Goal: Task Accomplishment & Management: Manage account settings

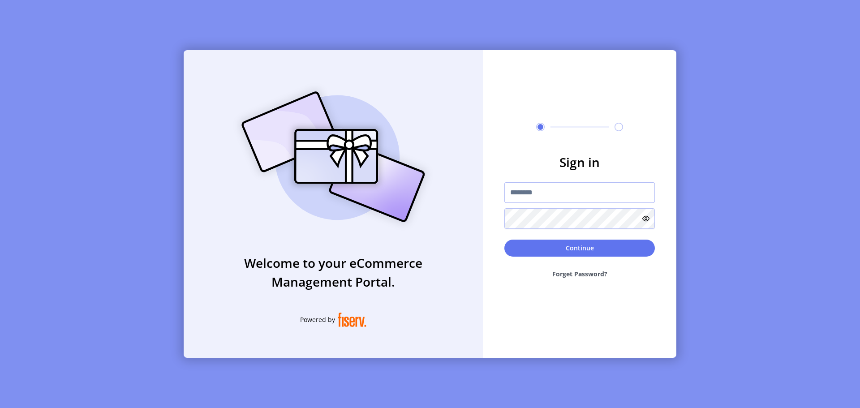
click at [574, 198] on input "text" at bounding box center [579, 192] width 150 height 21
click at [572, 193] on input "text" at bounding box center [579, 192] width 150 height 21
paste input "**********"
type input "**********"
click at [504, 240] on button "Continue" at bounding box center [579, 248] width 150 height 17
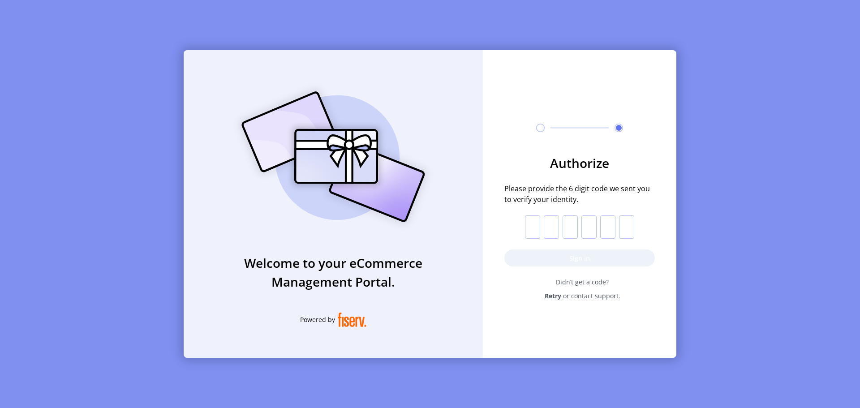
click at [535, 230] on input "text" at bounding box center [532, 226] width 15 height 23
paste input "*"
type input "*"
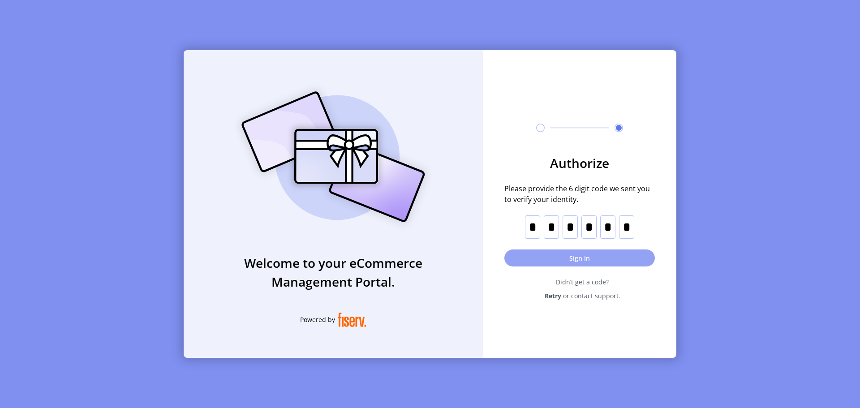
click at [559, 262] on button "Sign in" at bounding box center [579, 257] width 150 height 17
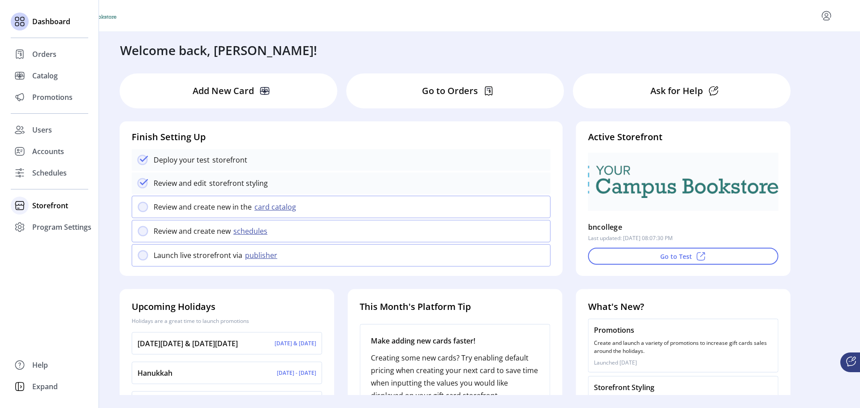
click at [56, 206] on span "Storefront" at bounding box center [50, 205] width 36 height 11
click at [48, 237] on span "Styling" at bounding box center [43, 237] width 23 height 11
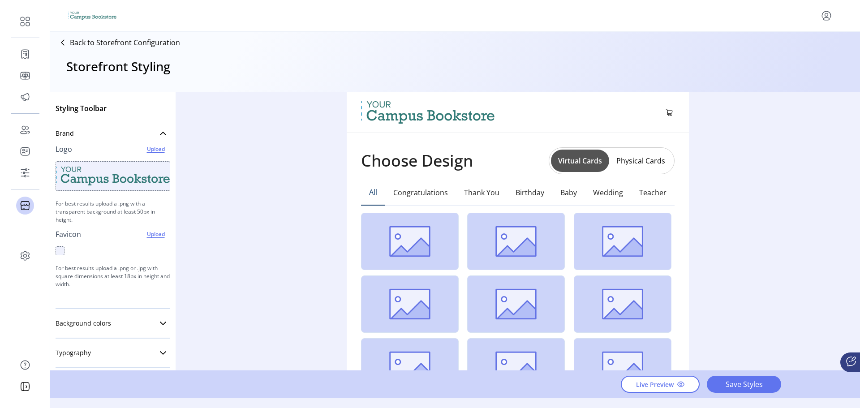
click at [653, 166] on button "Physical Cards" at bounding box center [640, 161] width 63 height 14
click at [569, 162] on button "Virtual Cards" at bounding box center [579, 161] width 58 height 14
click at [573, 158] on button "Virtual Cards" at bounding box center [580, 161] width 58 height 22
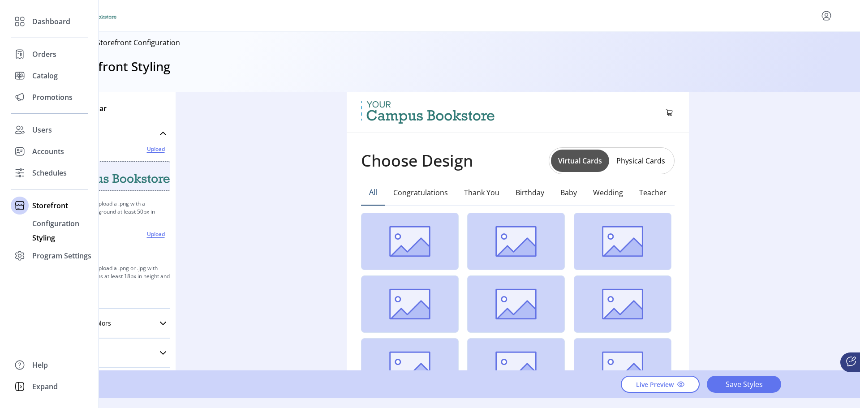
click at [46, 238] on span "Styling" at bounding box center [43, 237] width 23 height 11
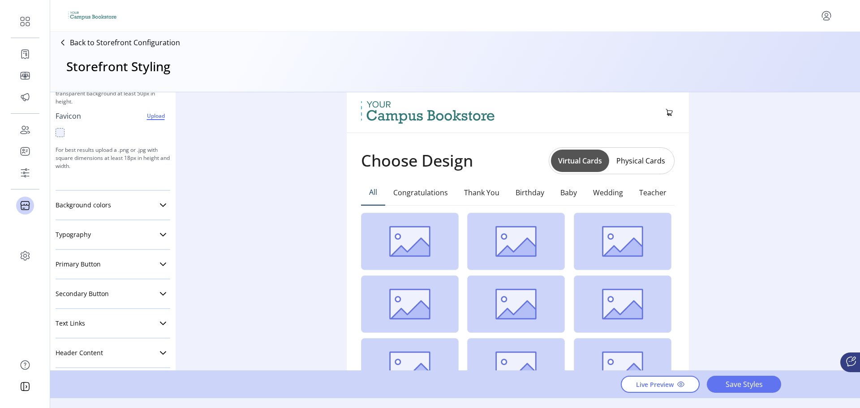
scroll to position [134, 0]
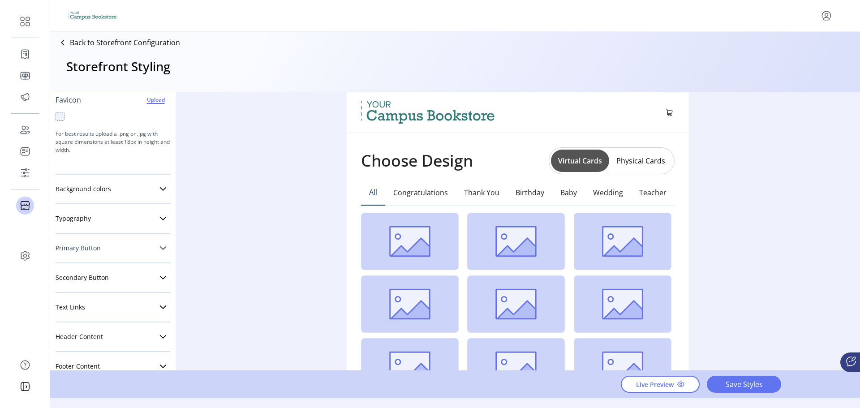
click at [129, 250] on link "Primary Button" at bounding box center [113, 248] width 115 height 18
click at [75, 282] on span "Square" at bounding box center [72, 280] width 10 height 8
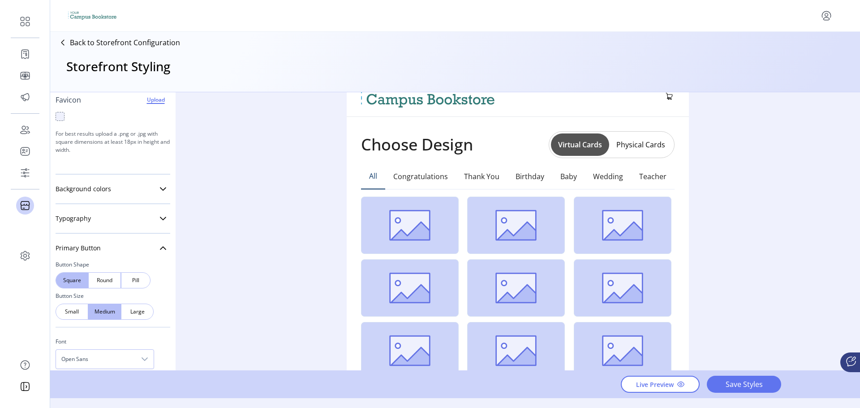
scroll to position [0, 0]
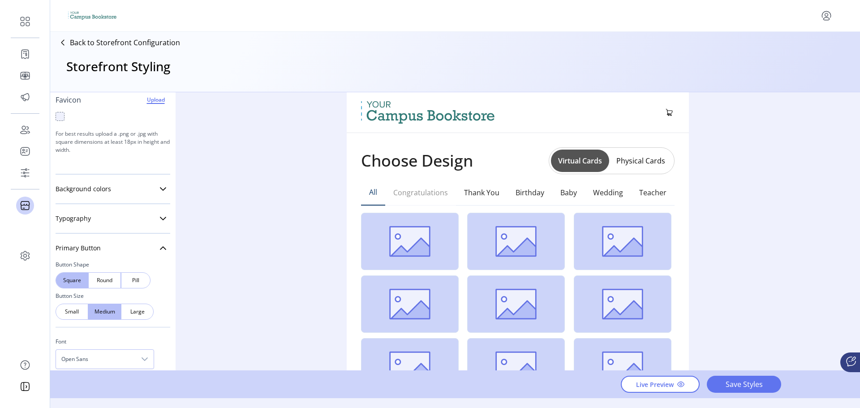
click at [415, 188] on button "Congratulations" at bounding box center [420, 193] width 71 height 26
click at [467, 192] on button "Thank You" at bounding box center [482, 193] width 52 height 26
click at [141, 277] on div "Pill" at bounding box center [136, 280] width 30 height 16
click at [114, 280] on div "Round" at bounding box center [104, 280] width 33 height 16
click at [72, 280] on span "Square" at bounding box center [72, 280] width 10 height 8
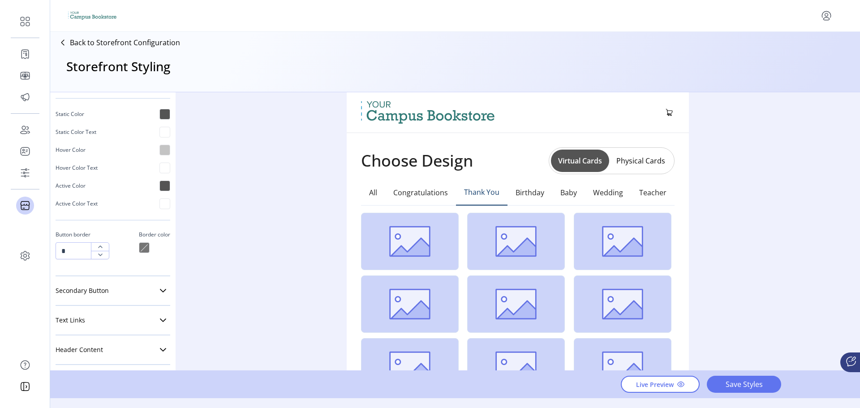
scroll to position [448, 0]
click at [122, 289] on link "Secondary Button" at bounding box center [113, 287] width 115 height 18
click at [67, 318] on span "Square" at bounding box center [72, 319] width 10 height 8
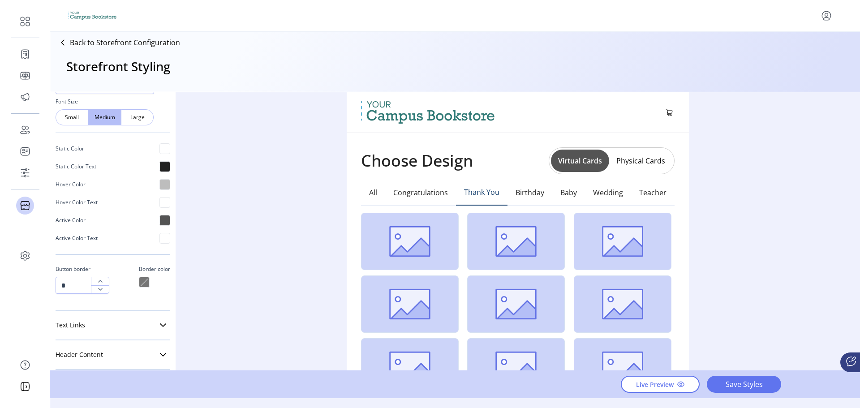
scroll to position [801, 0]
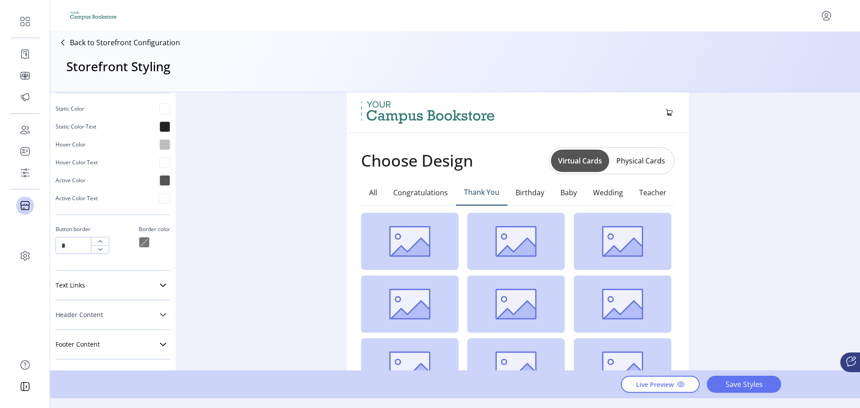
click at [128, 311] on link "Header Content" at bounding box center [113, 315] width 115 height 18
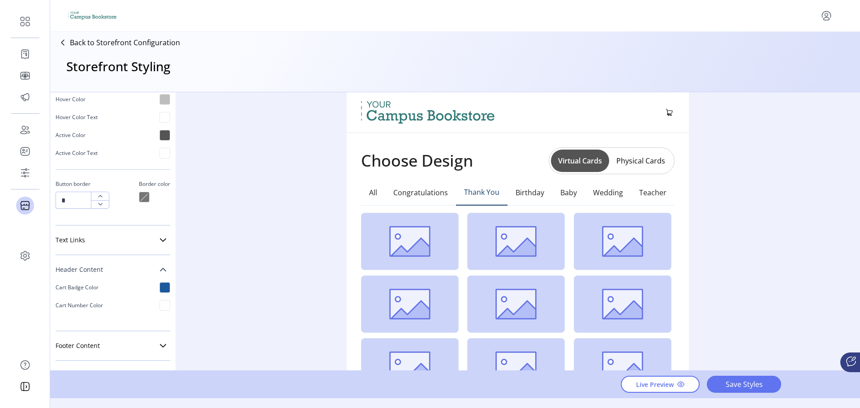
scroll to position [848, 0]
click at [144, 269] on link "Header Content" at bounding box center [113, 268] width 115 height 18
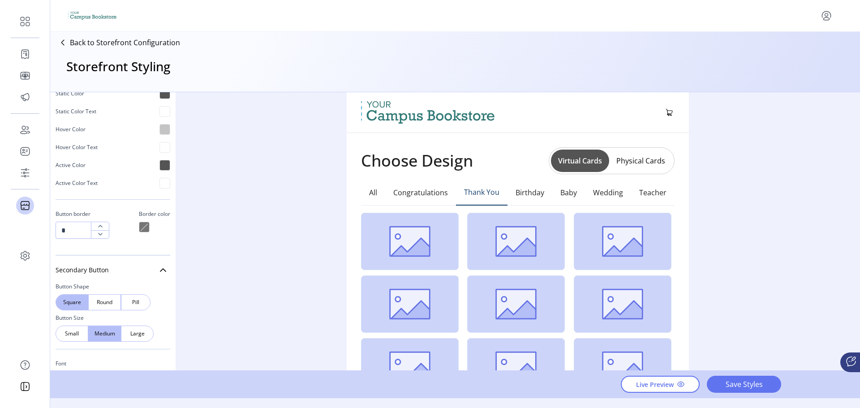
scroll to position [443, 0]
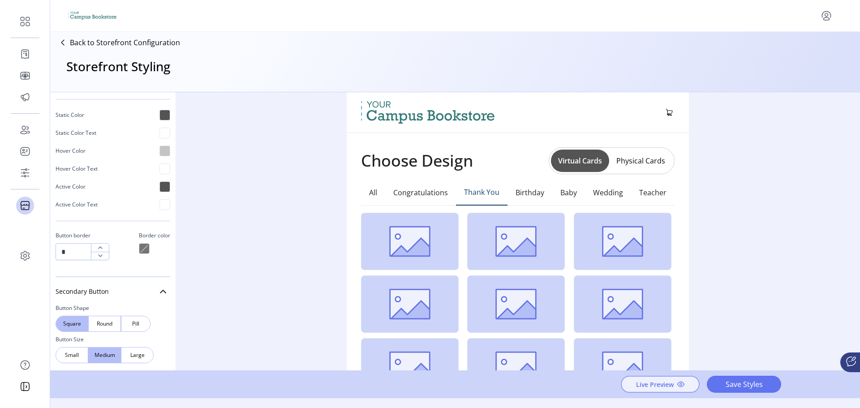
click at [659, 389] on span "Live Preview" at bounding box center [655, 384] width 38 height 9
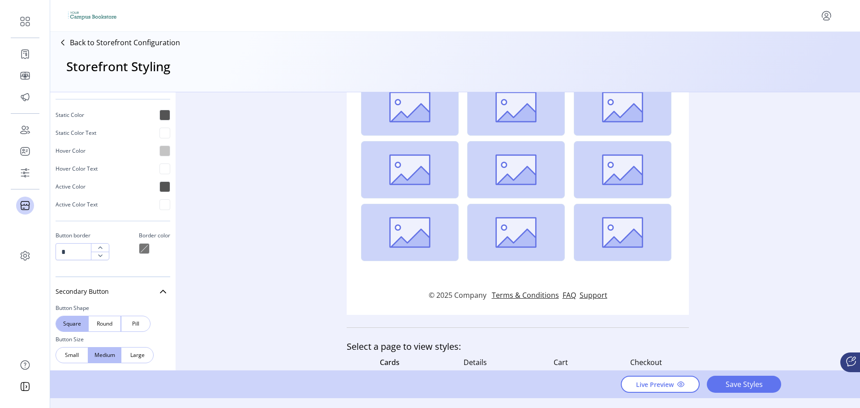
scroll to position [253, 0]
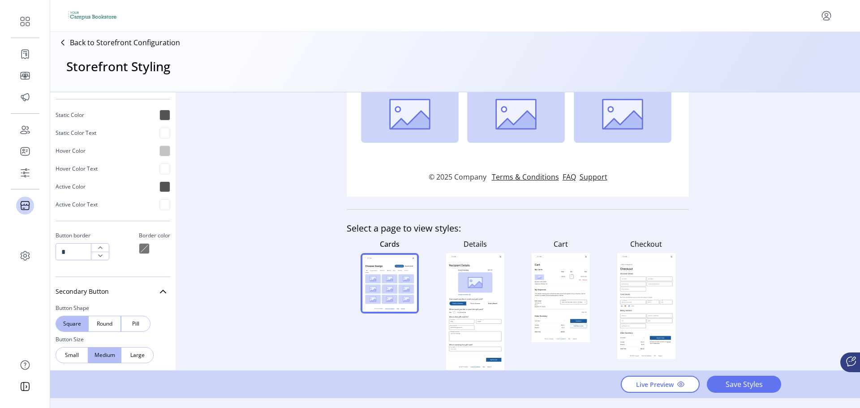
click at [474, 292] on rect at bounding box center [475, 282] width 34 height 21
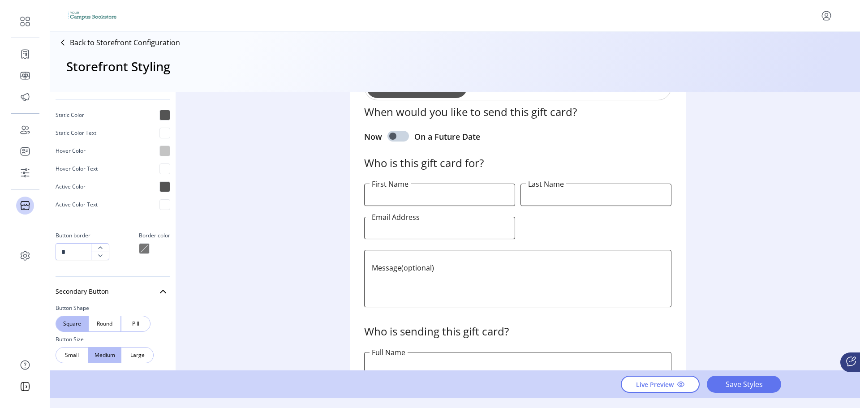
scroll to position [493, 0]
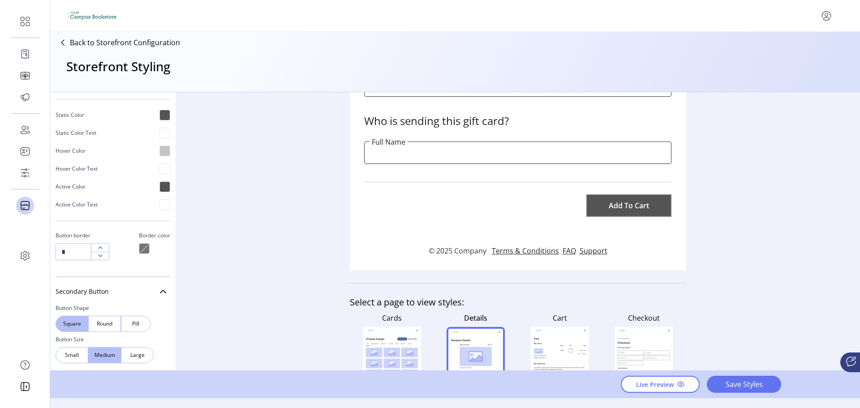
click at [467, 254] on p "© 2025 Company" at bounding box center [460, 250] width 63 height 11
click at [448, 252] on p "© 2025 Company" at bounding box center [460, 250] width 63 height 11
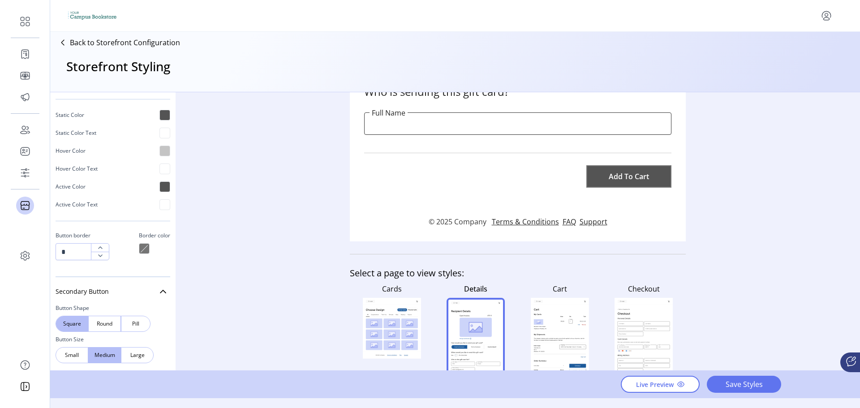
scroll to position [563, 0]
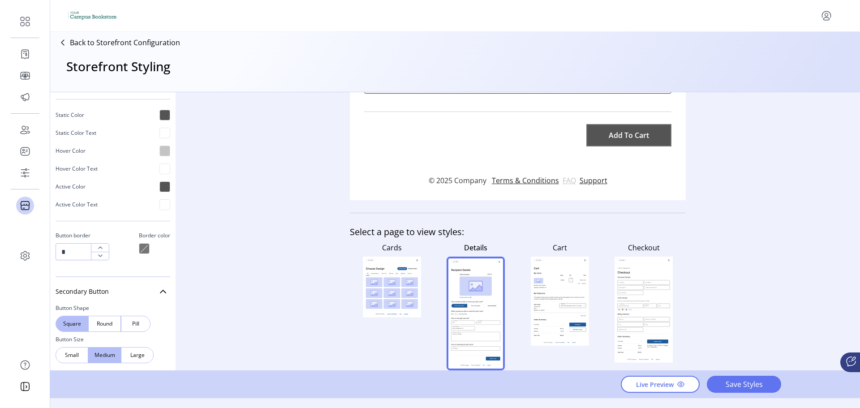
click at [563, 180] on link "FAQ" at bounding box center [571, 180] width 17 height 11
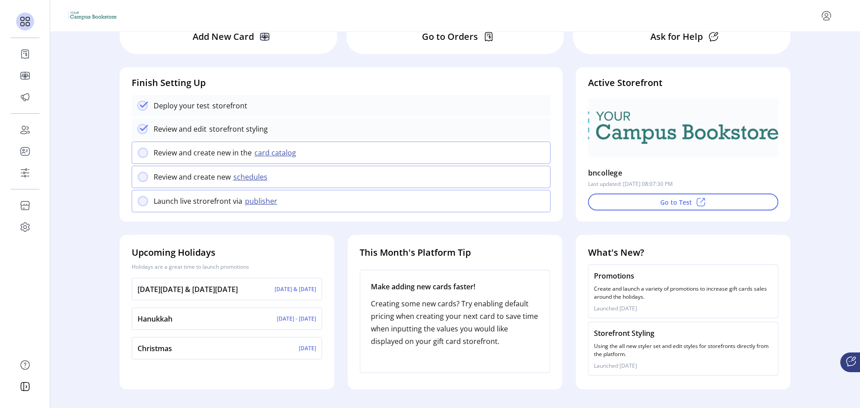
scroll to position [57, 0]
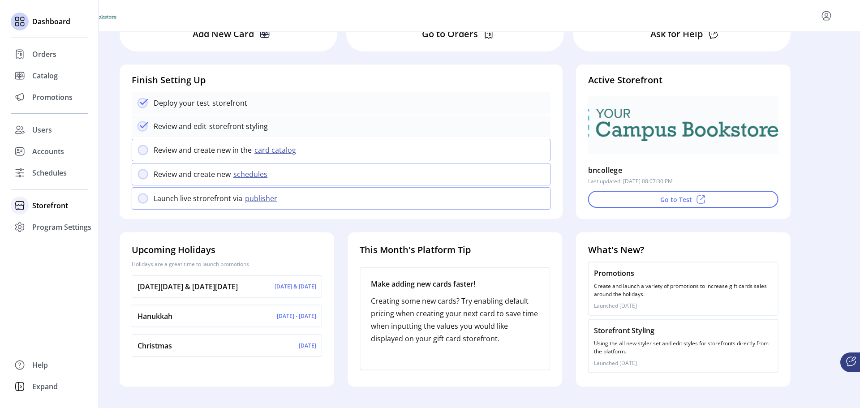
click at [60, 204] on span "Storefront" at bounding box center [50, 205] width 36 height 11
click at [59, 226] on span "Configuration" at bounding box center [55, 223] width 47 height 11
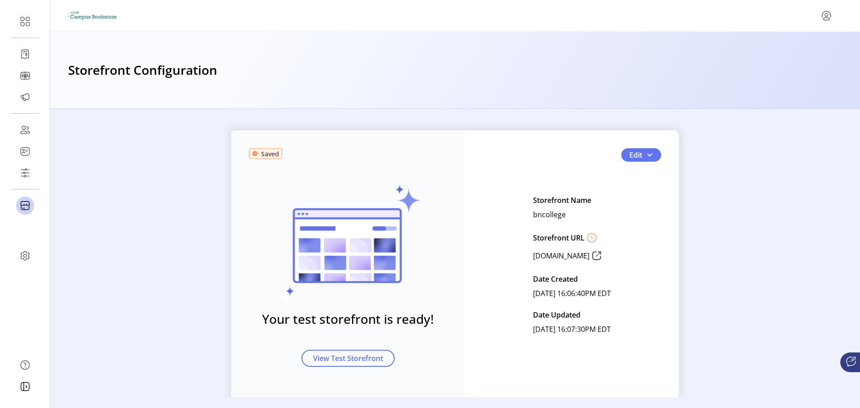
click at [617, 165] on div "Saved Your test storefront is ready! View Test Storefront Edit Storefront Name …" at bounding box center [455, 264] width 448 height 269
click at [648, 158] on span "button" at bounding box center [649, 154] width 7 height 7
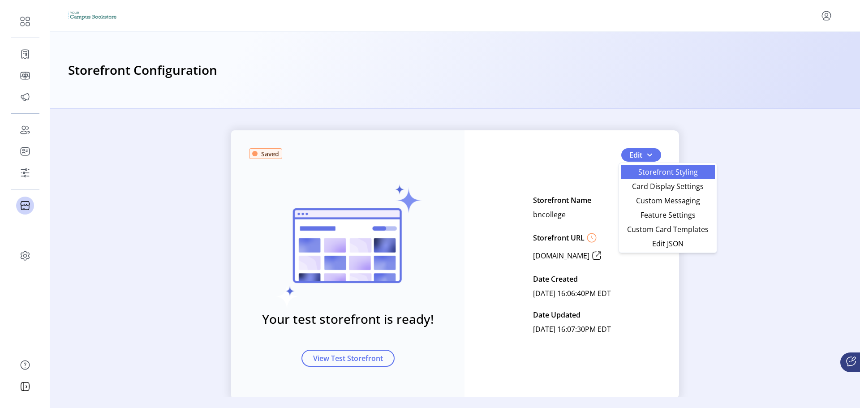
click at [644, 168] on span "Storefront Styling" at bounding box center [667, 171] width 83 height 7
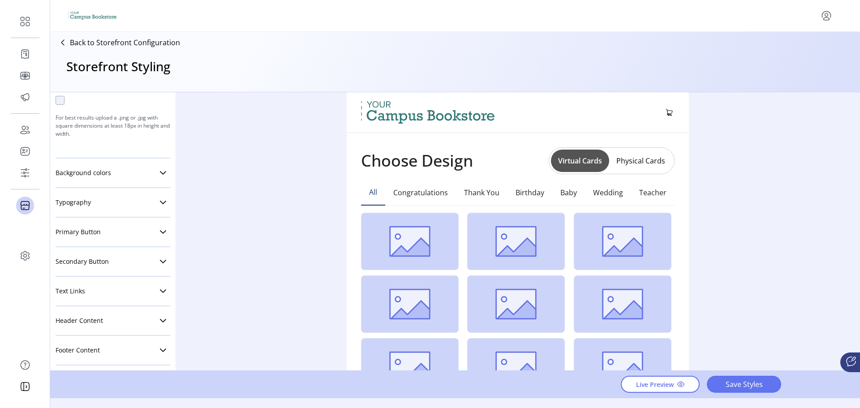
scroll to position [156, 0]
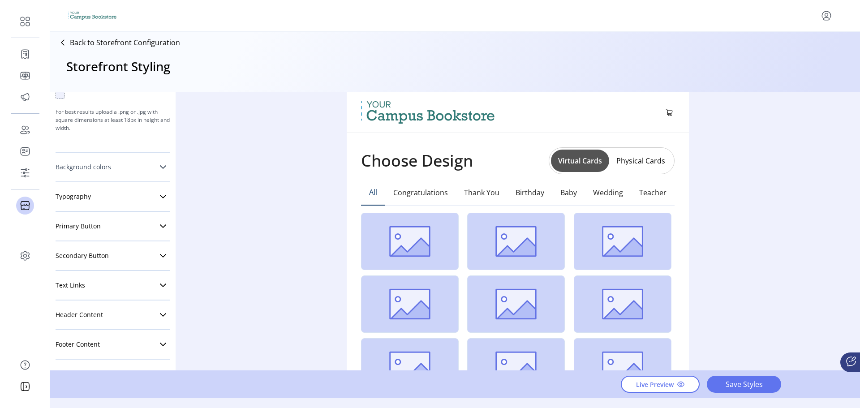
click at [120, 172] on link "Background colors" at bounding box center [113, 167] width 115 height 18
click at [120, 257] on link "Typography" at bounding box center [113, 261] width 115 height 18
click at [123, 230] on link "Primary Button" at bounding box center [113, 226] width 115 height 18
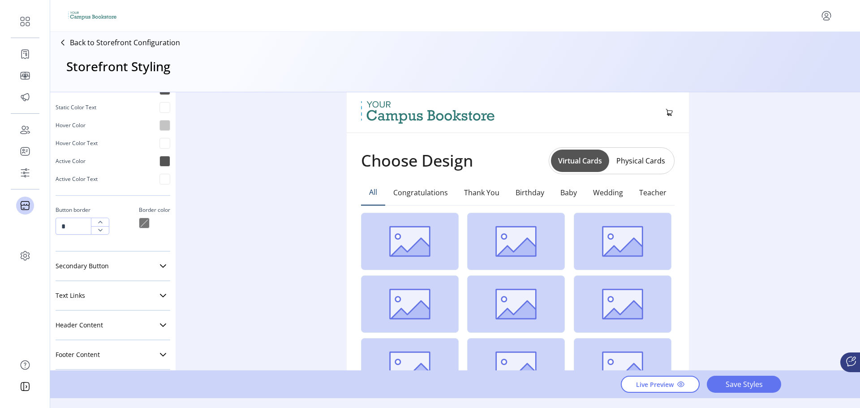
scroll to position [666, 0]
click at [122, 264] on link "Secondary Button" at bounding box center [113, 265] width 115 height 18
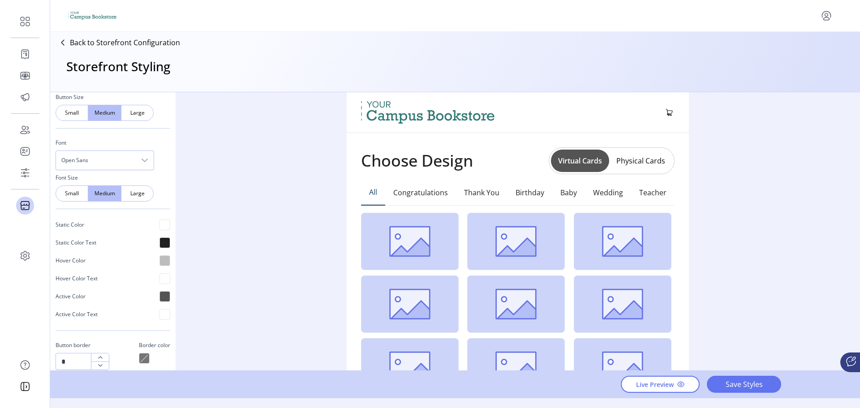
scroll to position [889, 0]
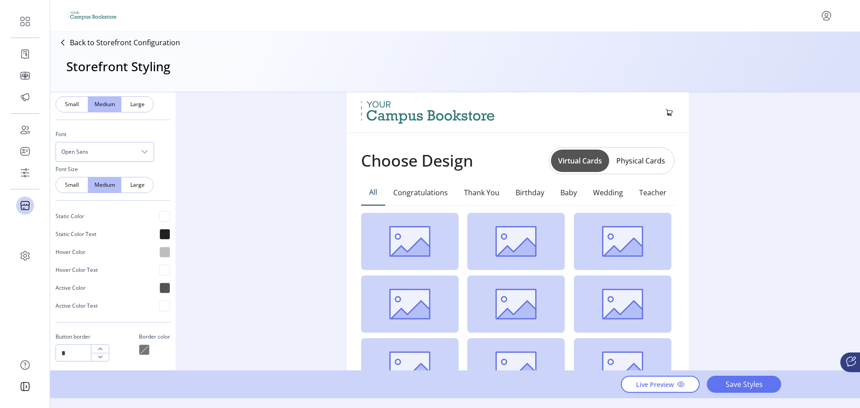
click at [160, 234] on div at bounding box center [164, 234] width 11 height 11
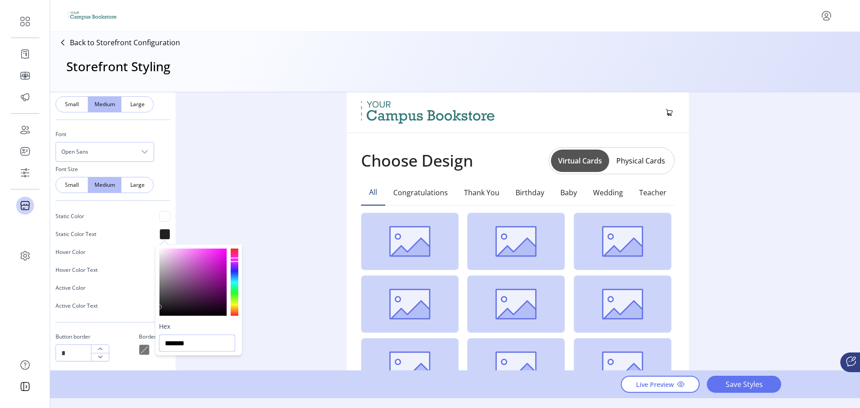
drag, startPoint x: 196, startPoint y: 342, endPoint x: 171, endPoint y: 340, distance: 24.7
click at [171, 340] on input "*******" at bounding box center [197, 343] width 76 height 17
click at [145, 201] on div "Button Shape Square Round Pill Button Size Small Medium Large Font Open Sans Fo…" at bounding box center [113, 206] width 115 height 312
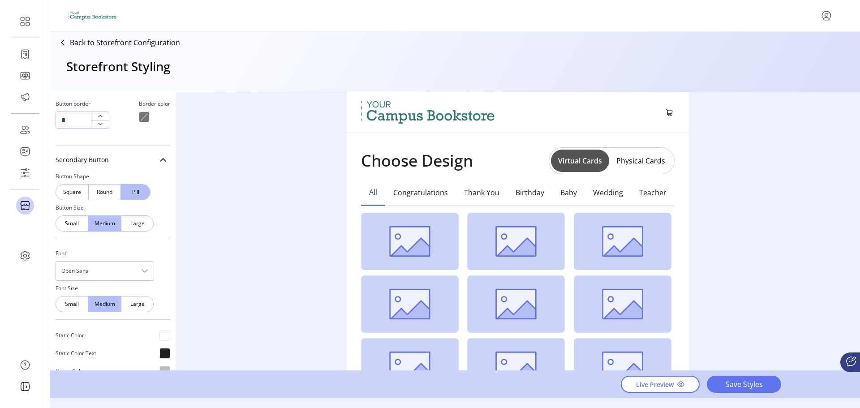
scroll to position [755, 0]
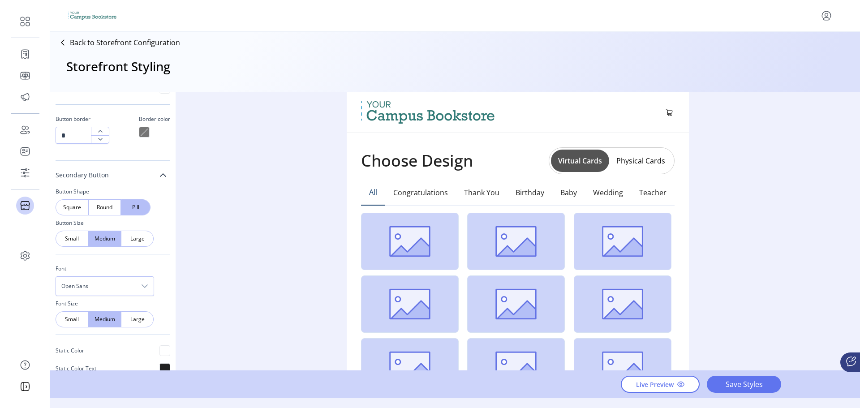
click at [162, 178] on link "Secondary Button" at bounding box center [113, 175] width 115 height 18
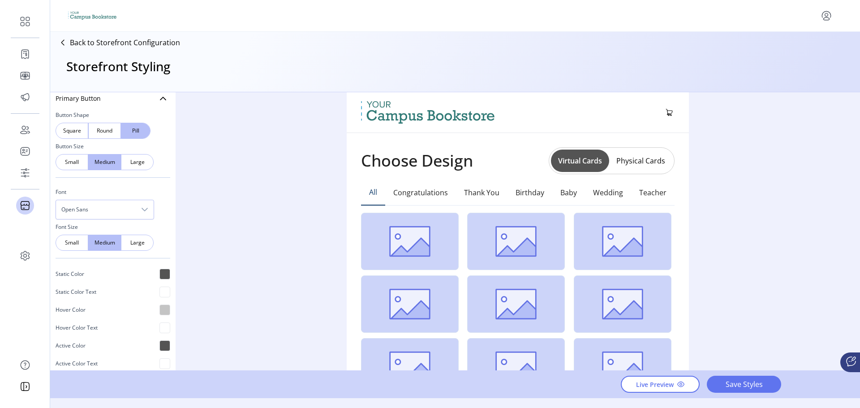
scroll to position [495, 0]
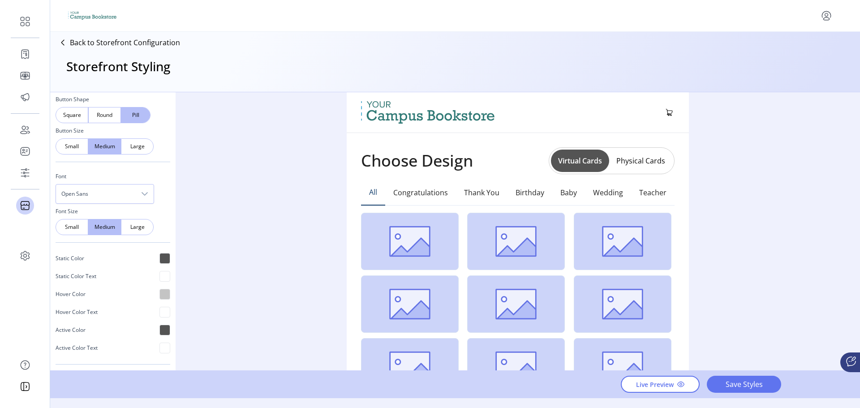
click at [159, 253] on div at bounding box center [164, 258] width 11 height 11
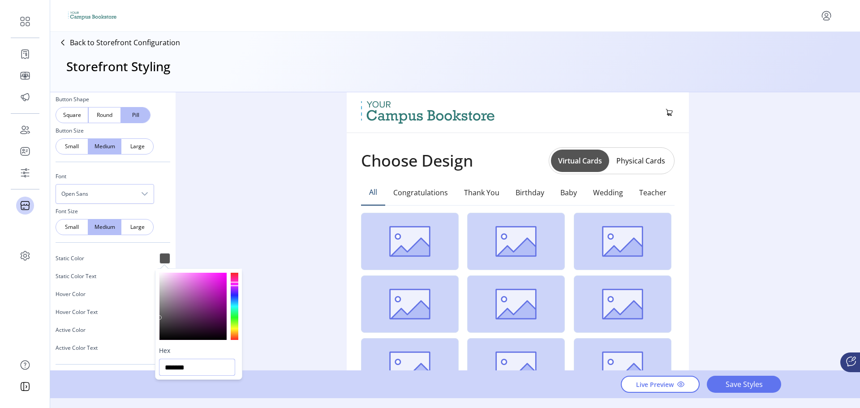
drag, startPoint x: 202, startPoint y: 369, endPoint x: 169, endPoint y: 369, distance: 32.7
click at [169, 369] on input "*******" at bounding box center [197, 367] width 76 height 17
paste input "text"
type input "*******"
click at [153, 242] on div "Button Shape Square Round Pill Button Size Small Medium Large Font Open Sans Fo…" at bounding box center [113, 248] width 115 height 312
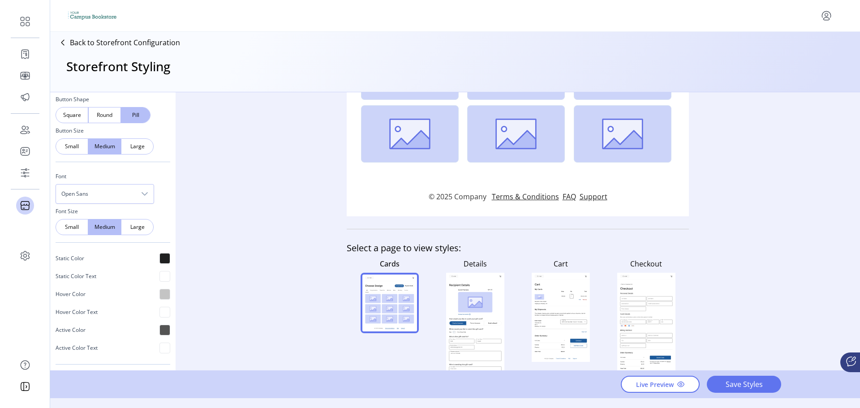
scroll to position [253, 0]
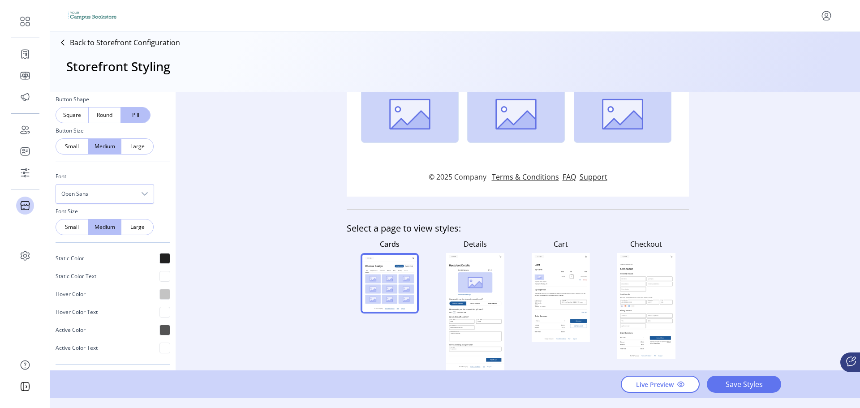
click at [473, 258] on rect at bounding box center [475, 311] width 58 height 117
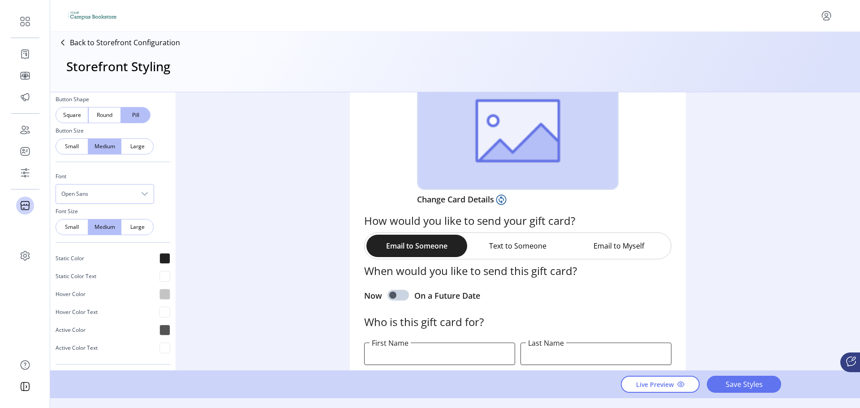
scroll to position [134, 0]
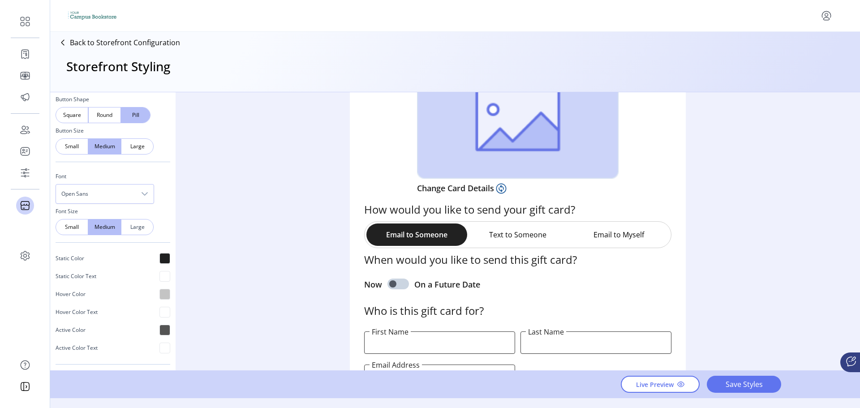
click at [138, 225] on span "Large" at bounding box center [137, 227] width 10 height 8
click at [107, 229] on span "Medium" at bounding box center [104, 227] width 10 height 8
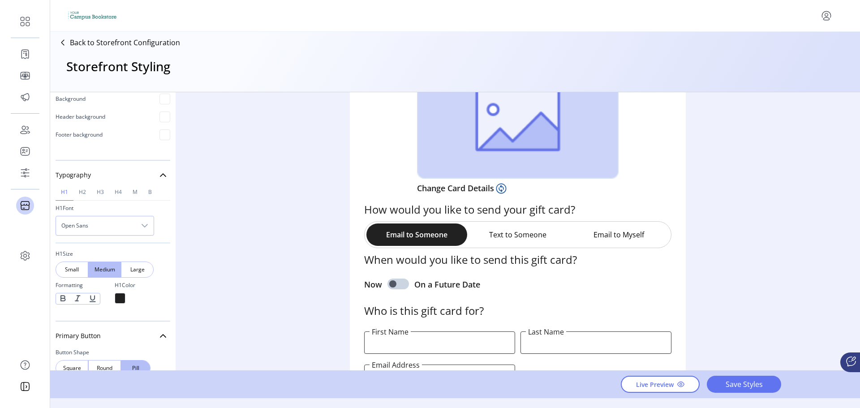
scroll to position [227, 0]
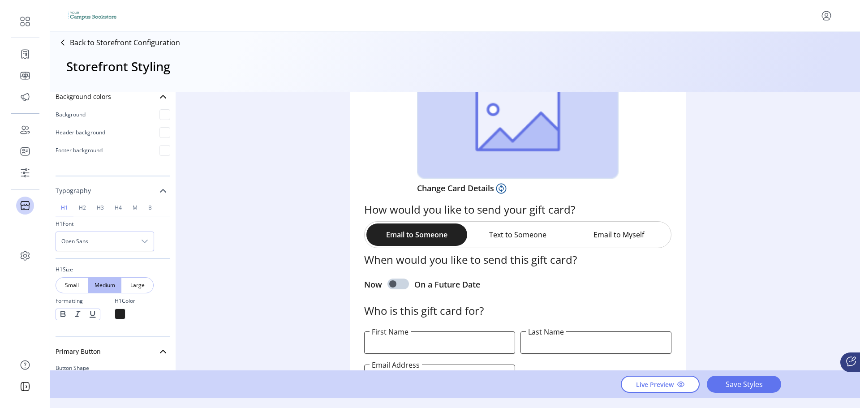
click at [159, 193] on icon at bounding box center [162, 190] width 7 height 7
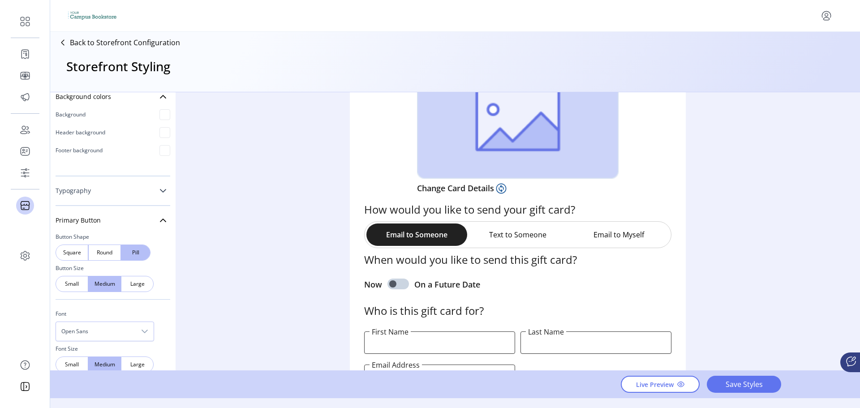
click at [159, 193] on icon at bounding box center [162, 190] width 7 height 7
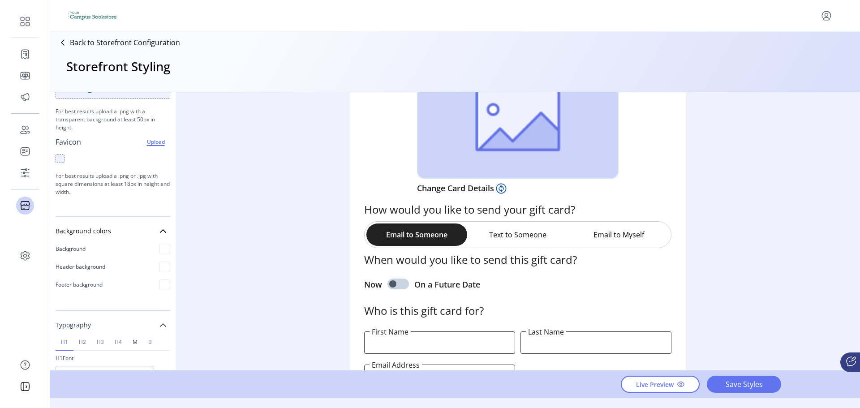
scroll to position [47, 0]
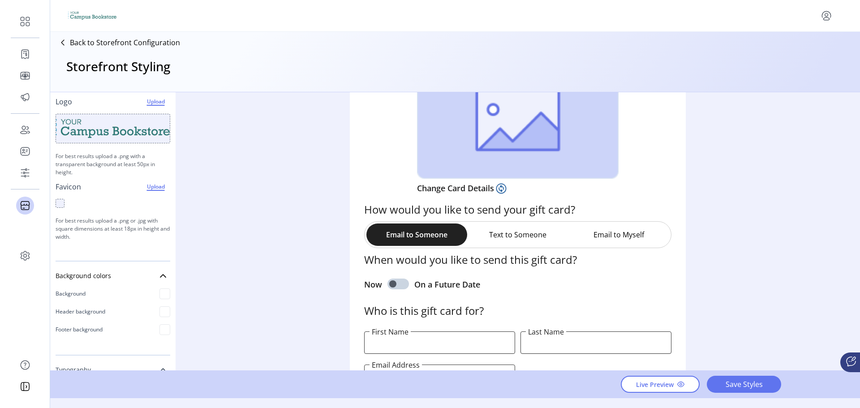
click at [143, 189] on span "Upload" at bounding box center [155, 186] width 26 height 11
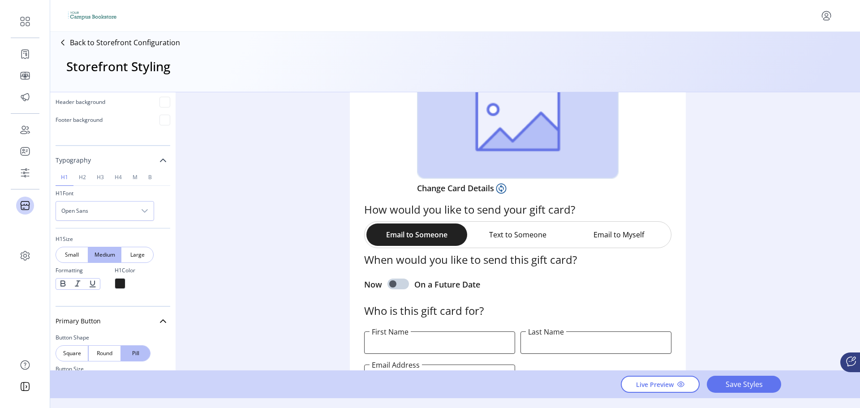
scroll to position [271, 0]
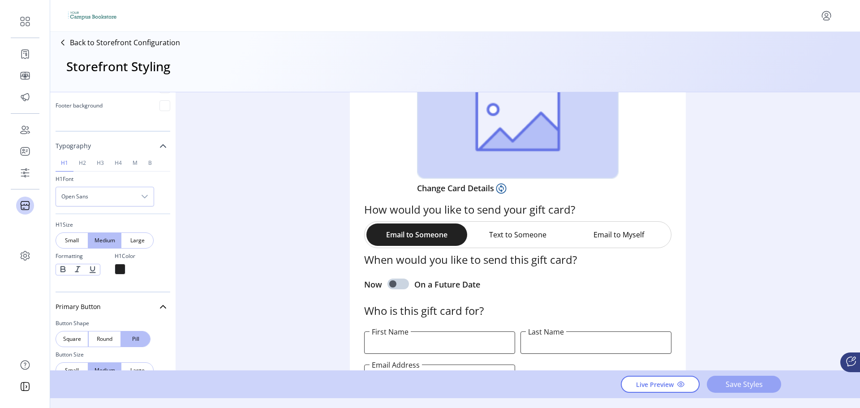
click at [765, 391] on button "Save Styles" at bounding box center [744, 384] width 74 height 17
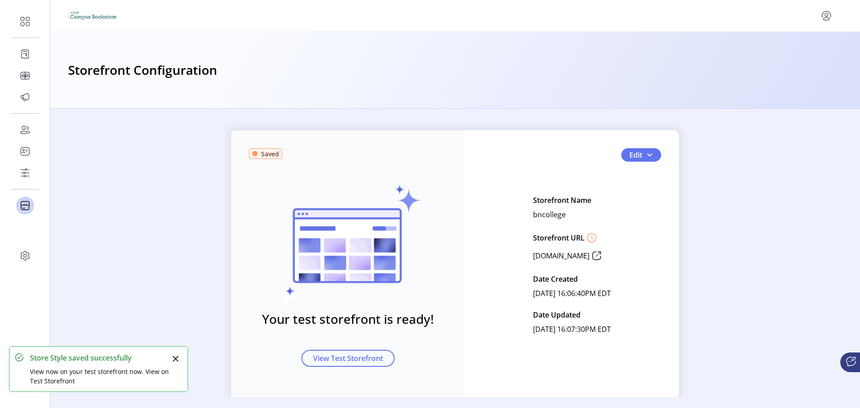
click at [635, 148] on div "Saved Your test storefront is ready! View Test Storefront Edit Storefront Name …" at bounding box center [455, 264] width 448 height 269
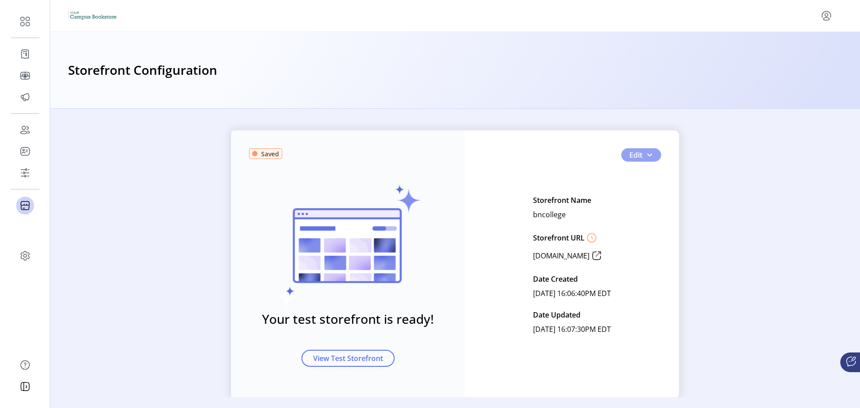
click at [634, 153] on span "Edit" at bounding box center [635, 155] width 13 height 11
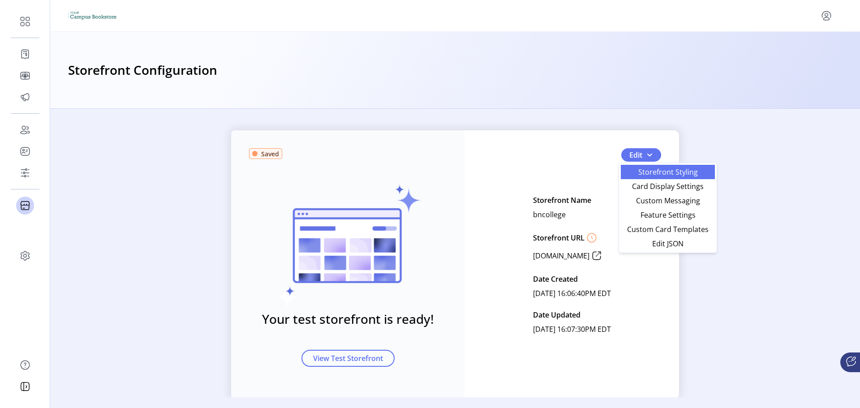
click at [636, 168] on link "Storefront Styling" at bounding box center [668, 172] width 94 height 14
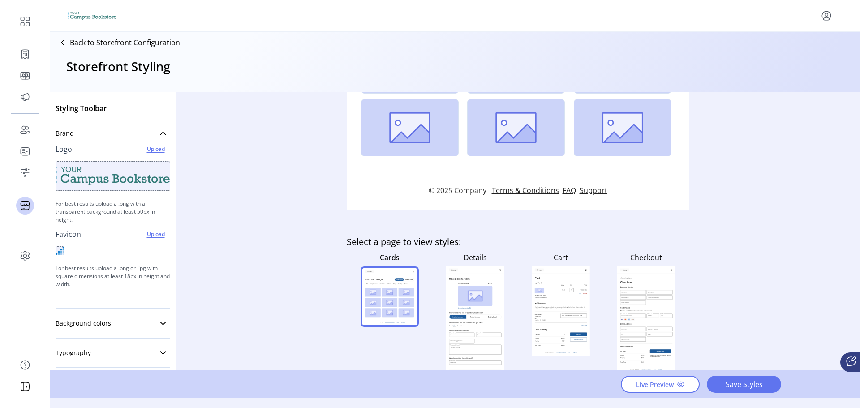
scroll to position [253, 0]
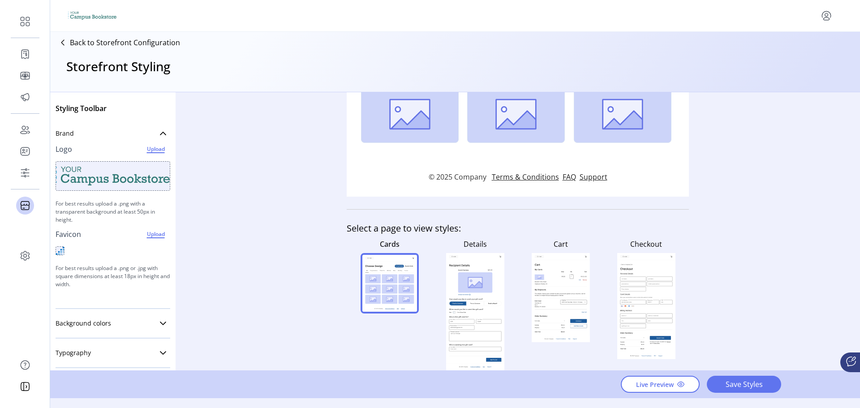
click at [473, 303] on icon at bounding box center [474, 303] width 17 height 4
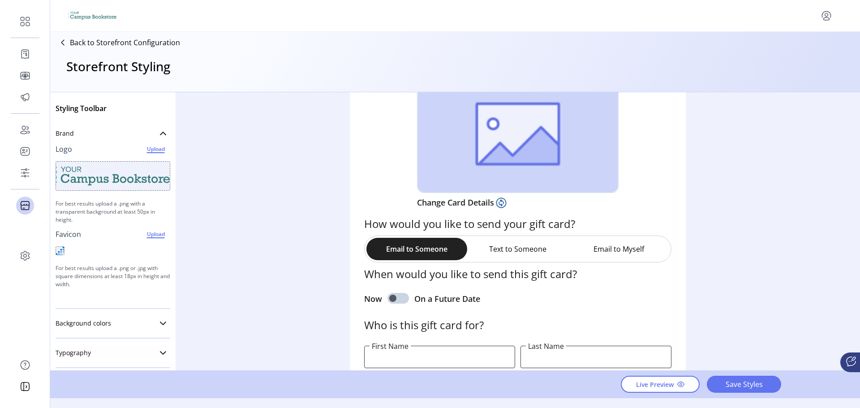
scroll to position [134, 0]
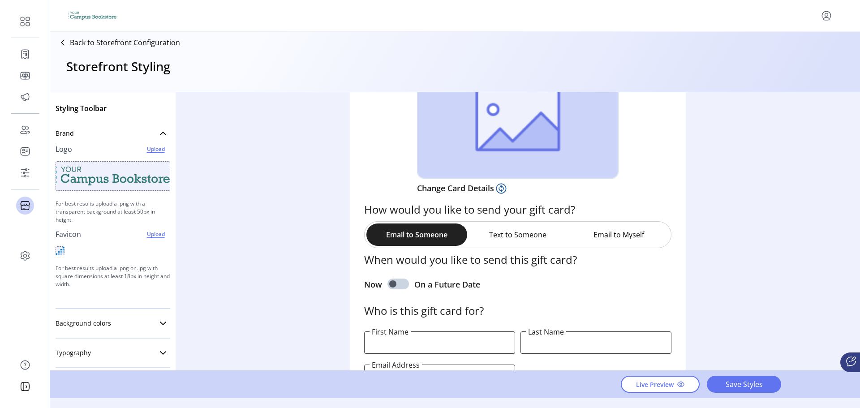
click at [505, 234] on button "Text to Someone" at bounding box center [517, 234] width 101 height 22
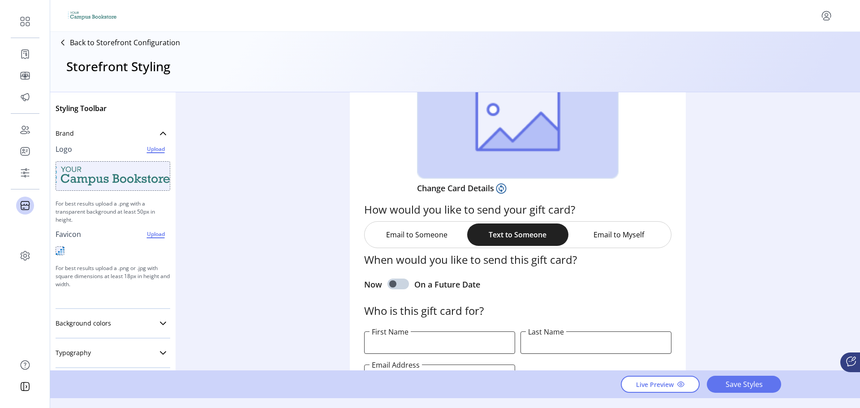
click at [593, 235] on button "Email to Myself" at bounding box center [618, 234] width 101 height 22
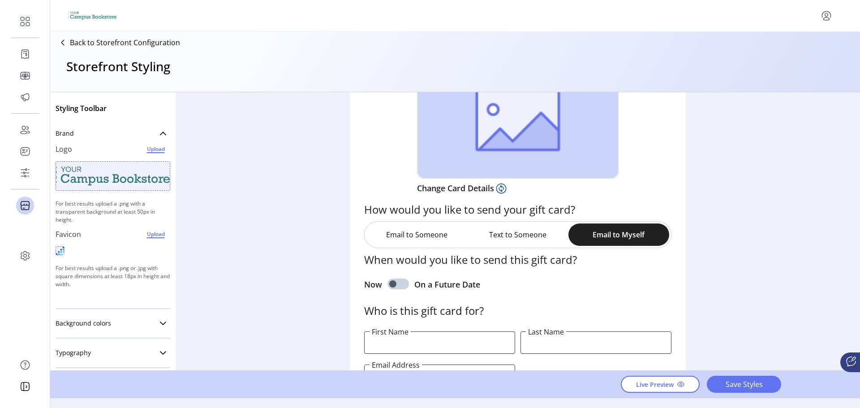
click at [407, 239] on button "Email to Someone" at bounding box center [416, 234] width 101 height 22
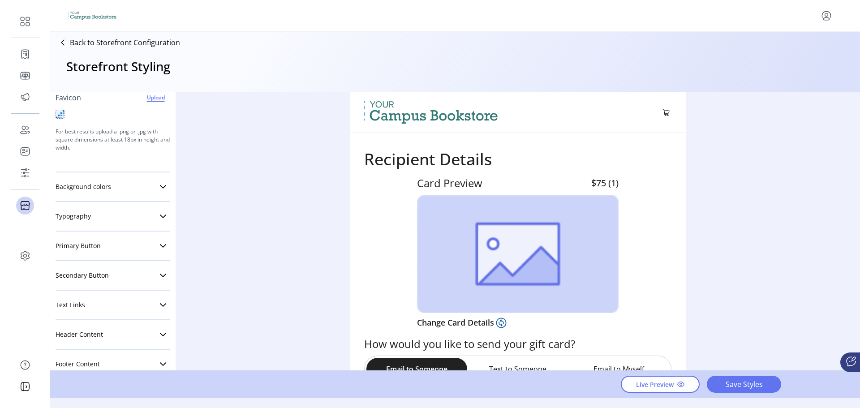
scroll to position [156, 0]
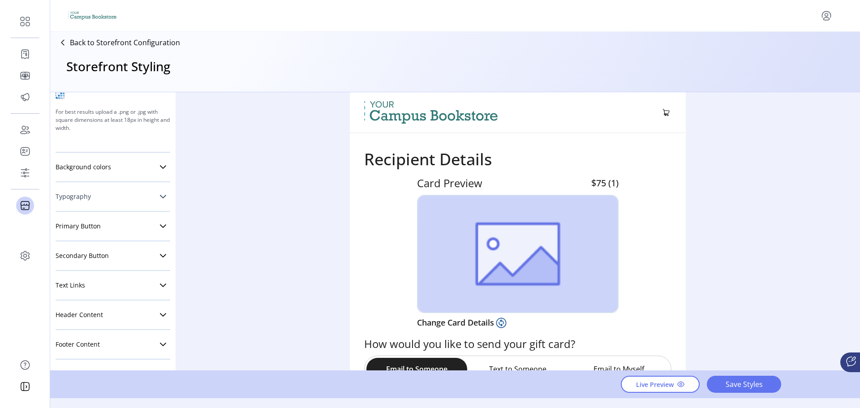
click at [89, 192] on link "Typography" at bounding box center [113, 197] width 115 height 18
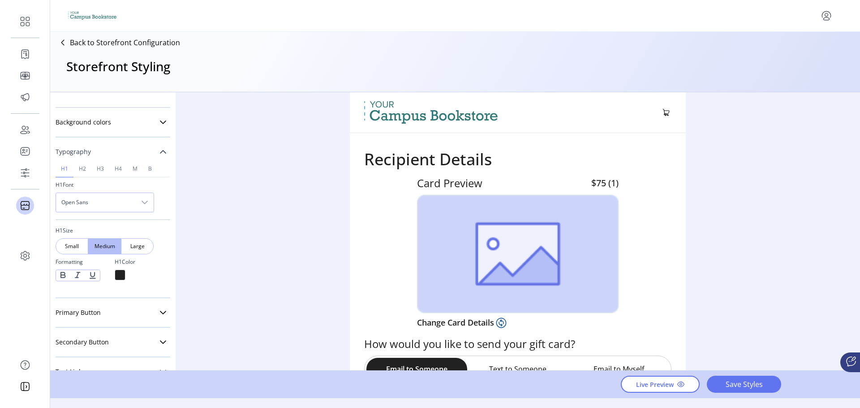
scroll to position [246, 0]
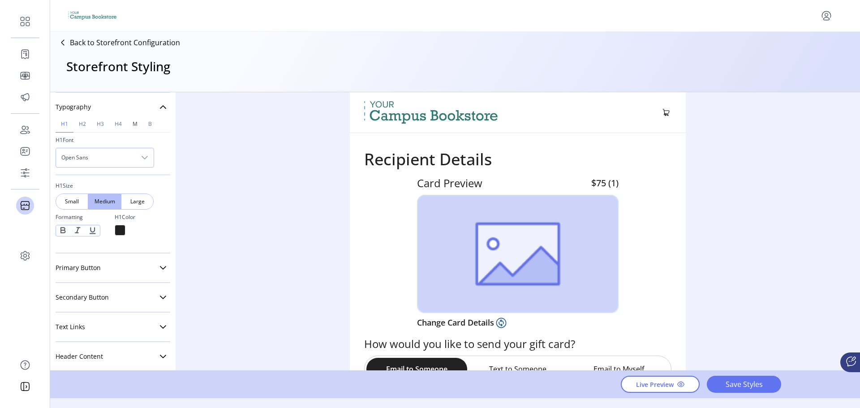
click at [133, 123] on span "M" at bounding box center [135, 123] width 5 height 5
click at [146, 123] on link "B" at bounding box center [150, 124] width 14 height 17
click at [64, 127] on span "h1" at bounding box center [64, 123] width 7 height 5
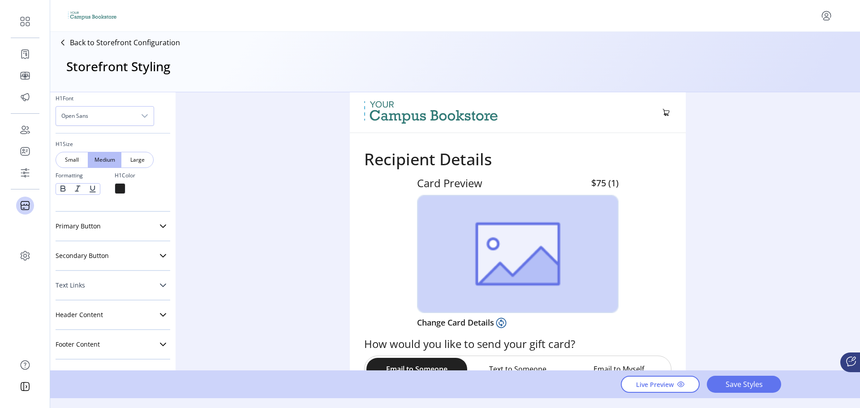
click at [109, 283] on link "Text Links" at bounding box center [113, 285] width 115 height 18
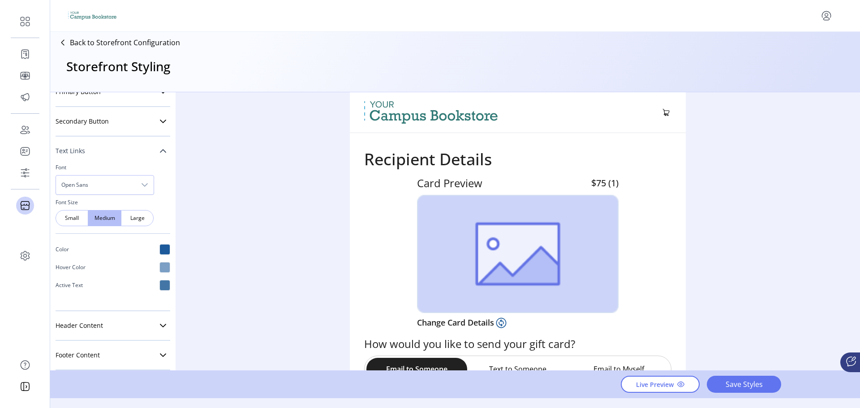
scroll to position [433, 0]
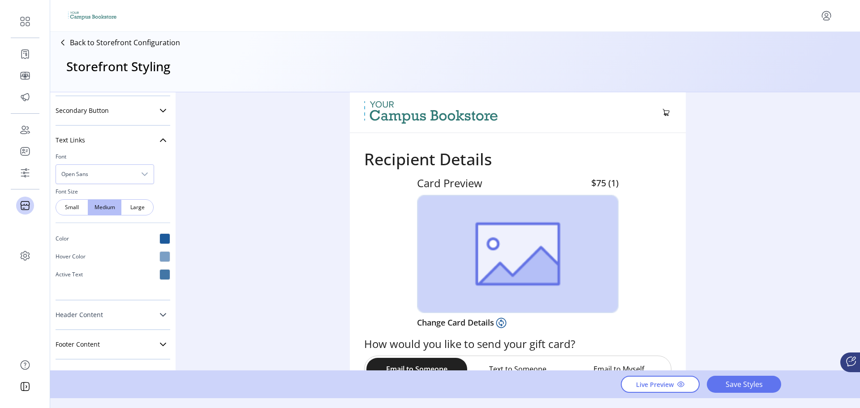
click at [124, 311] on link "Header Content" at bounding box center [113, 315] width 115 height 18
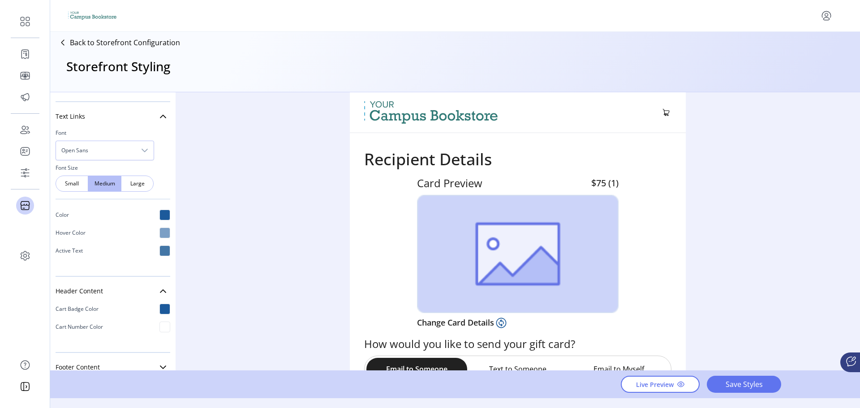
scroll to position [479, 0]
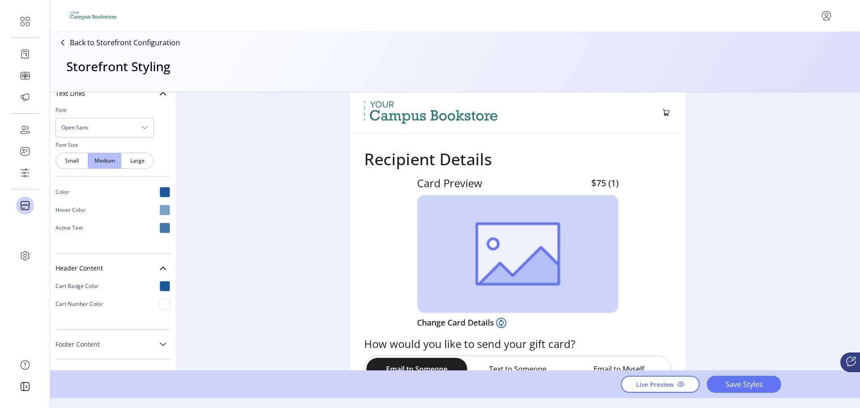
click at [103, 339] on link "Footer Content" at bounding box center [113, 344] width 115 height 18
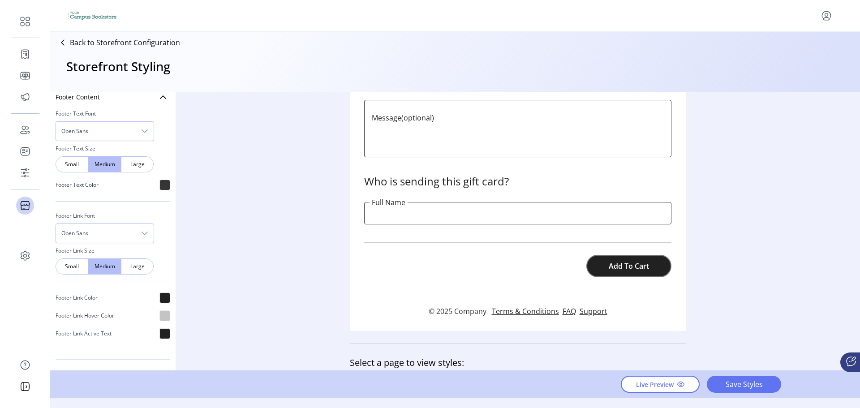
scroll to position [448, 0]
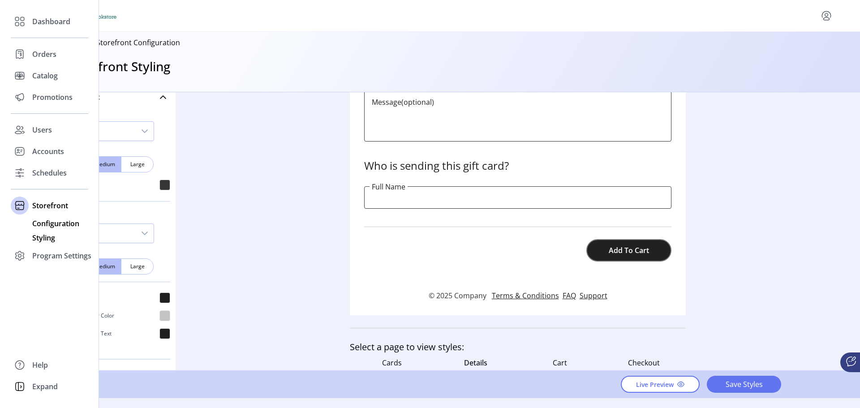
click at [51, 226] on span "Configuration" at bounding box center [55, 223] width 47 height 11
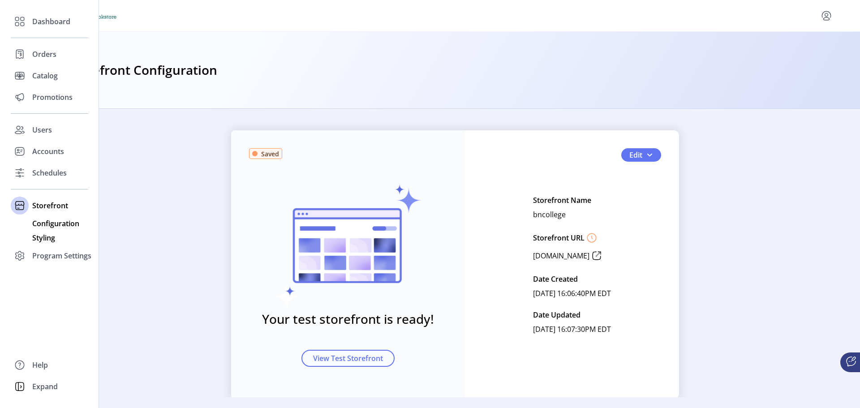
click at [46, 239] on span "Styling" at bounding box center [43, 237] width 23 height 11
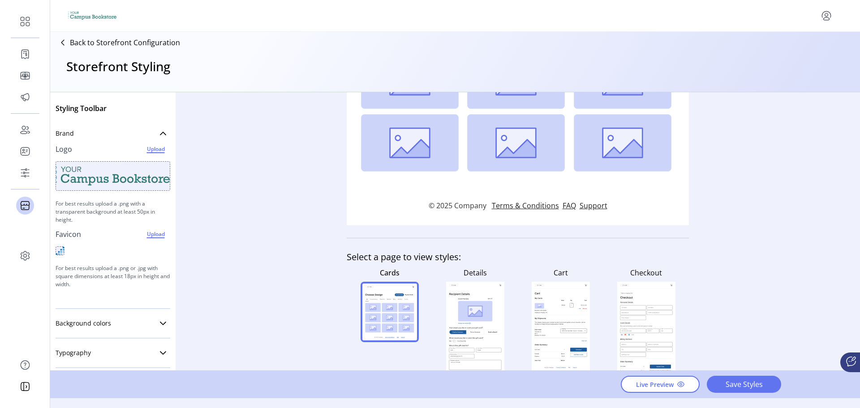
scroll to position [253, 0]
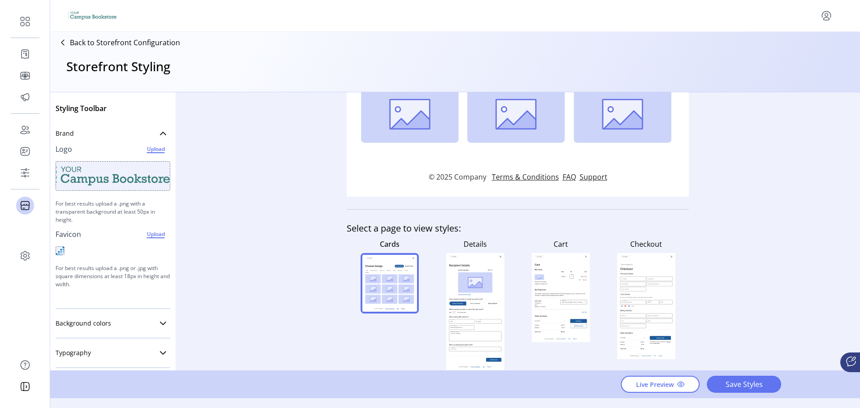
click at [477, 279] on rect at bounding box center [475, 282] width 34 height 21
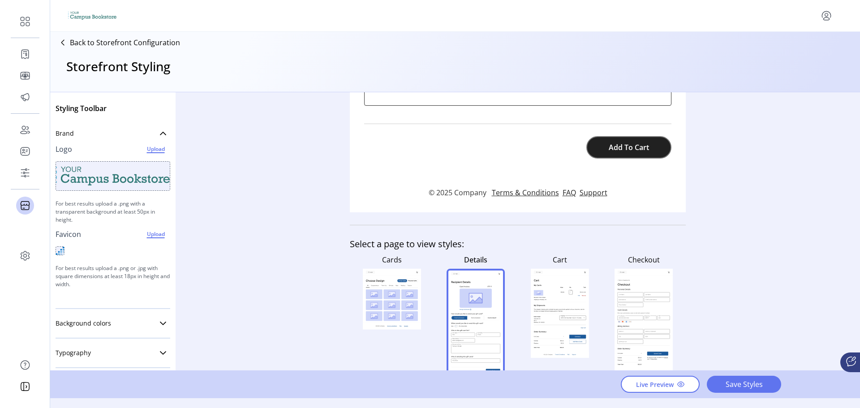
scroll to position [563, 0]
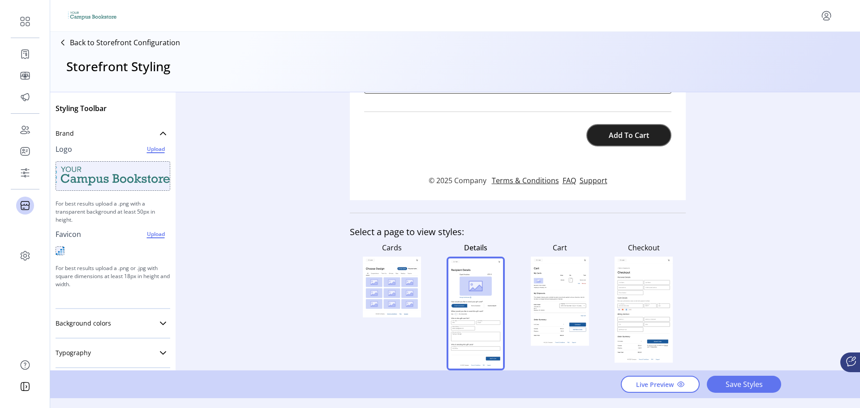
click at [546, 277] on icon at bounding box center [560, 283] width 52 height 14
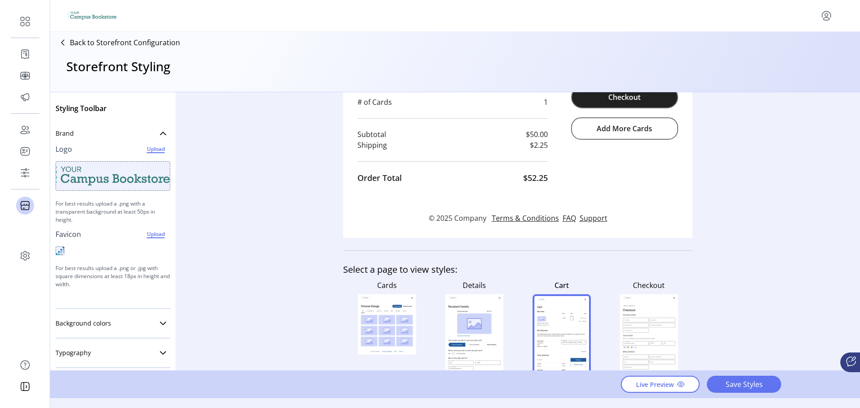
scroll to position [448, 0]
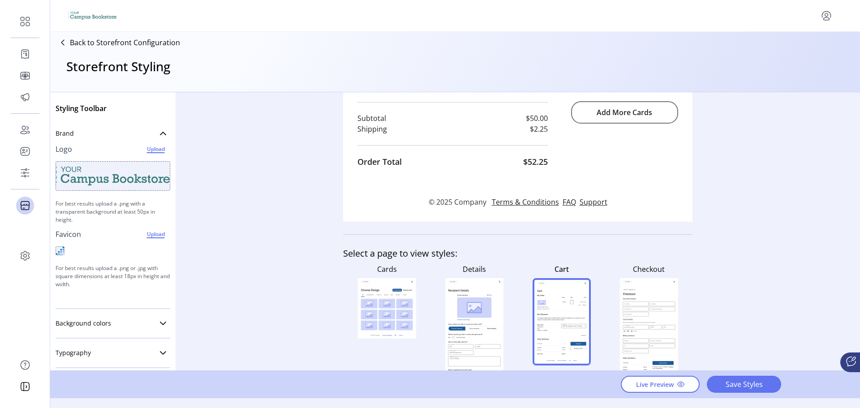
click at [633, 297] on rect at bounding box center [649, 298] width 52 height 2
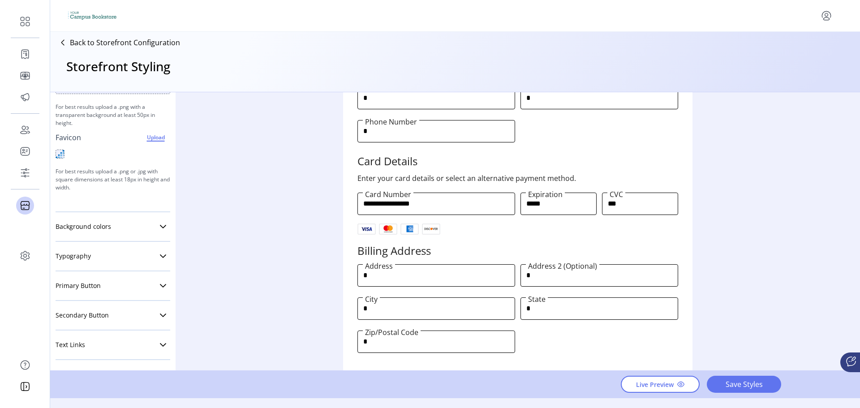
scroll to position [156, 0]
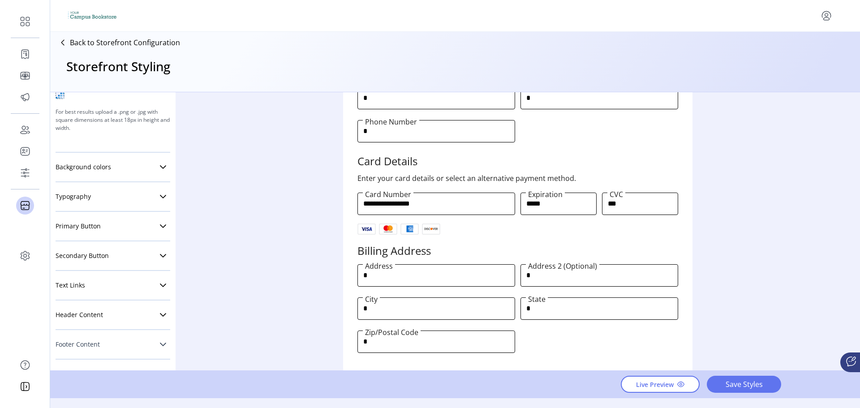
click at [147, 349] on link "Footer Content" at bounding box center [113, 344] width 115 height 18
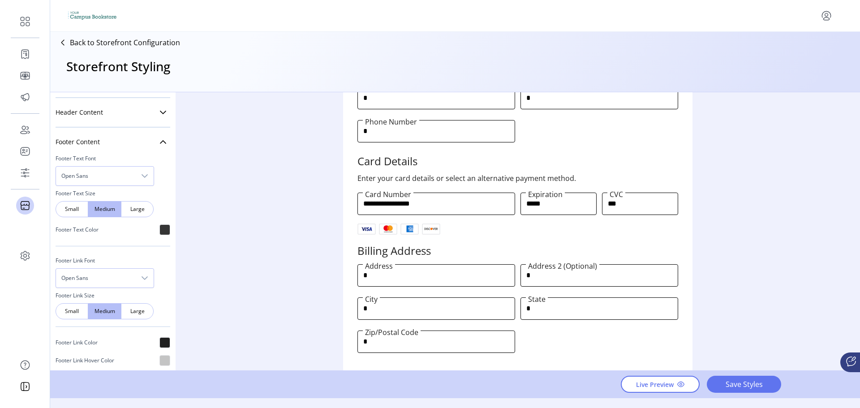
scroll to position [404, 0]
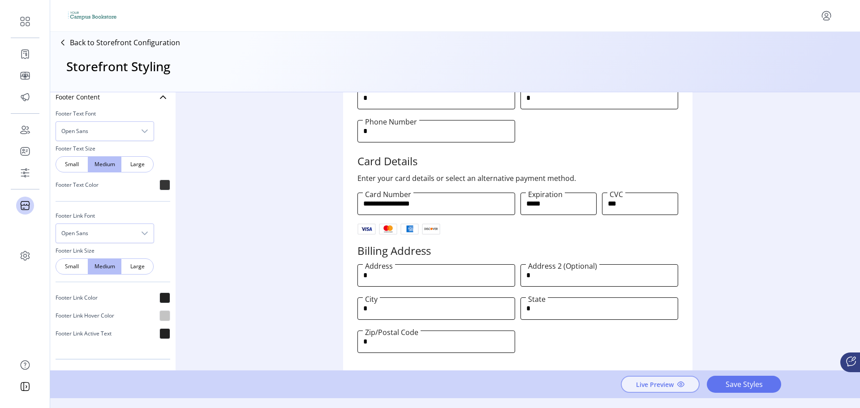
click at [684, 384] on button "Live Preview" at bounding box center [660, 384] width 79 height 17
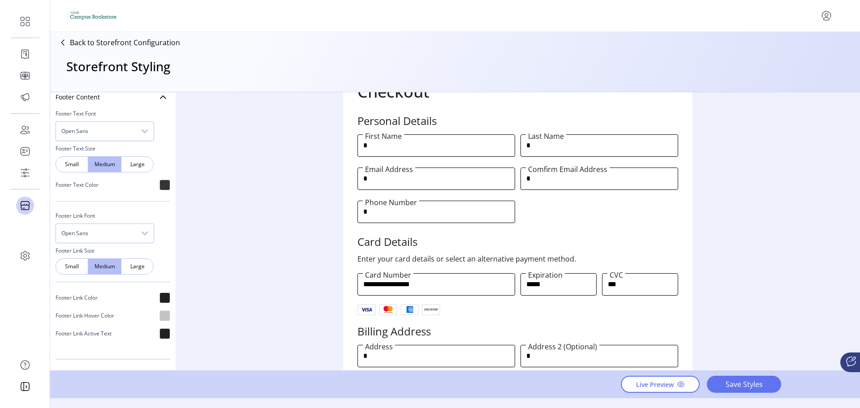
scroll to position [0, 0]
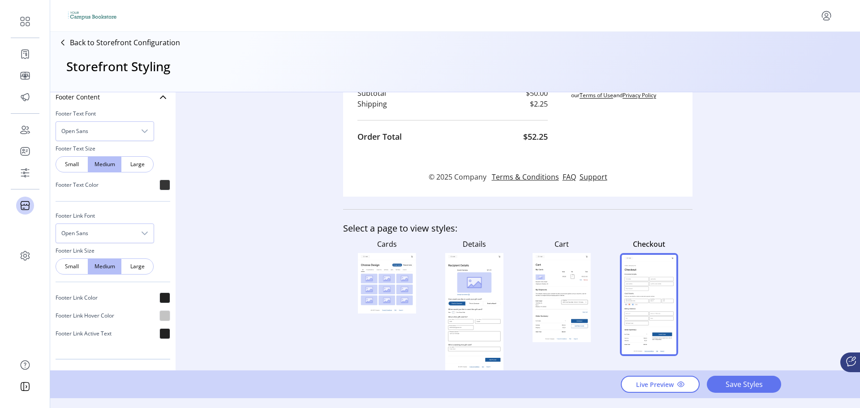
click at [383, 292] on rect at bounding box center [386, 289] width 17 height 9
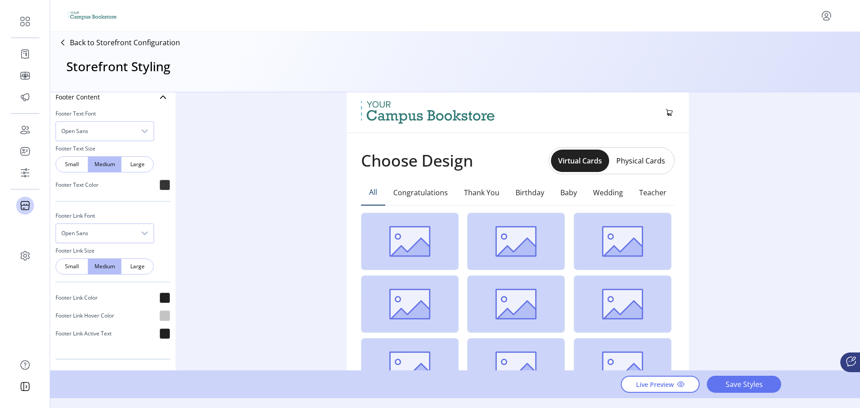
click at [635, 160] on button "Physical Cards" at bounding box center [640, 161] width 63 height 14
click at [578, 163] on button "Virtual Cards" at bounding box center [579, 161] width 58 height 14
click at [753, 389] on span "Save Styles" at bounding box center [743, 384] width 51 height 11
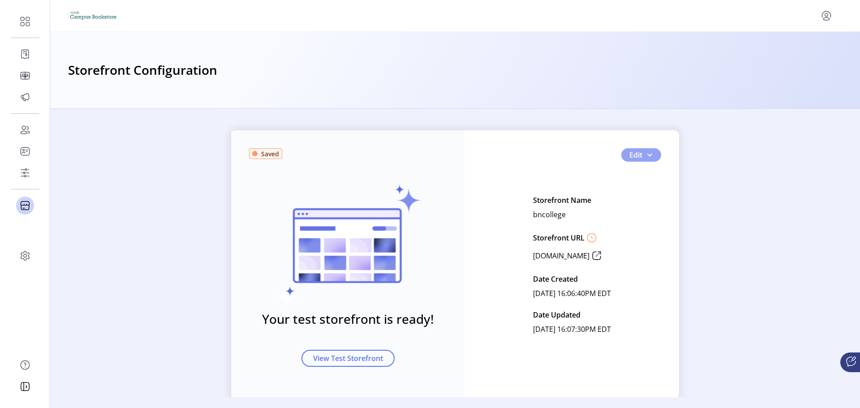
click at [638, 153] on span "Edit" at bounding box center [635, 155] width 13 height 11
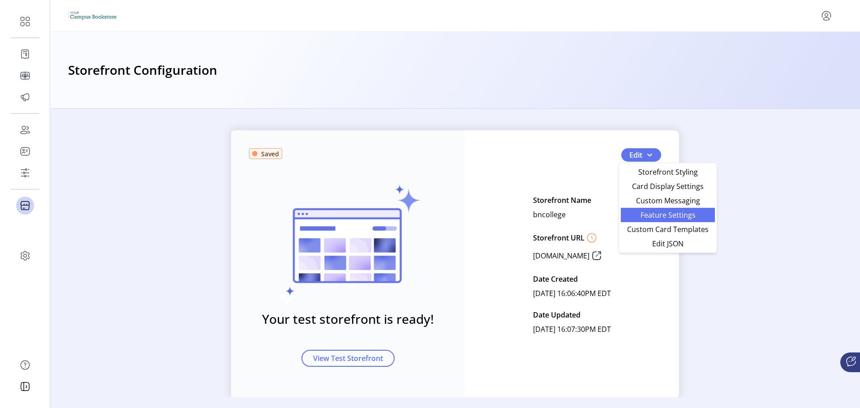
click at [650, 213] on span "Feature Settings" at bounding box center [667, 214] width 83 height 7
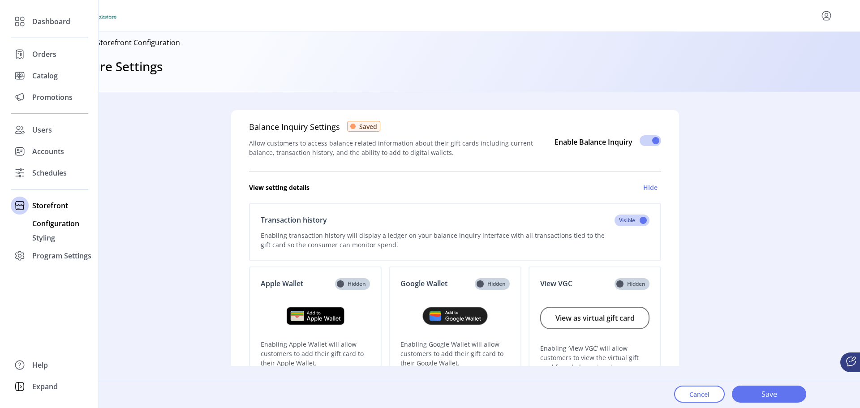
click at [50, 227] on span "Configuration" at bounding box center [55, 223] width 47 height 11
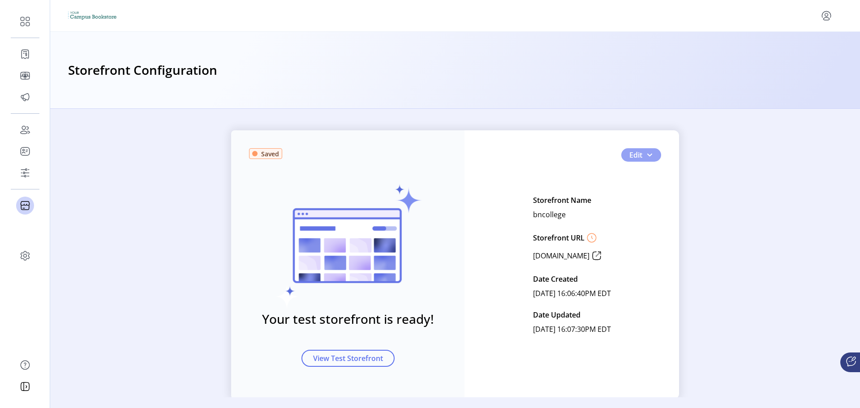
click at [649, 156] on span "button" at bounding box center [649, 154] width 7 height 7
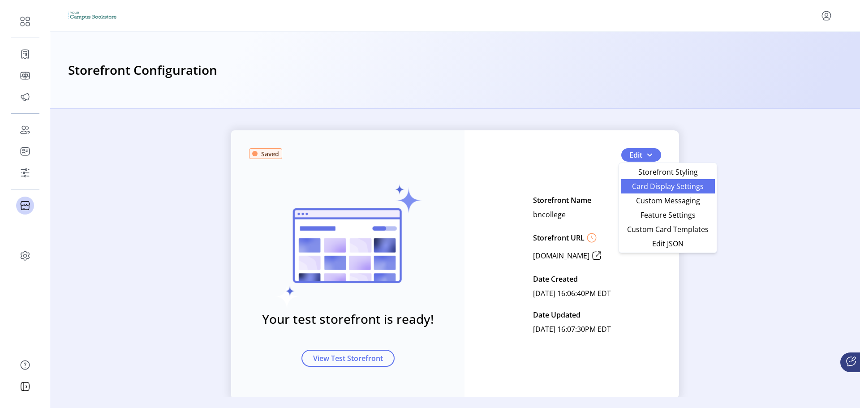
click at [652, 189] on span "Card Display Settings" at bounding box center [667, 186] width 83 height 7
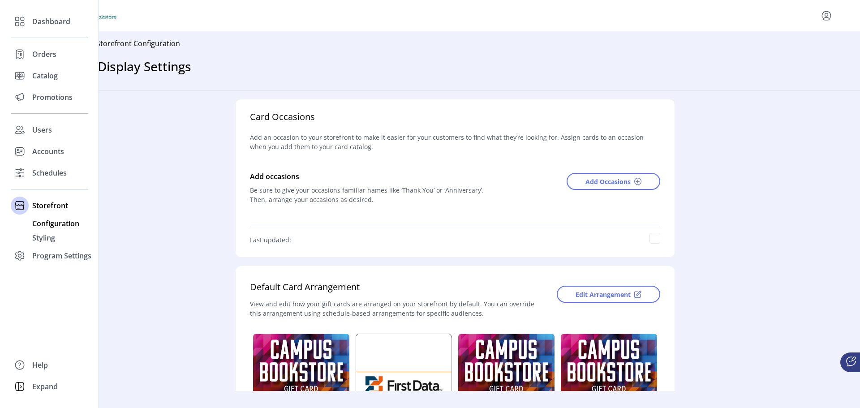
click at [43, 227] on span "Configuration" at bounding box center [55, 223] width 47 height 11
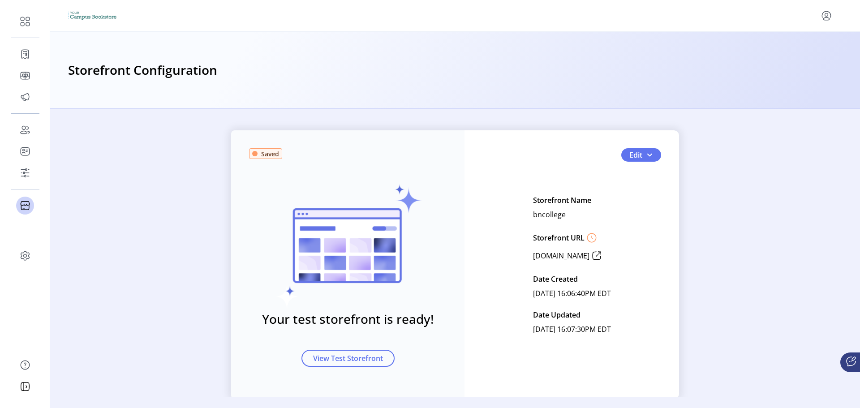
scroll to position [23, 0]
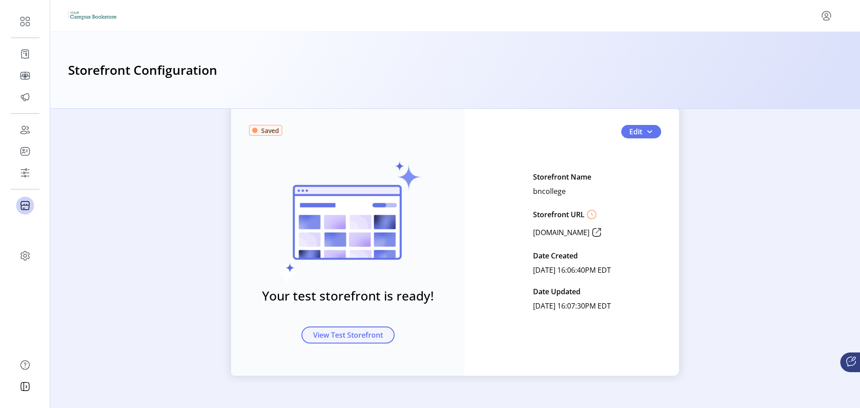
click at [378, 330] on span "View Test Storefront" at bounding box center [348, 335] width 70 height 11
click at [638, 134] on span "Edit" at bounding box center [635, 131] width 13 height 11
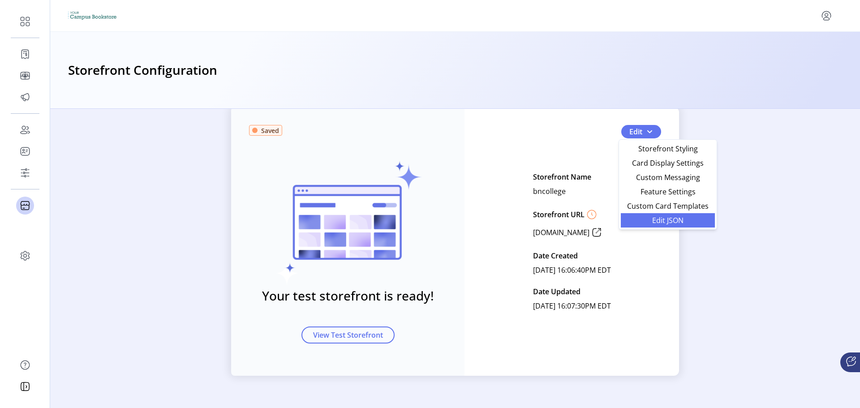
click at [657, 218] on span "Edit JSON" at bounding box center [667, 220] width 83 height 7
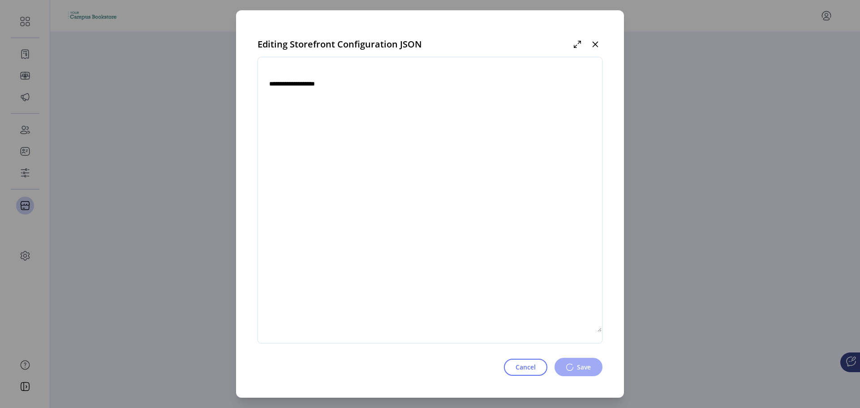
type textarea "**********"
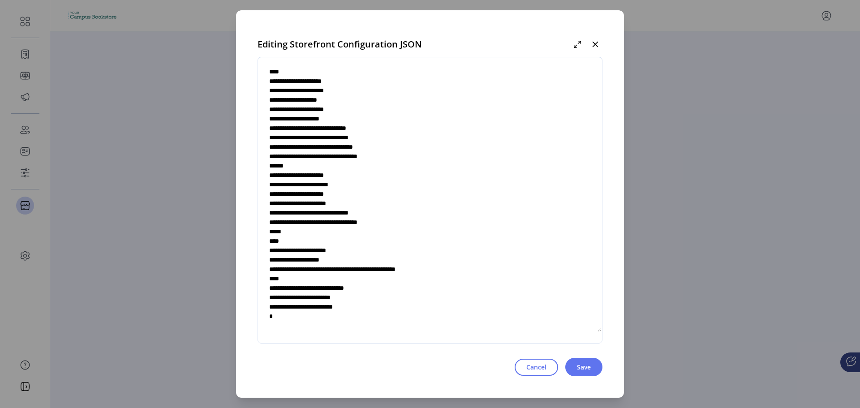
scroll to position [2815, 0]
click at [546, 370] on span "Cancel" at bounding box center [536, 366] width 20 height 9
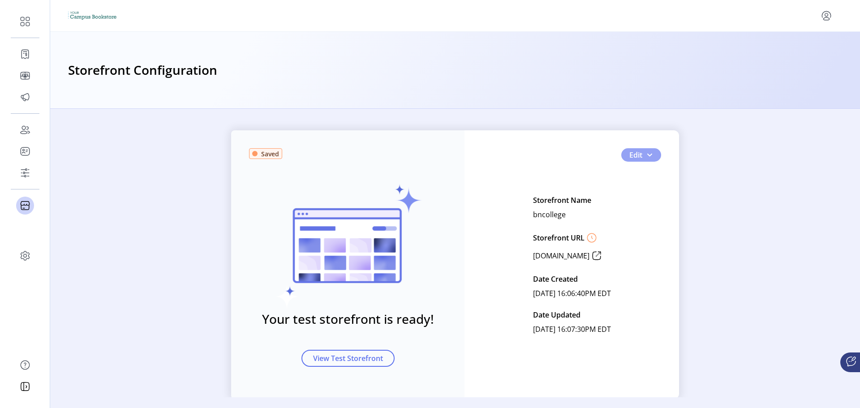
click at [640, 149] on button "Edit" at bounding box center [641, 154] width 40 height 13
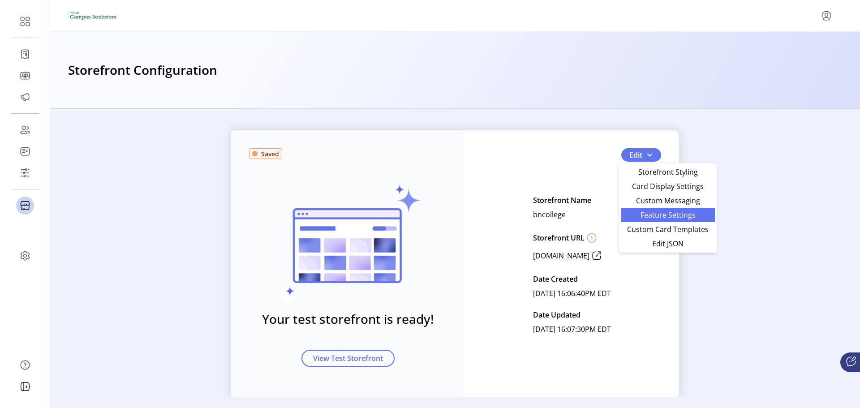
click at [645, 212] on span "Feature Settings" at bounding box center [667, 214] width 83 height 7
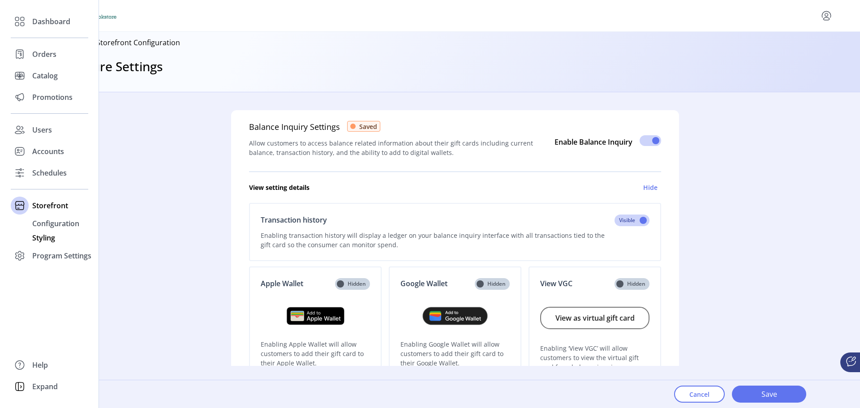
click at [40, 234] on span "Styling" at bounding box center [43, 237] width 23 height 11
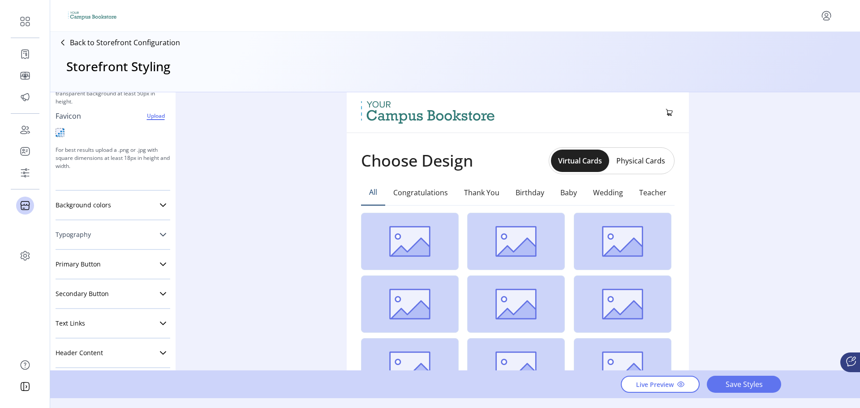
scroll to position [134, 0]
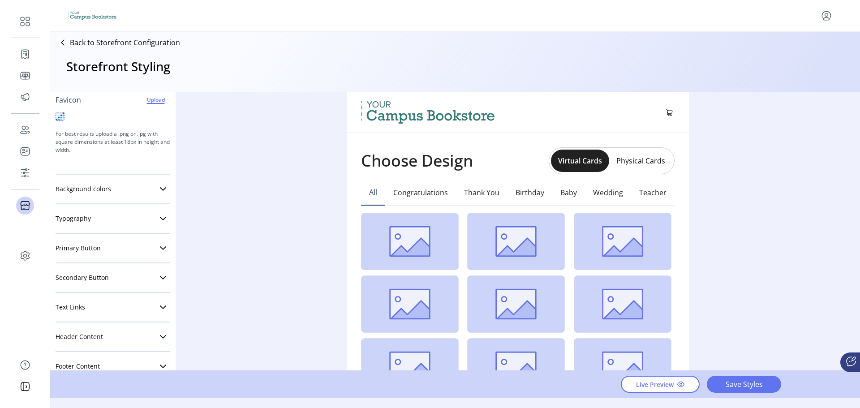
click at [120, 200] on div "Background colors Background Header background Footer background" at bounding box center [113, 190] width 115 height 30
click at [127, 193] on link "Background colors" at bounding box center [113, 189] width 115 height 18
click at [144, 189] on link "Background colors" at bounding box center [113, 189] width 115 height 18
click at [124, 214] on link "Typography" at bounding box center [113, 219] width 115 height 18
click at [149, 270] on div "dropdown trigger" at bounding box center [145, 269] width 18 height 19
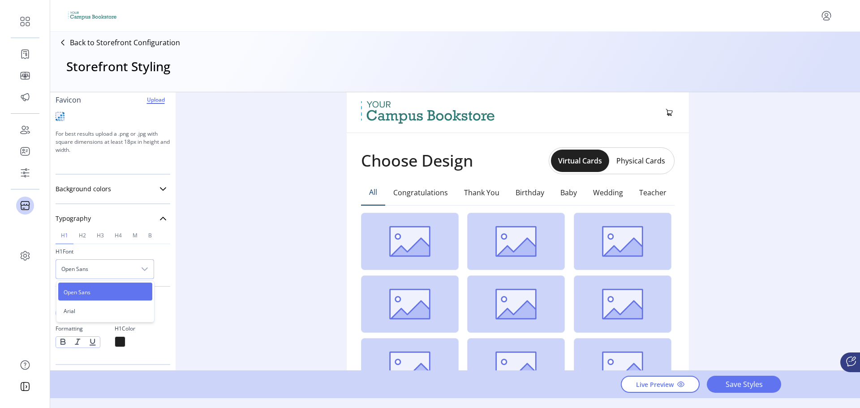
click at [149, 264] on div "dropdown trigger" at bounding box center [145, 269] width 18 height 19
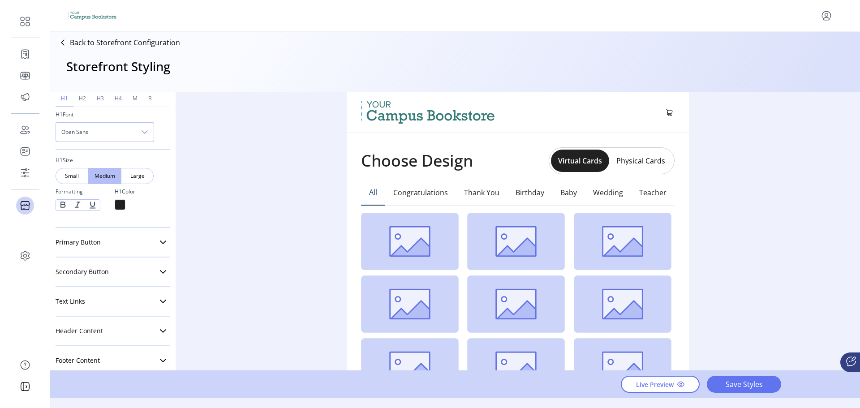
scroll to position [288, 0]
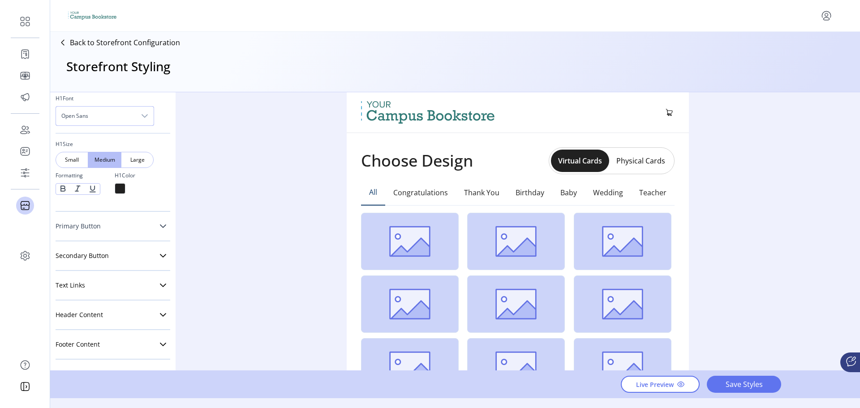
click at [133, 229] on link "Primary Button" at bounding box center [113, 226] width 115 height 18
click at [124, 253] on link "Secondary Button" at bounding box center [113, 256] width 115 height 18
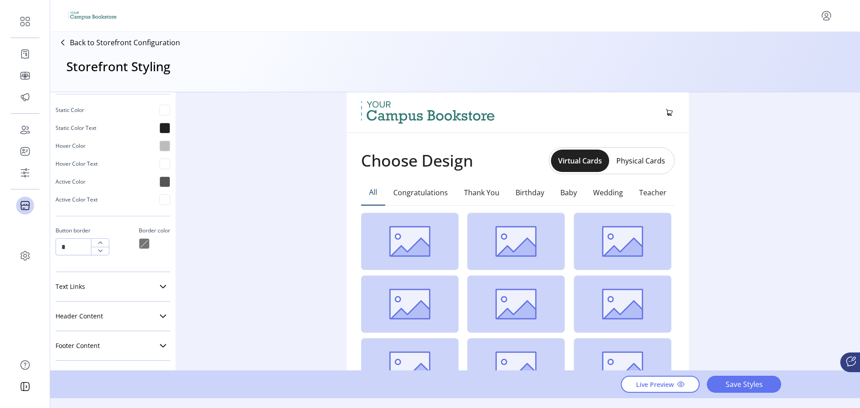
scroll to position [932, 0]
click at [129, 281] on link "Text Links" at bounding box center [113, 285] width 115 height 18
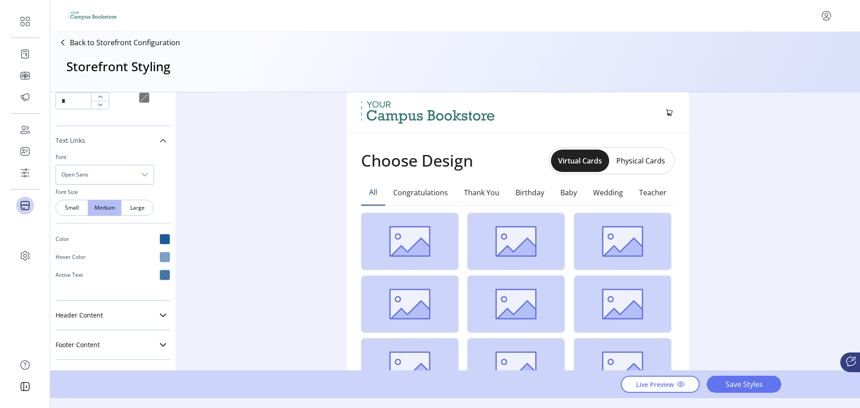
scroll to position [1078, 0]
click at [105, 306] on div "Header Content Cart Badge Color Cart Number Color" at bounding box center [113, 316] width 115 height 30
click at [96, 316] on span "Header Content" at bounding box center [79, 315] width 47 height 6
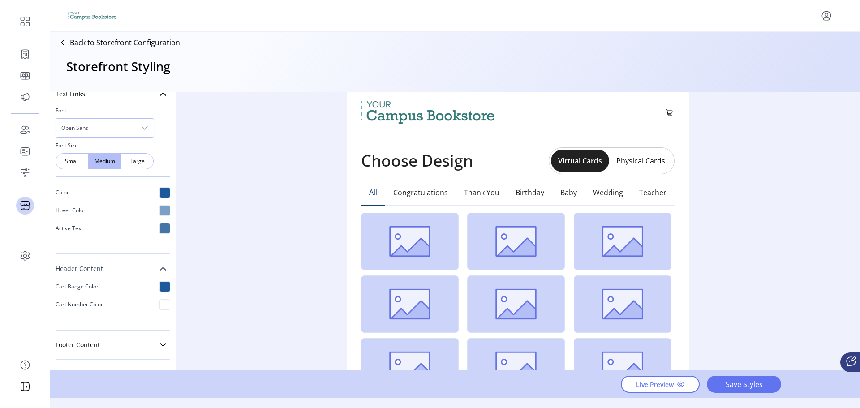
scroll to position [1124, 0]
click at [61, 336] on link "Footer Content" at bounding box center [113, 344] width 115 height 18
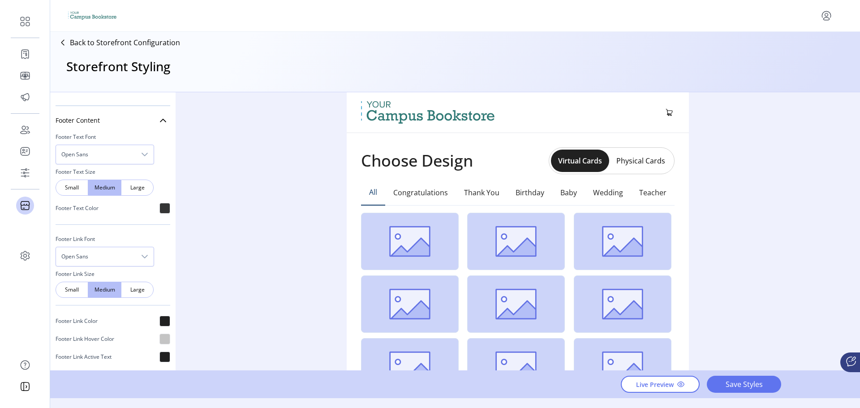
scroll to position [1371, 0]
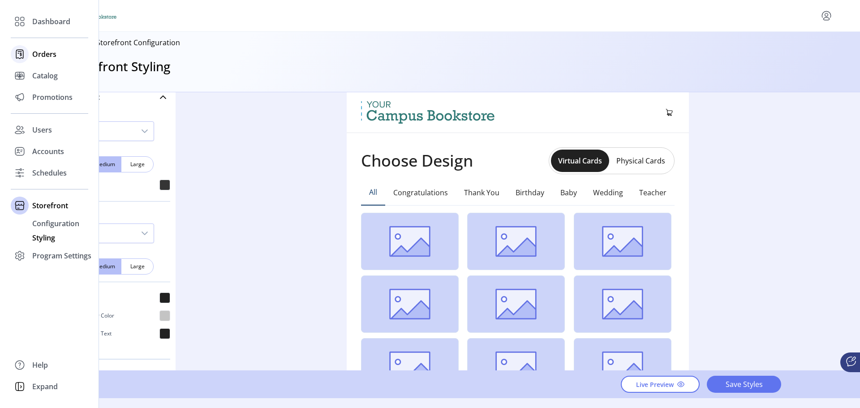
click at [47, 54] on span "Orders" at bounding box center [44, 54] width 24 height 11
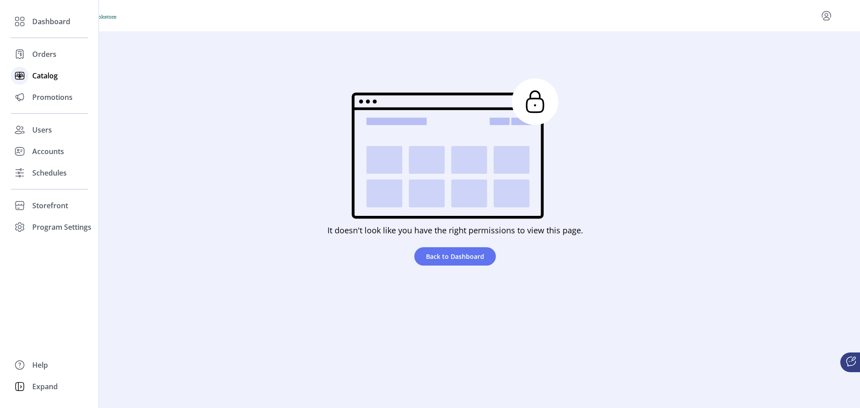
click at [48, 77] on span "Catalog" at bounding box center [45, 75] width 26 height 11
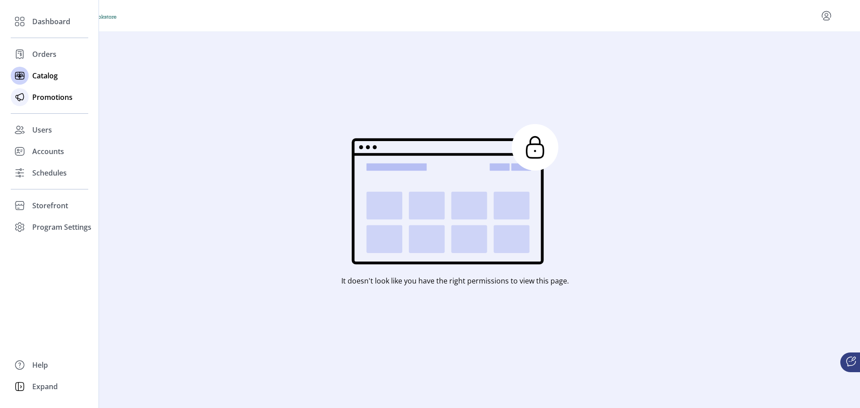
click at [41, 92] on span "Promotions" at bounding box center [52, 97] width 40 height 11
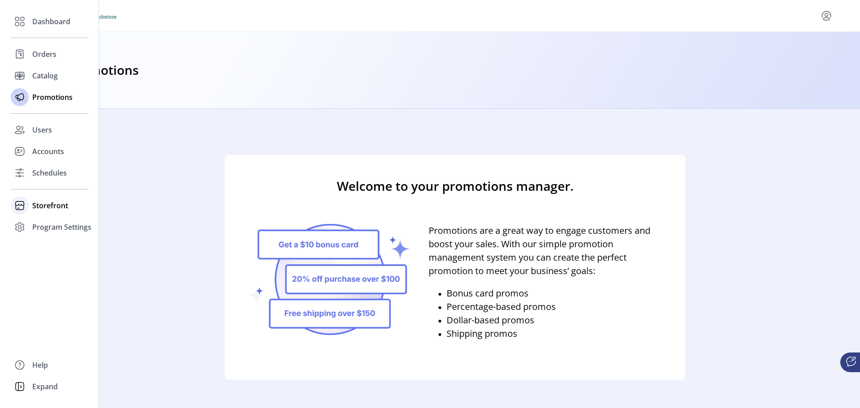
click at [65, 206] on span "Storefront" at bounding box center [50, 205] width 36 height 11
click at [54, 221] on span "Configuration" at bounding box center [55, 223] width 47 height 11
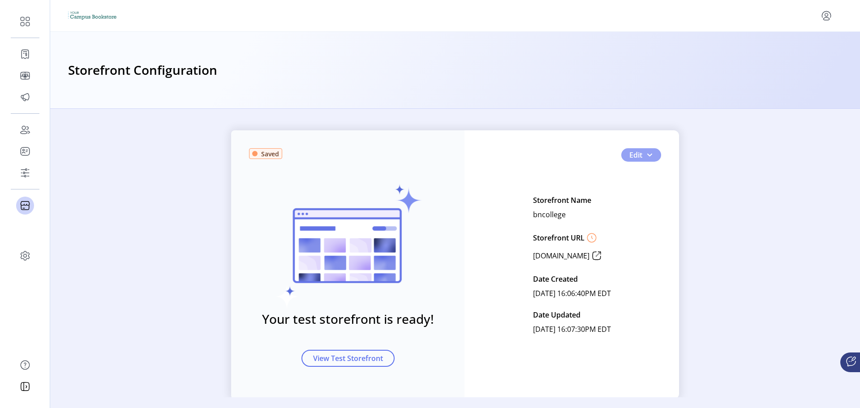
click at [655, 152] on button "Edit" at bounding box center [641, 154] width 40 height 13
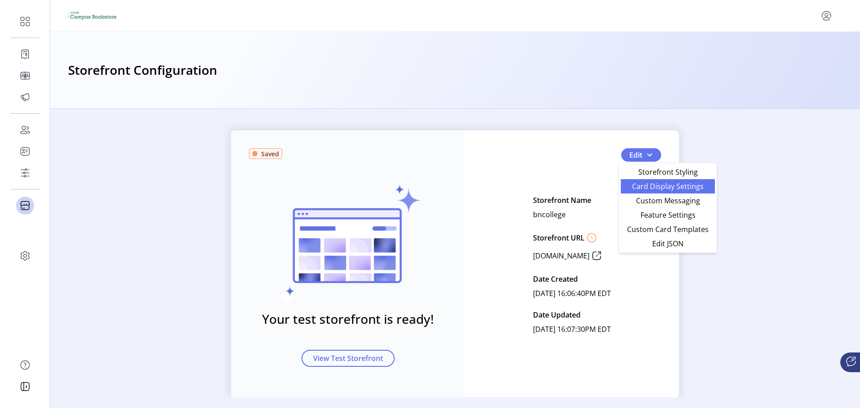
click at [693, 183] on span "Card Display Settings" at bounding box center [667, 186] width 83 height 7
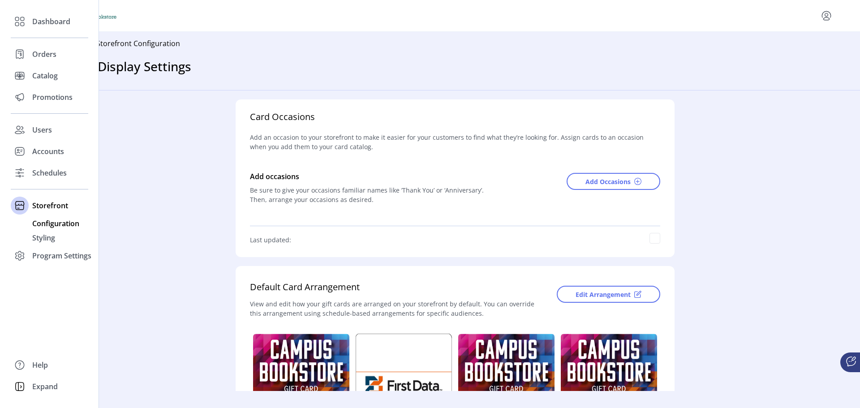
click at [35, 218] on span "Configuration" at bounding box center [55, 223] width 47 height 11
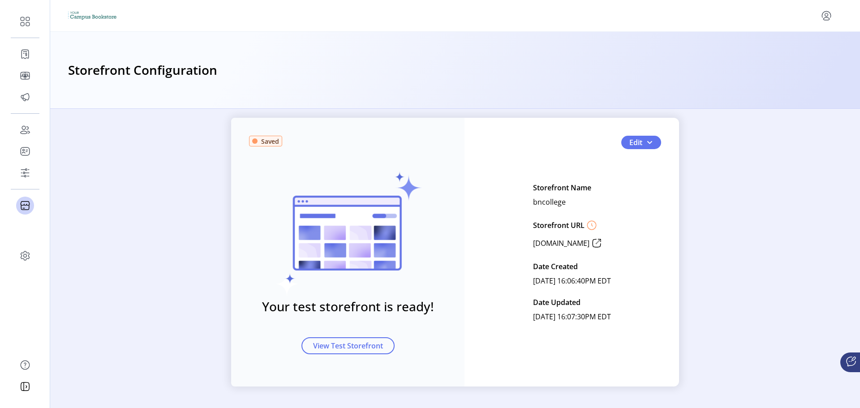
scroll to position [23, 0]
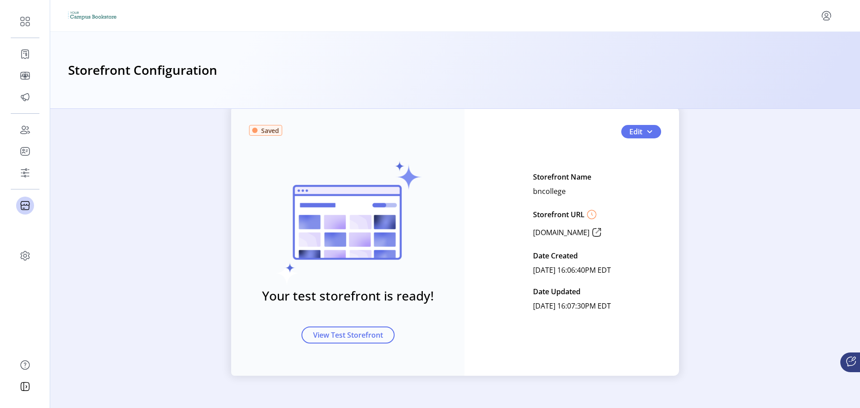
click at [601, 230] on icon at bounding box center [598, 230] width 5 height 5
click at [622, 129] on button "Edit" at bounding box center [641, 131] width 40 height 13
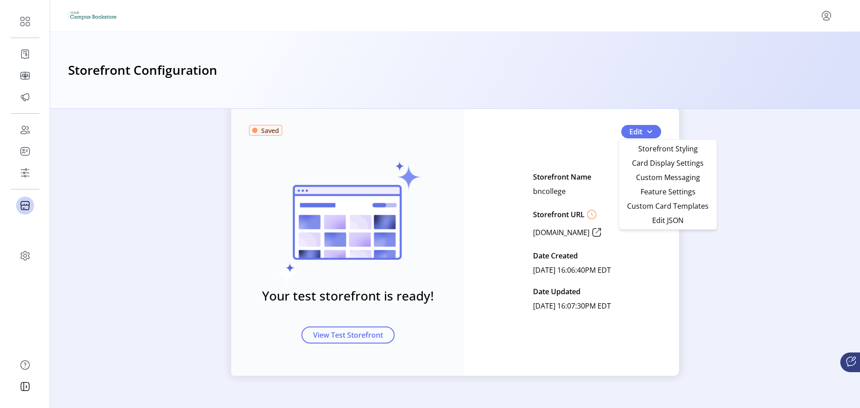
click at [664, 103] on div "Storefront Configuration" at bounding box center [455, 70] width 810 height 77
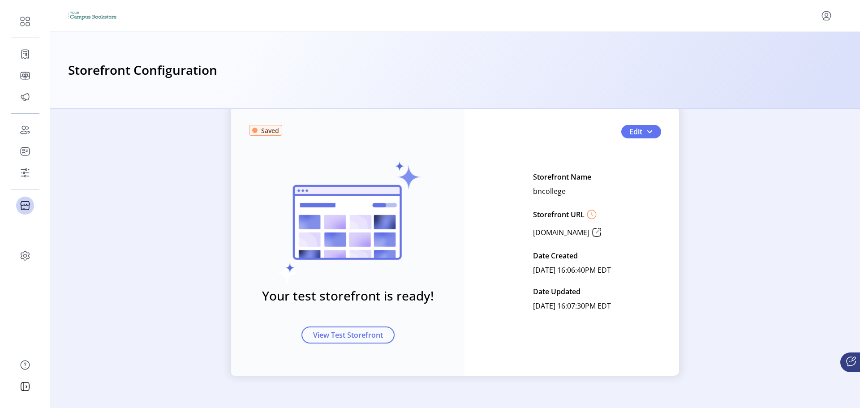
click at [604, 232] on icon at bounding box center [596, 232] width 14 height 14
click at [639, 134] on span "Edit" at bounding box center [635, 131] width 13 height 11
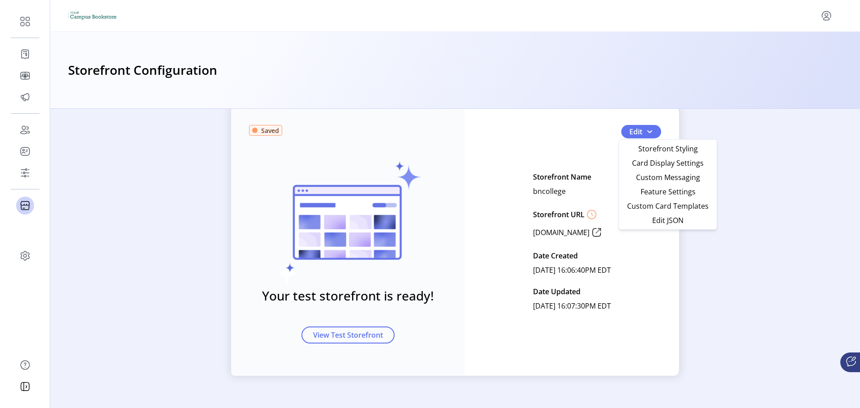
click at [533, 181] on p "Storefront Name" at bounding box center [562, 177] width 58 height 14
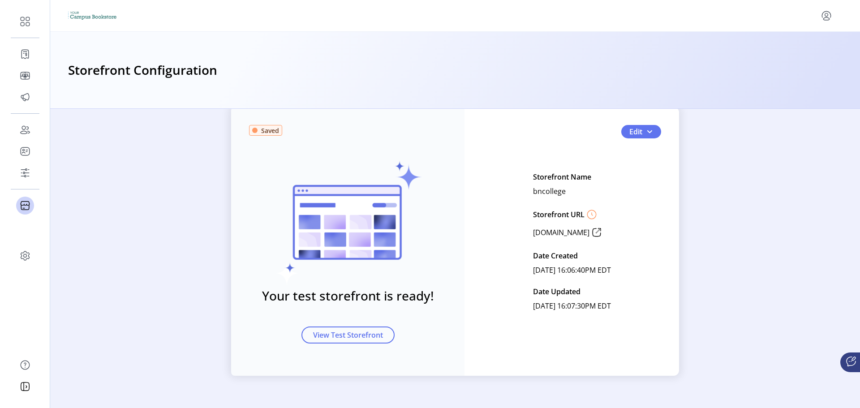
click at [392, 331] on p-button "View Test Storefront" at bounding box center [347, 334] width 93 height 17
click at [632, 126] on button "Edit" at bounding box center [641, 131] width 40 height 13
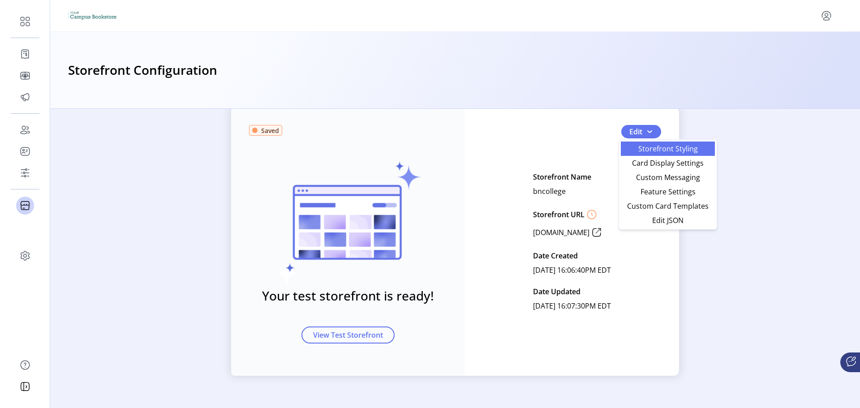
click at [634, 146] on span "Storefront Styling" at bounding box center [667, 148] width 83 height 7
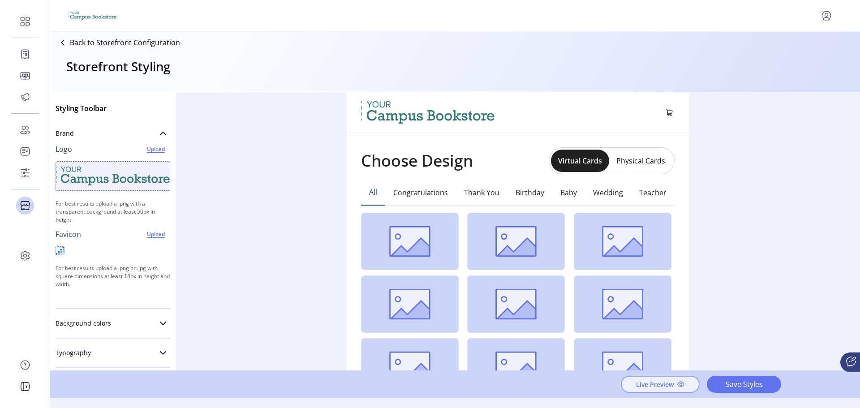
click at [658, 385] on span "Live Preview" at bounding box center [655, 384] width 38 height 9
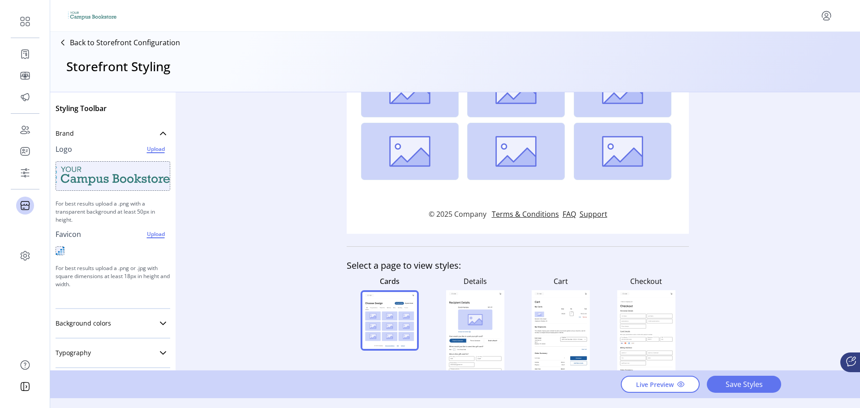
scroll to position [253, 0]
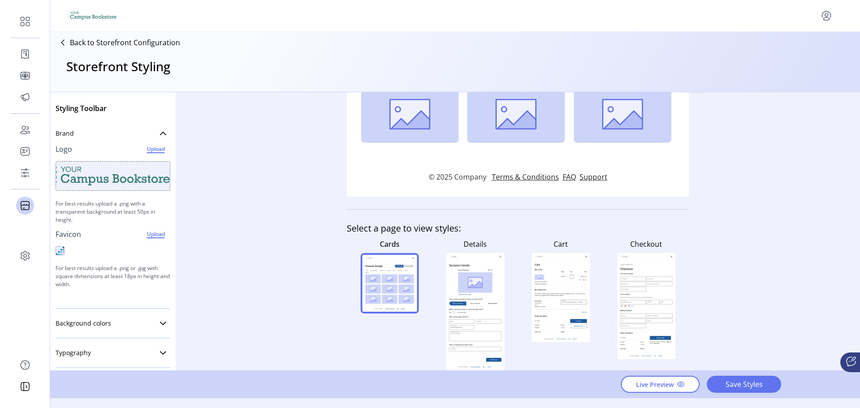
click at [491, 303] on icon at bounding box center [492, 303] width 9 height 1
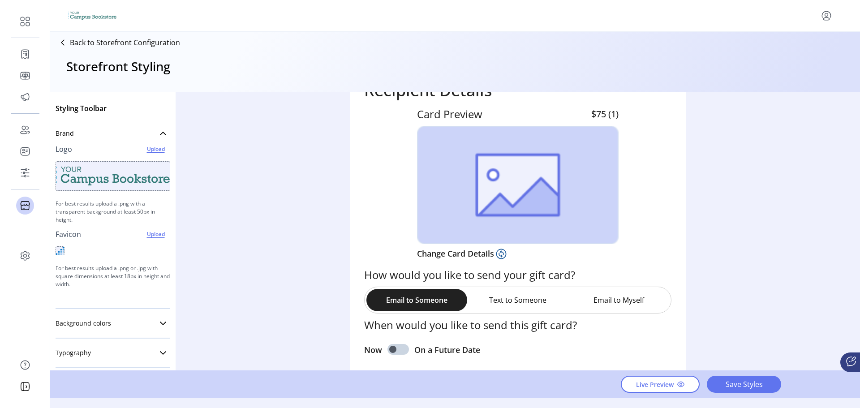
scroll to position [179, 0]
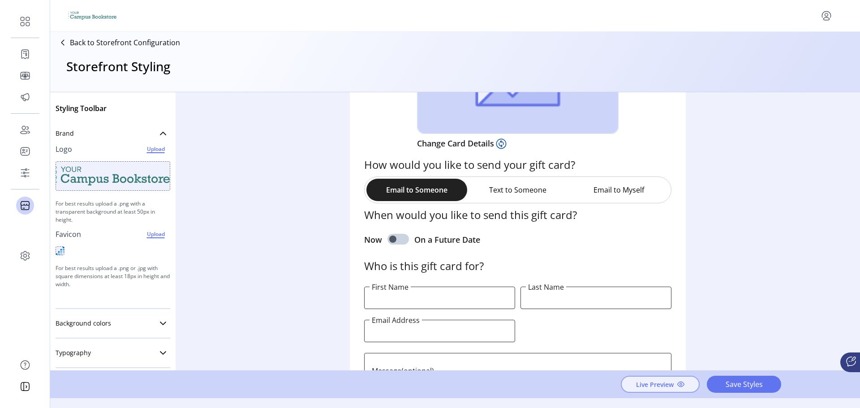
click at [650, 389] on button "Live Preview" at bounding box center [660, 384] width 79 height 17
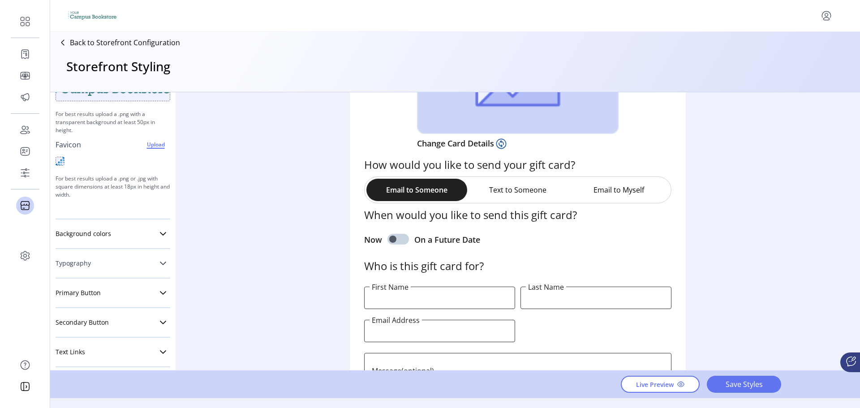
click at [112, 260] on link "Typography" at bounding box center [113, 263] width 115 height 18
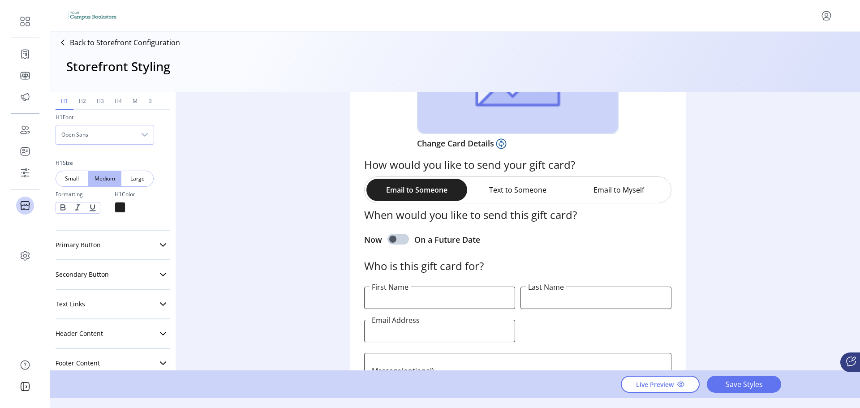
scroll to position [224, 0]
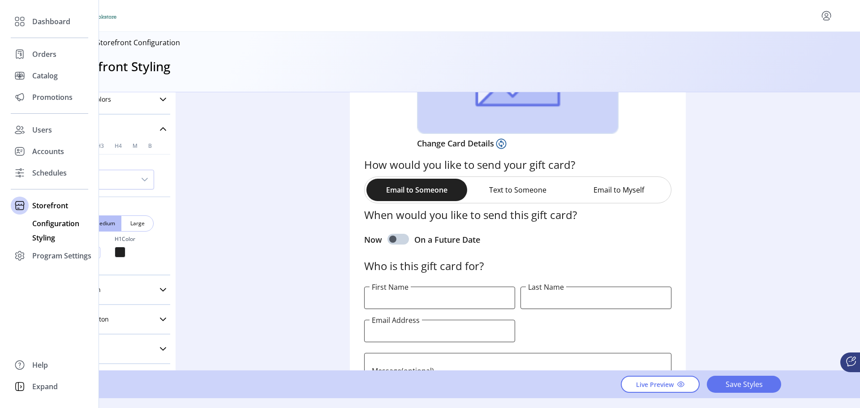
click at [57, 227] on span "Configuration" at bounding box center [55, 223] width 47 height 11
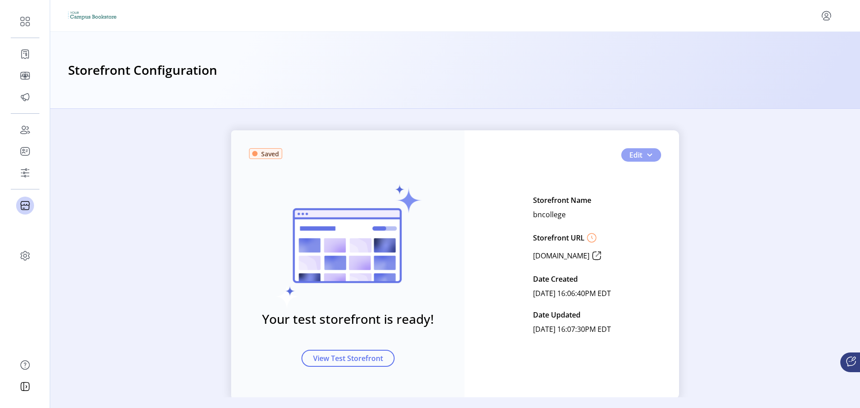
click at [642, 149] on button "Edit" at bounding box center [641, 154] width 40 height 13
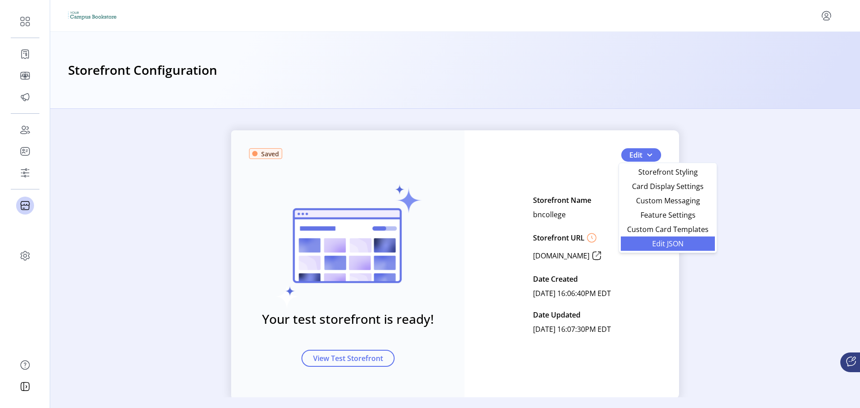
click at [649, 246] on span "Edit JSON" at bounding box center [667, 243] width 83 height 7
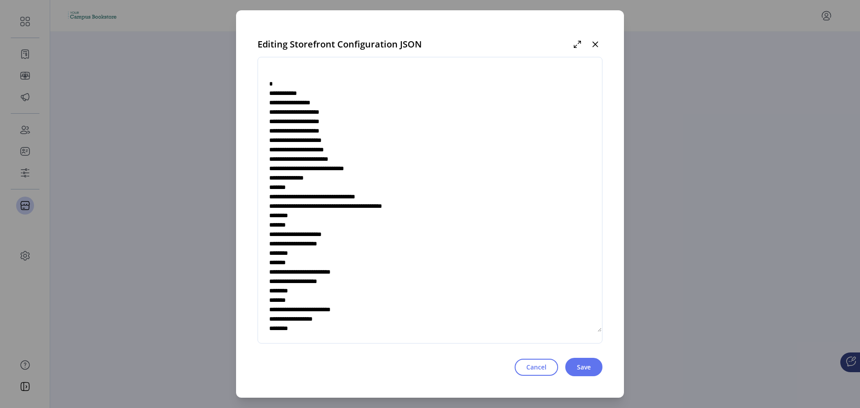
click at [303, 103] on textarea at bounding box center [430, 200] width 344 height 264
drag, startPoint x: 292, startPoint y: 103, endPoint x: 370, endPoint y: 106, distance: 78.0
click at [370, 106] on textarea at bounding box center [430, 200] width 344 height 264
click at [481, 115] on textarea at bounding box center [430, 200] width 344 height 264
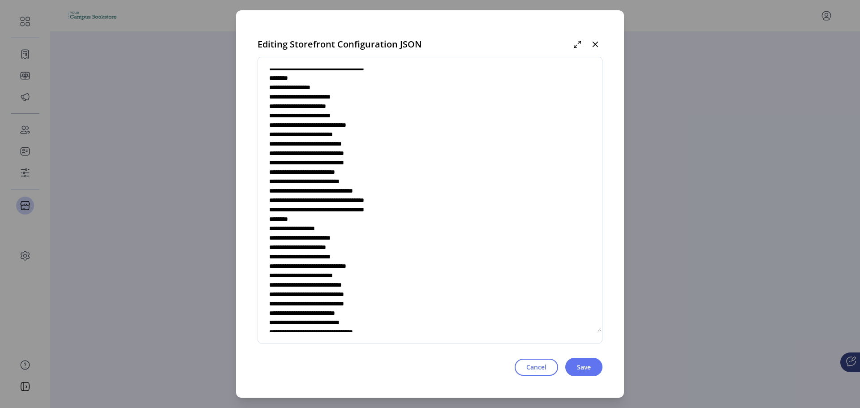
scroll to position [896, 0]
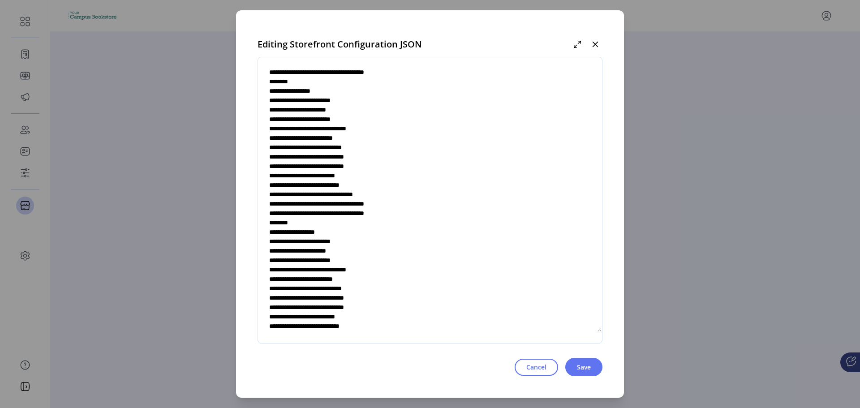
click at [438, 233] on textarea at bounding box center [430, 200] width 344 height 264
type textarea "**********"
click at [305, 238] on textarea at bounding box center [430, 200] width 344 height 264
click at [306, 240] on textarea at bounding box center [430, 200] width 344 height 264
paste textarea "**********"
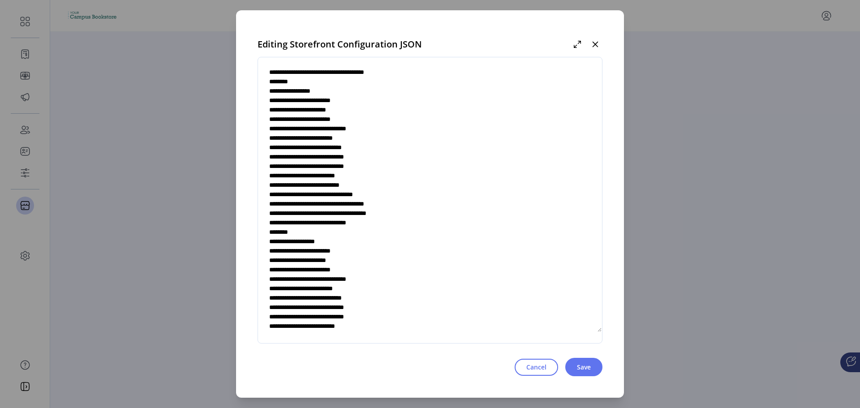
click at [298, 242] on textarea at bounding box center [430, 200] width 344 height 264
click at [356, 244] on textarea at bounding box center [430, 200] width 344 height 264
click at [406, 243] on textarea at bounding box center [430, 200] width 344 height 264
click at [584, 369] on span "Save" at bounding box center [584, 366] width 14 height 9
click at [322, 241] on textarea at bounding box center [430, 200] width 344 height 264
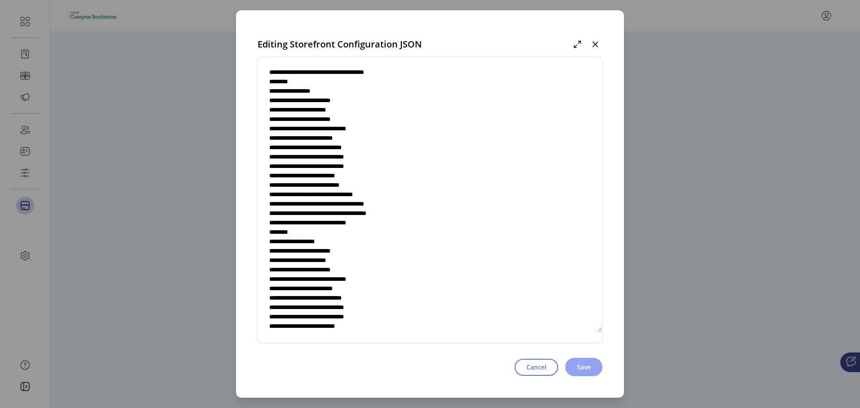
type textarea "**********"
click at [587, 370] on span "Save" at bounding box center [584, 366] width 14 height 9
drag, startPoint x: 402, startPoint y: 242, endPoint x: 427, endPoint y: 234, distance: 26.2
click at [427, 234] on textarea at bounding box center [430, 200] width 344 height 264
click at [530, 368] on span "Cancel" at bounding box center [536, 366] width 20 height 9
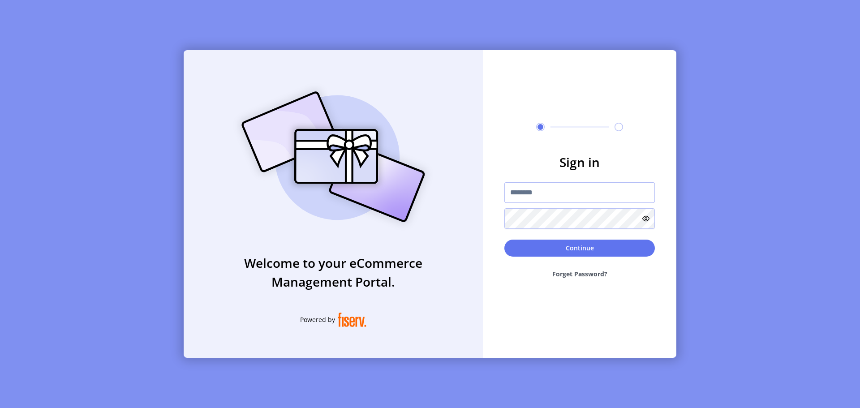
click at [544, 195] on input "text" at bounding box center [579, 192] width 150 height 21
click at [575, 195] on input "text" at bounding box center [579, 192] width 150 height 21
paste input "**********"
type input "**********"
click at [504, 240] on button "Continue" at bounding box center [579, 248] width 150 height 17
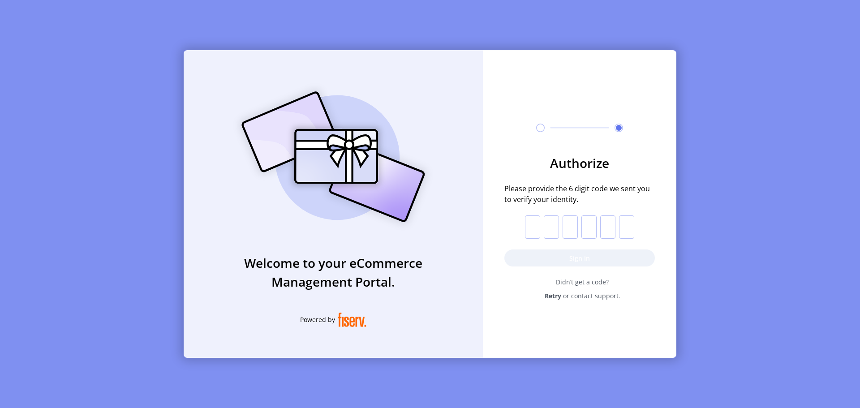
click at [553, 298] on span "Retry" at bounding box center [553, 295] width 17 height 9
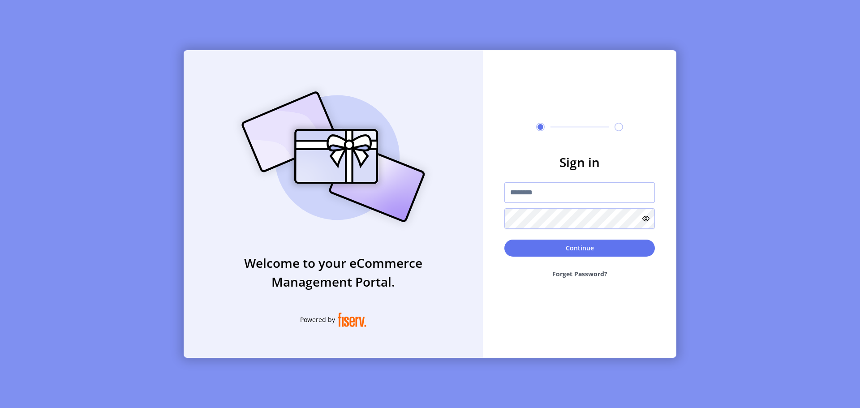
click at [539, 197] on input "text" at bounding box center [579, 192] width 150 height 21
paste input "**********"
type input "**********"
click at [504, 240] on button "Continue" at bounding box center [579, 248] width 150 height 17
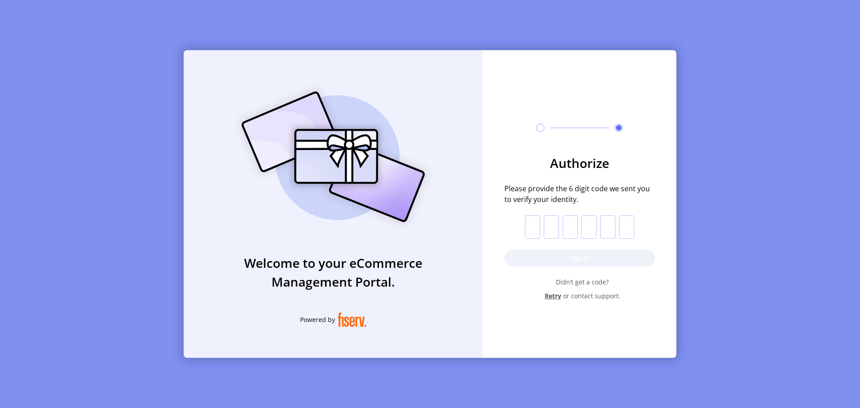
click at [537, 232] on input "text" at bounding box center [532, 226] width 15 height 23
paste input "*"
type input "*"
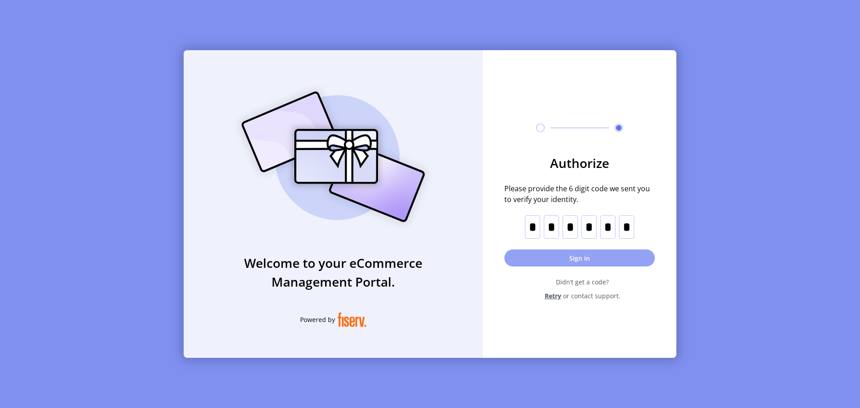
click at [589, 262] on button "Sign in" at bounding box center [579, 257] width 150 height 17
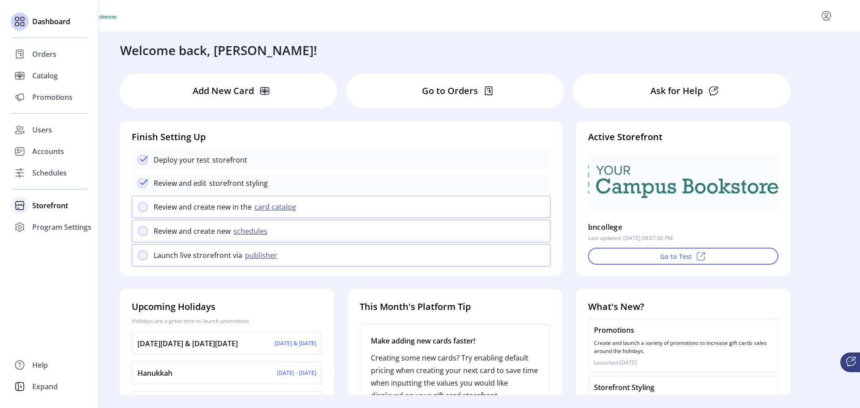
click at [43, 203] on span "Storefront" at bounding box center [50, 205] width 36 height 11
click at [43, 228] on span "Configuration" at bounding box center [55, 223] width 47 height 11
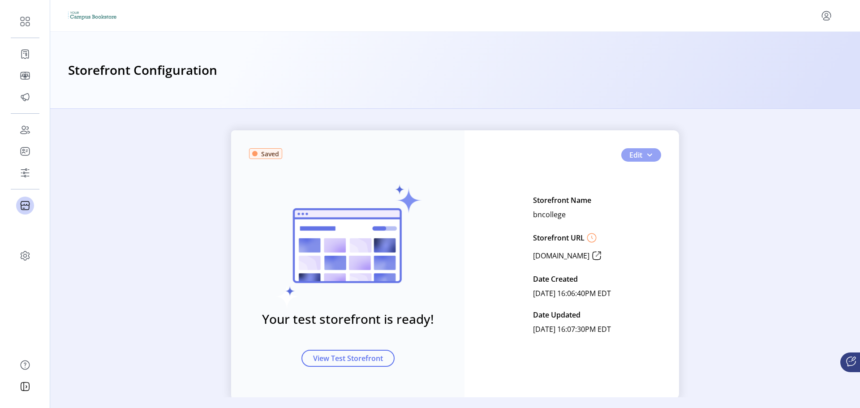
click at [642, 157] on button "Edit" at bounding box center [641, 154] width 40 height 13
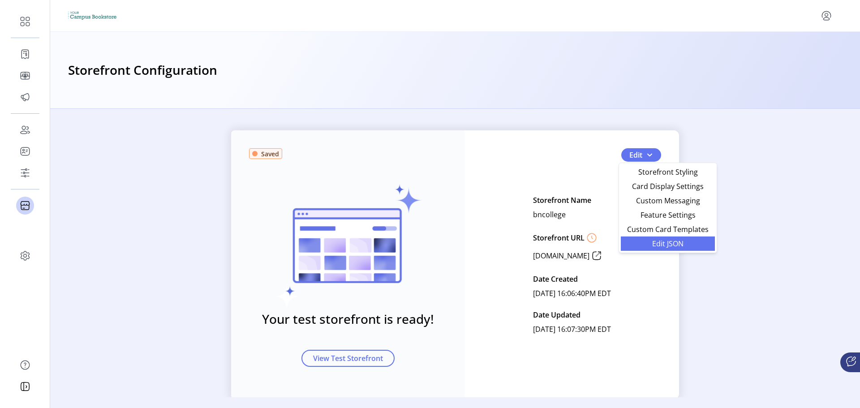
click at [643, 242] on span "Edit JSON" at bounding box center [667, 243] width 83 height 7
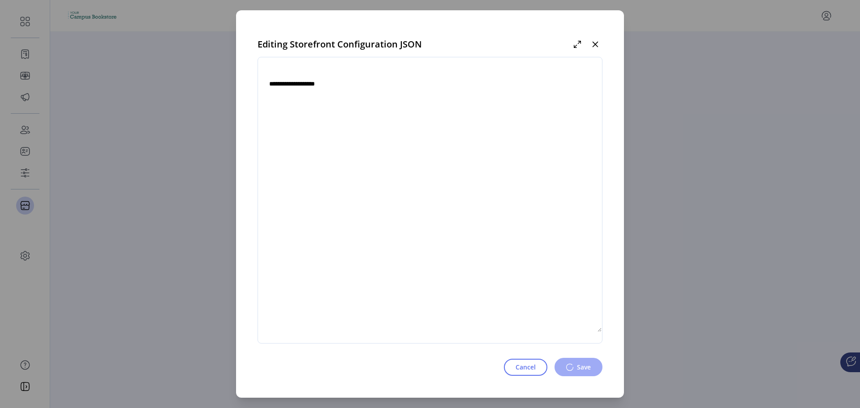
type textarea "**********"
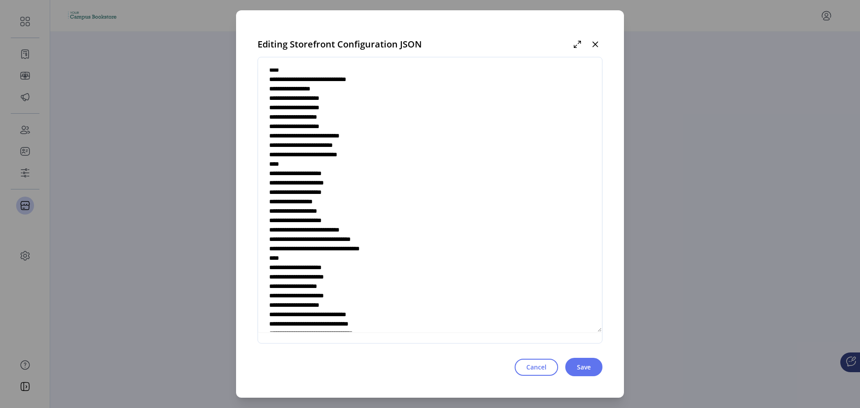
scroll to position [2771, 0]
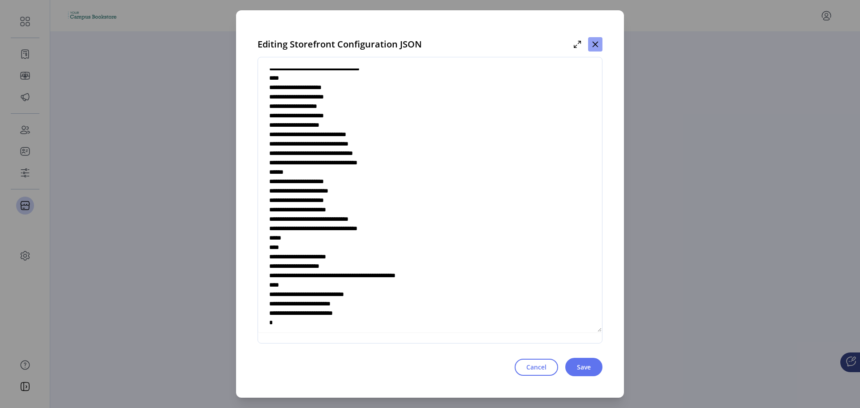
click at [593, 44] on icon "button" at bounding box center [595, 44] width 7 height 7
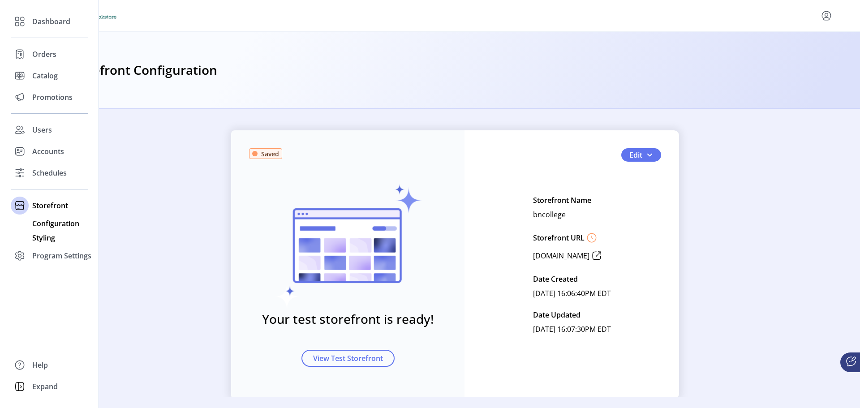
click at [54, 238] on span "Styling" at bounding box center [43, 237] width 23 height 11
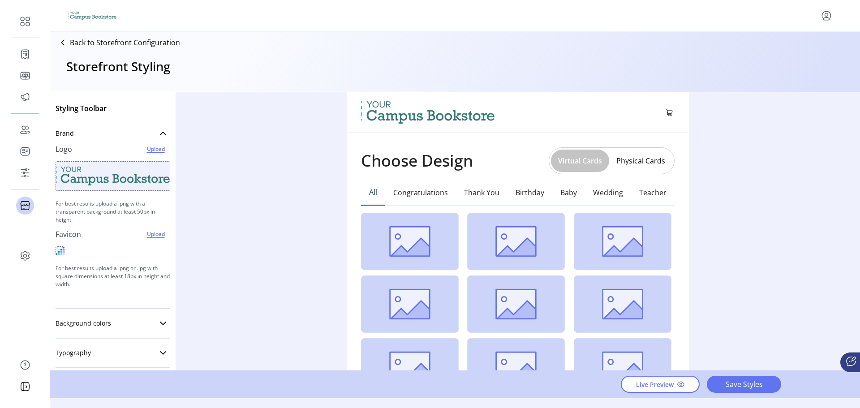
click at [590, 162] on button "Virtual Cards" at bounding box center [580, 161] width 58 height 22
click at [574, 158] on button "Virtual Cards" at bounding box center [580, 161] width 58 height 22
click at [612, 161] on button "Physical Cards" at bounding box center [640, 161] width 63 height 14
click at [589, 162] on button "Virtual Cards" at bounding box center [579, 161] width 58 height 14
click at [589, 162] on button "Virtual Cards" at bounding box center [580, 161] width 58 height 22
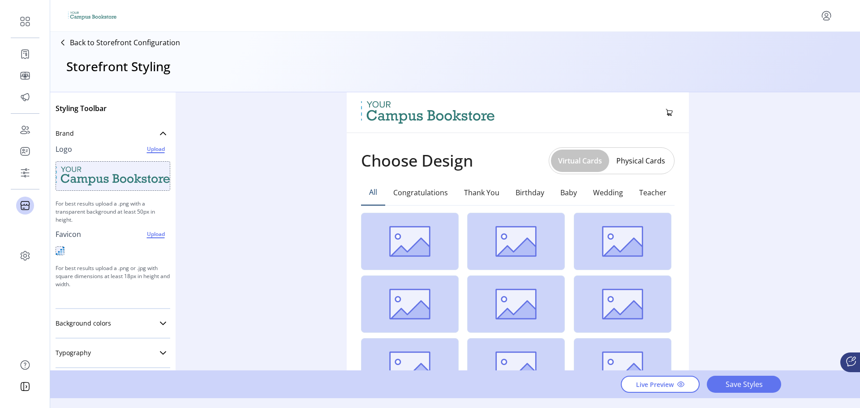
click at [589, 162] on button "Virtual Cards" at bounding box center [580, 161] width 58 height 22
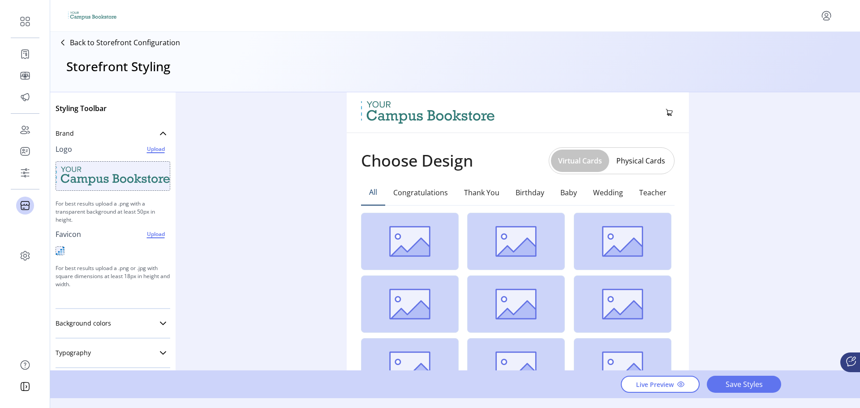
click at [589, 162] on button "Virtual Cards" at bounding box center [580, 161] width 58 height 22
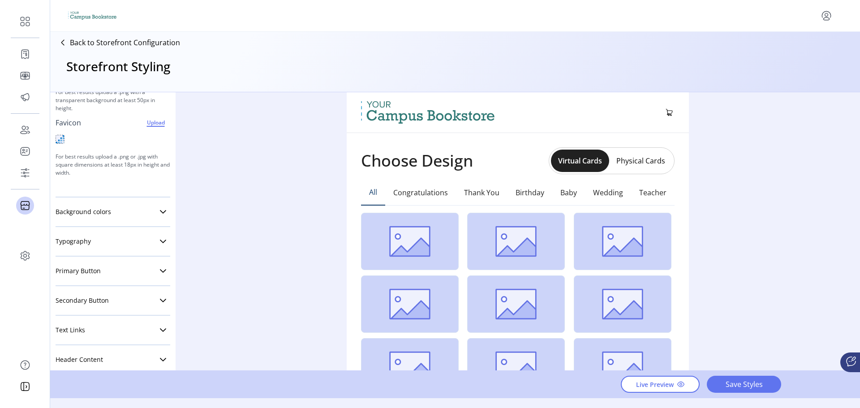
scroll to position [156, 0]
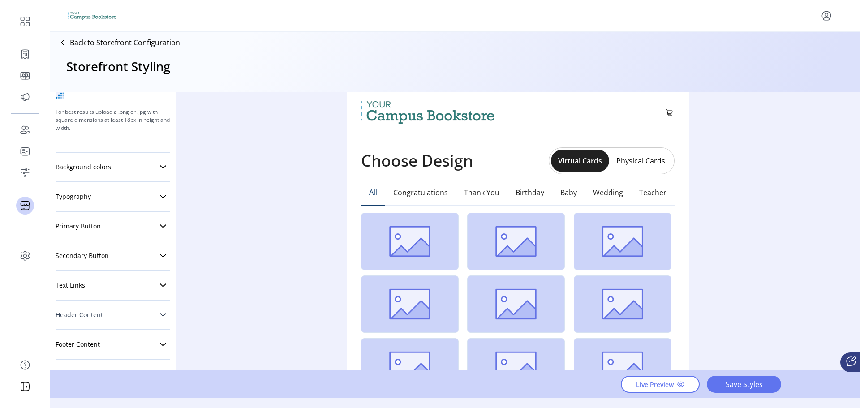
click at [149, 318] on link "Header Content" at bounding box center [113, 315] width 115 height 18
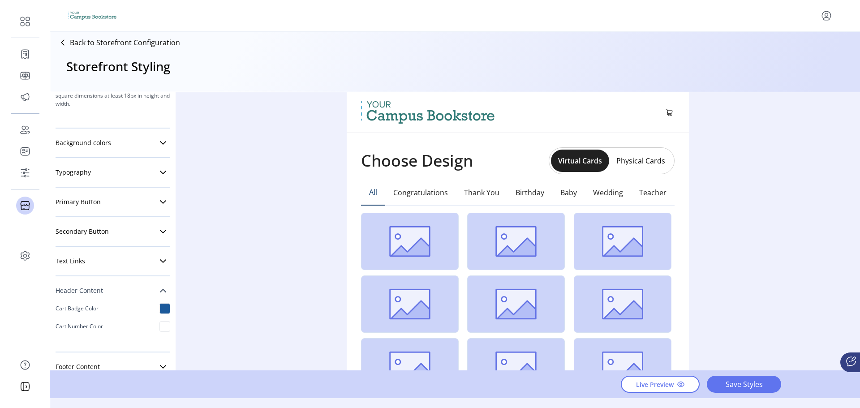
scroll to position [203, 0]
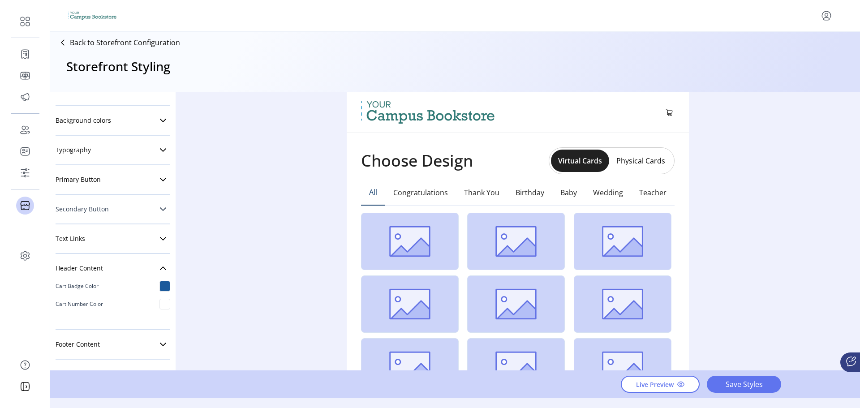
click at [148, 209] on link "Secondary Button" at bounding box center [113, 209] width 115 height 18
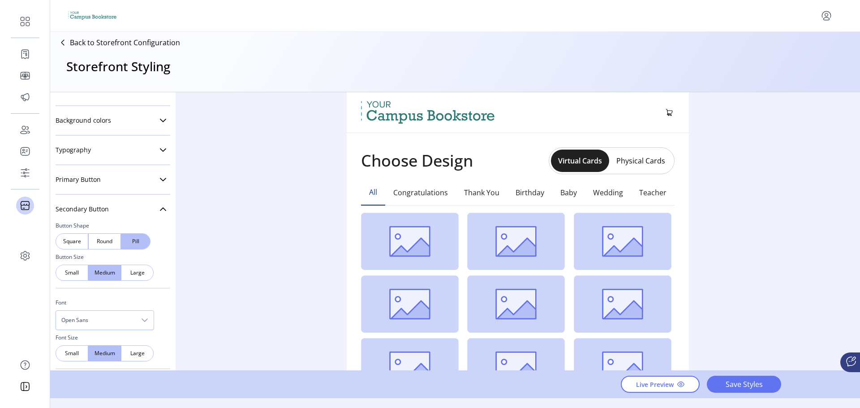
click at [154, 189] on div "Primary Button Button Shape Square Round Pill Button Size Small Medium Large Fo…" at bounding box center [113, 180] width 115 height 30
click at [160, 179] on icon at bounding box center [163, 180] width 6 height 4
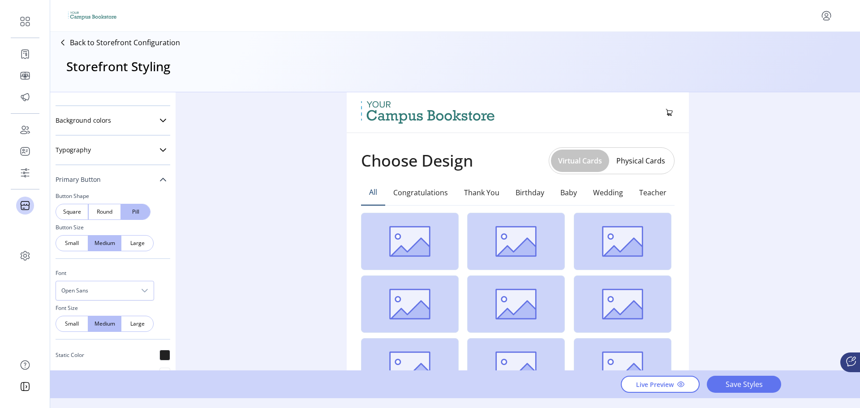
drag, startPoint x: 570, startPoint y: 159, endPoint x: 562, endPoint y: 161, distance: 8.4
click at [562, 161] on button "Virtual Cards" at bounding box center [580, 161] width 58 height 22
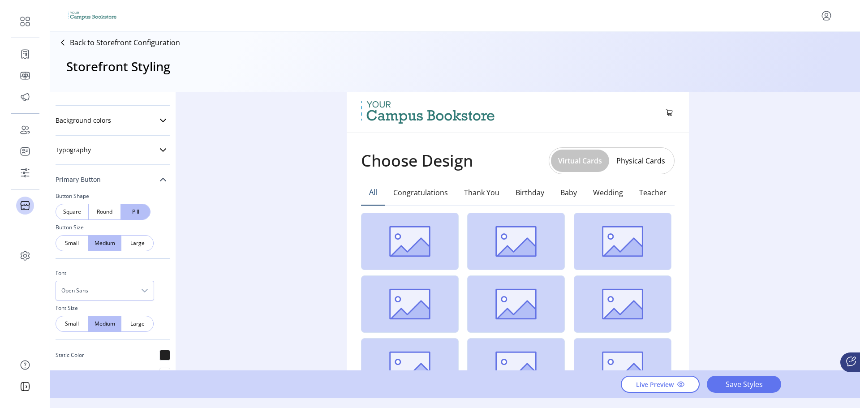
click at [562, 161] on button "Virtual Cards" at bounding box center [580, 161] width 58 height 22
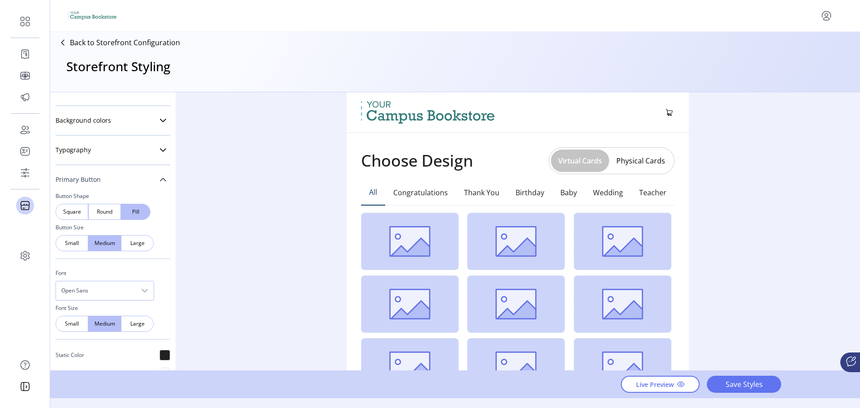
click at [562, 161] on button "Virtual Cards" at bounding box center [580, 161] width 58 height 22
click at [583, 159] on button "Virtual Cards" at bounding box center [580, 161] width 58 height 22
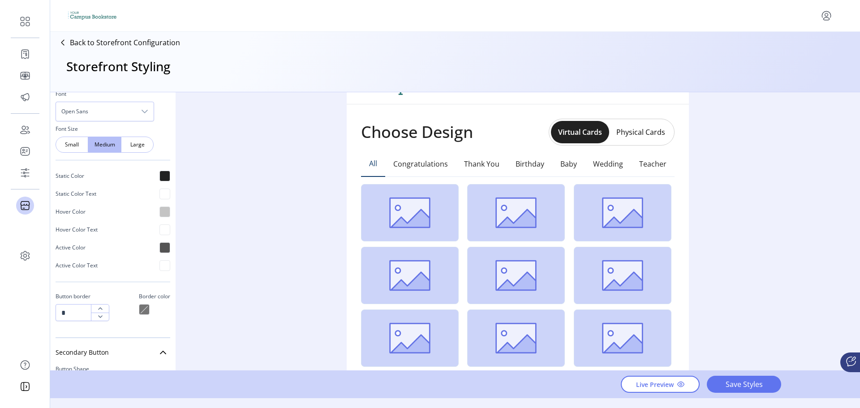
scroll to position [0, 0]
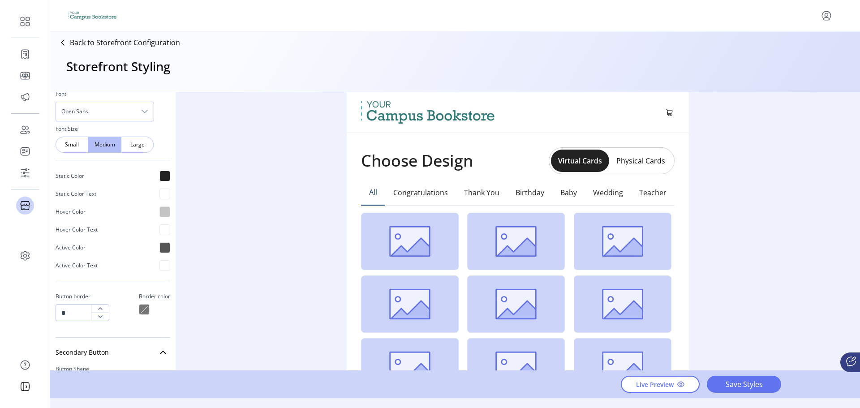
click at [770, 127] on div "Styling Toolbar Brand Logo Upload For best results upload a .png with a transpa…" at bounding box center [455, 231] width 810 height 278
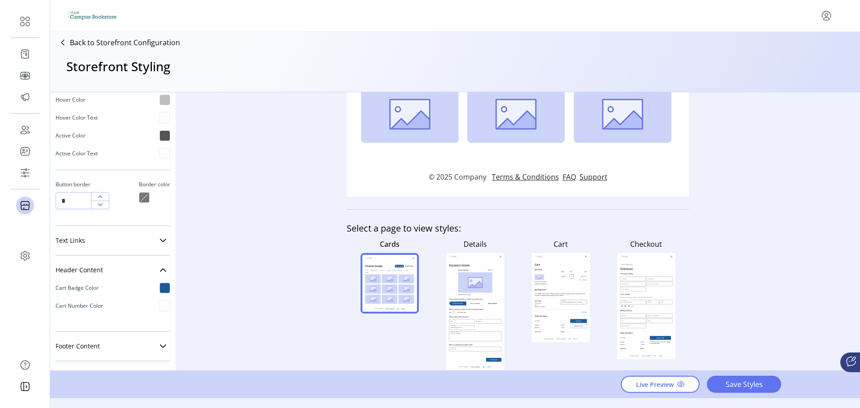
scroll to position [848, 0]
click at [99, 337] on link "Footer Content" at bounding box center [113, 344] width 115 height 18
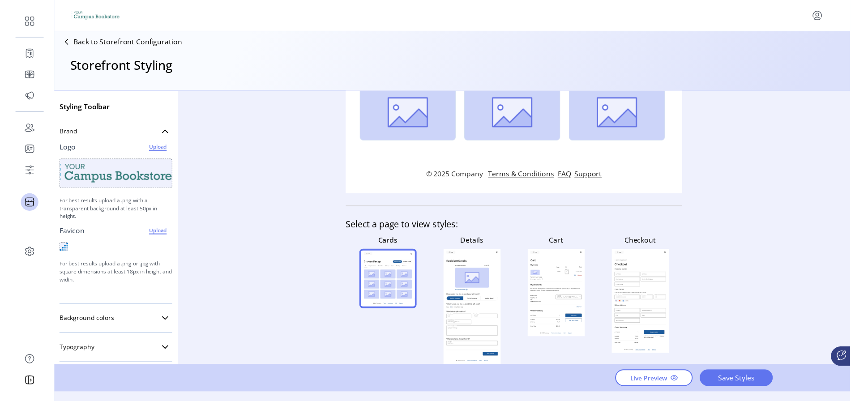
scroll to position [90, 0]
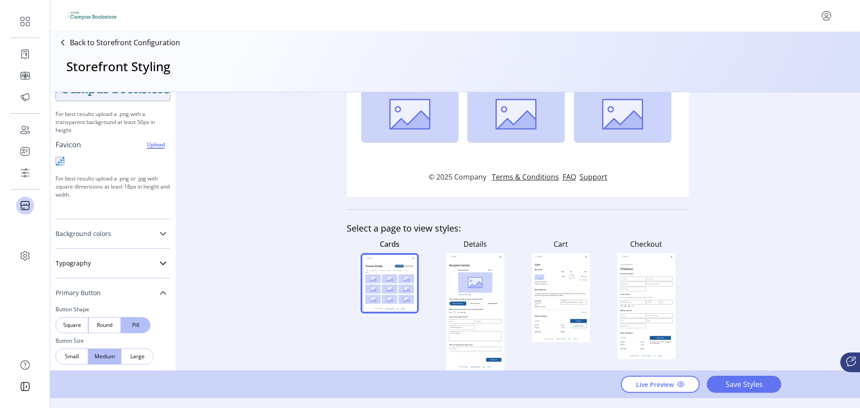
click at [114, 230] on link "Background colors" at bounding box center [113, 234] width 115 height 18
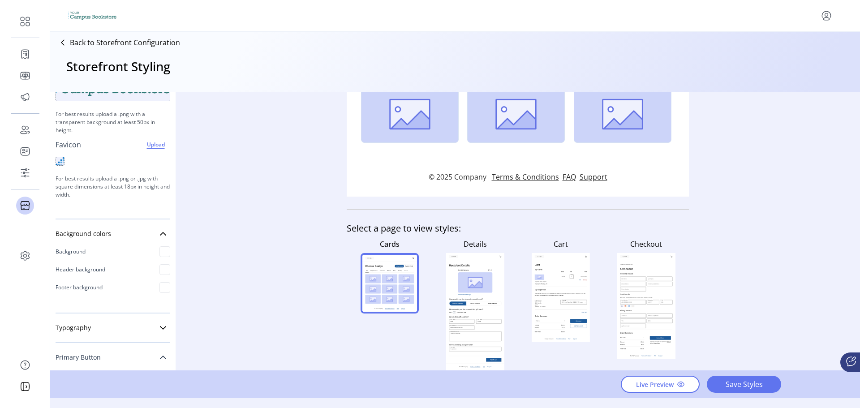
click at [159, 285] on div at bounding box center [164, 287] width 11 height 11
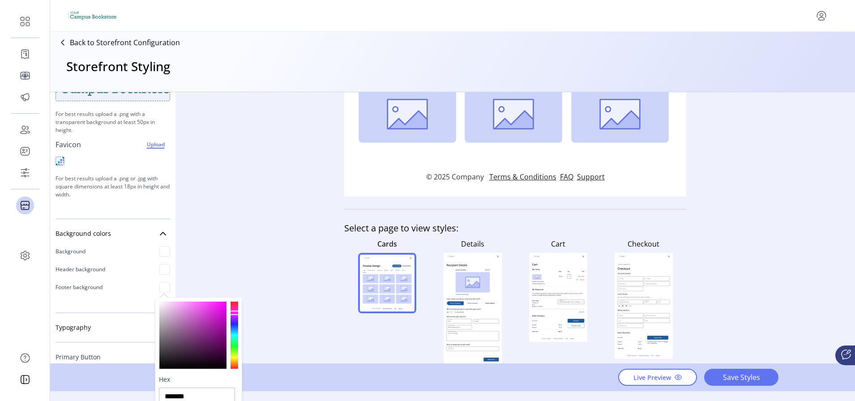
scroll to position [8, 0]
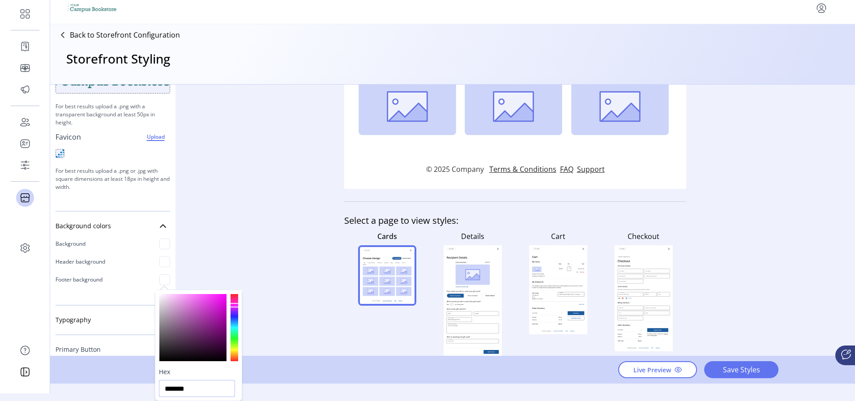
drag, startPoint x: 200, startPoint y: 396, endPoint x: 142, endPoint y: 394, distance: 57.8
click at [142, 394] on body "Dashboard Orders Catalog Promotions Users Accounts Schedules Storefront Configu…" at bounding box center [427, 192] width 855 height 401
paste input "text"
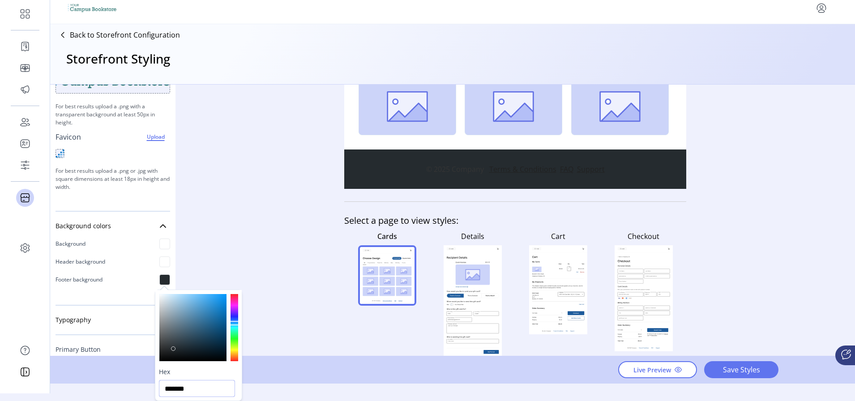
type input "*******"
click at [225, 272] on div "Styling Toolbar Brand Logo Upload For best results upload a .png with a transpa…" at bounding box center [452, 220] width 805 height 271
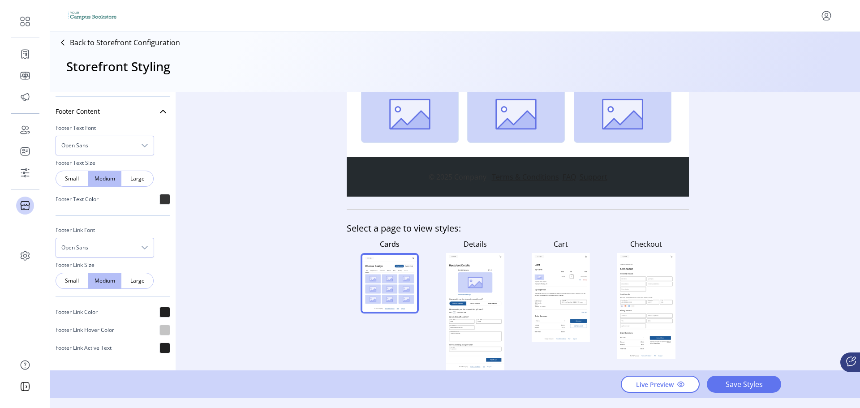
scroll to position [1160, 0]
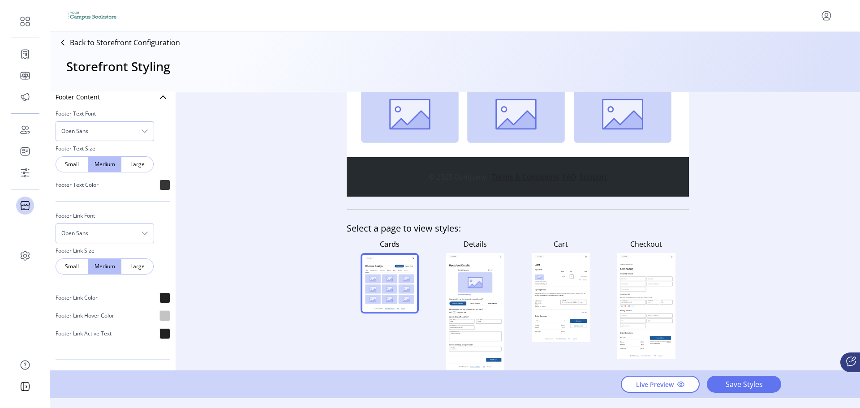
click at [159, 185] on div at bounding box center [164, 185] width 11 height 11
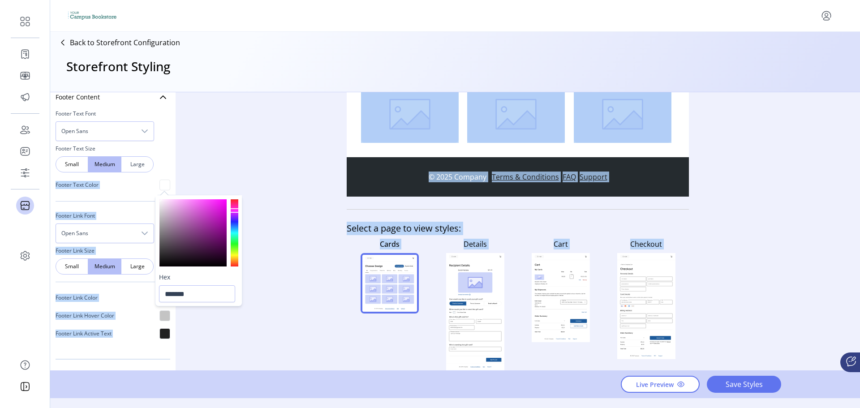
drag, startPoint x: 166, startPoint y: 211, endPoint x: 131, endPoint y: 165, distance: 57.9
click at [131, 165] on body "Dashboard Orders Catalog Promotions Users Accounts Schedules Storefront Configu…" at bounding box center [430, 204] width 860 height 408
click at [176, 223] on div at bounding box center [192, 232] width 67 height 67
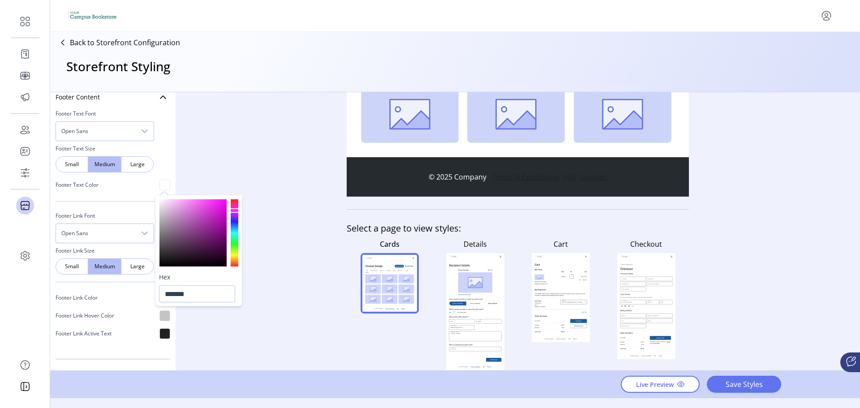
drag, startPoint x: 171, startPoint y: 214, endPoint x: 159, endPoint y: 194, distance: 22.7
click at [159, 194] on body "Dashboard Orders Catalog Promotions Users Accounts Schedules Storefront Configu…" at bounding box center [430, 204] width 860 height 408
click at [172, 222] on div at bounding box center [192, 232] width 67 height 67
drag, startPoint x: 191, startPoint y: 291, endPoint x: 153, endPoint y: 290, distance: 38.1
click at [153, 290] on body "Dashboard Orders Catalog Promotions Users Accounts Schedules Storefront Configu…" at bounding box center [430, 204] width 860 height 408
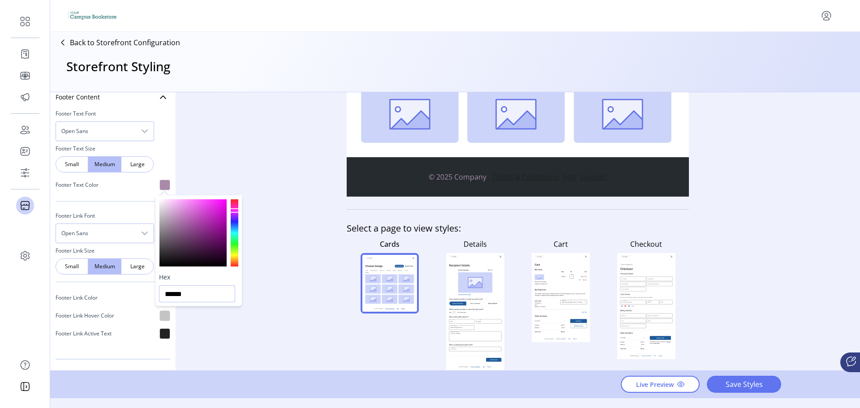
click at [169, 291] on input "******" at bounding box center [197, 293] width 76 height 17
click at [172, 292] on input "******" at bounding box center [197, 293] width 76 height 17
click at [166, 292] on input "******" at bounding box center [197, 293] width 76 height 17
type input "*******"
drag, startPoint x: 163, startPoint y: 202, endPoint x: 157, endPoint y: 197, distance: 7.3
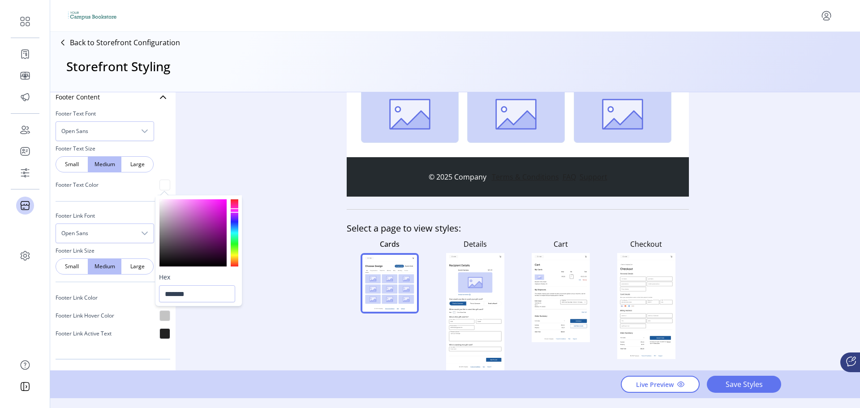
click at [157, 197] on div at bounding box center [198, 232] width 86 height 74
click at [125, 189] on div "Footer Text Color" at bounding box center [113, 185] width 115 height 18
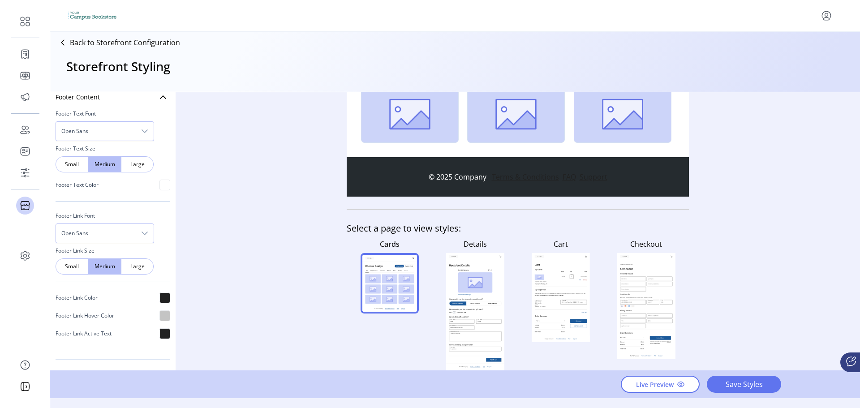
click at [159, 296] on div at bounding box center [164, 297] width 11 height 11
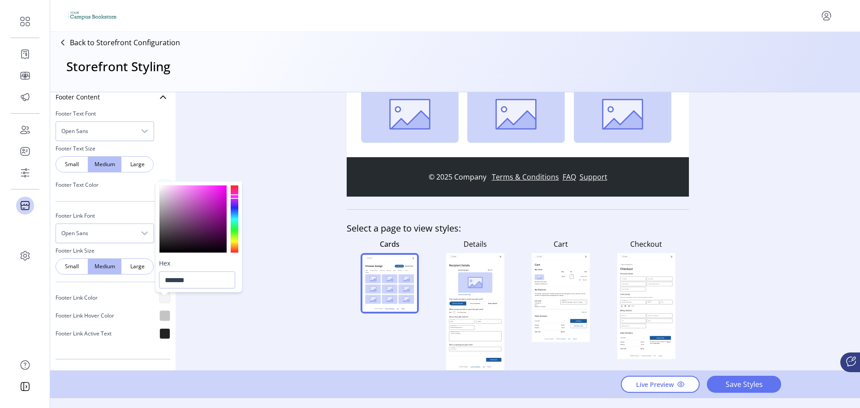
type input "*******"
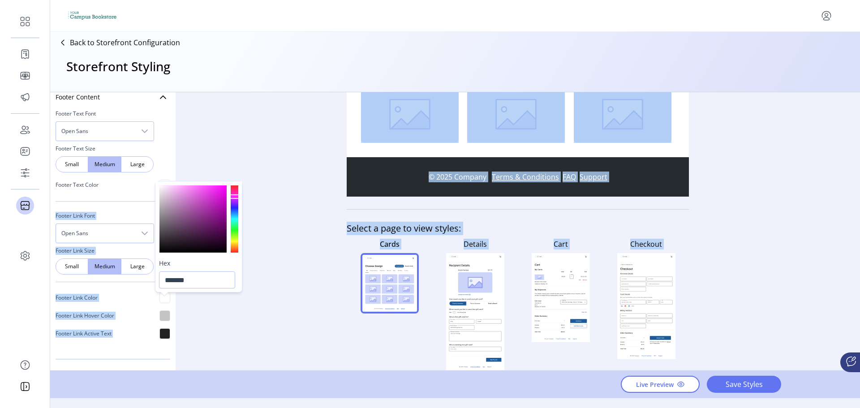
drag, startPoint x: 169, startPoint y: 205, endPoint x: 152, endPoint y: 184, distance: 27.4
click at [152, 184] on body "Dashboard Orders Catalog Promotions Users Accounts Schedules Storefront Configu…" at bounding box center [430, 204] width 860 height 408
click at [121, 363] on div "Styling Toolbar Brand Logo Upload For best results upload a .png with a transpa…" at bounding box center [112, 231] width 125 height 278
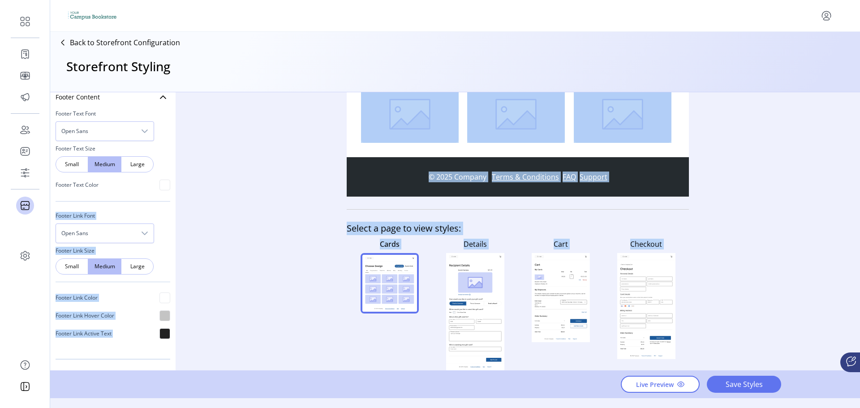
click at [143, 352] on div "Footer Text Font Open Sans Footer Text Size Small Medium Large Footer Text Colo…" at bounding box center [113, 229] width 115 height 247
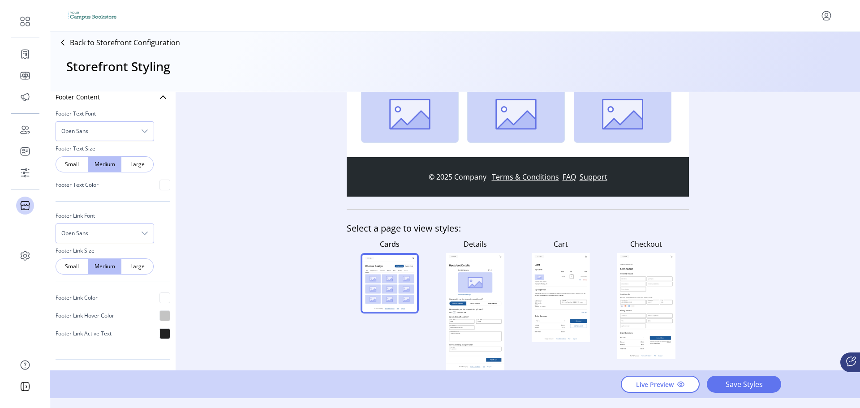
click at [164, 328] on div at bounding box center [164, 333] width 11 height 11
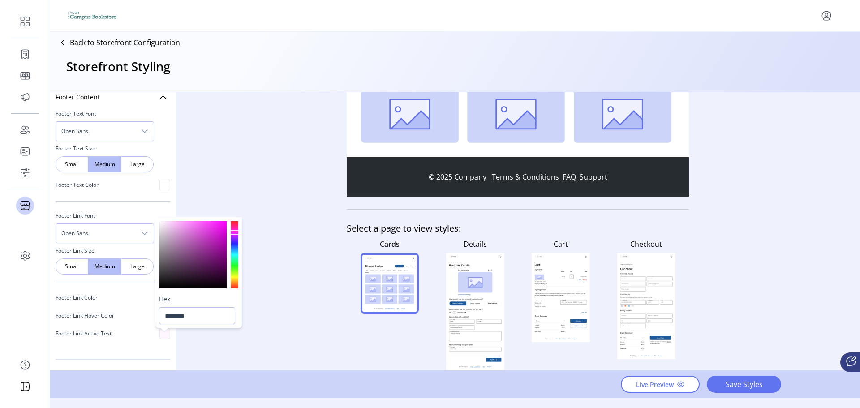
type input "*******"
drag, startPoint x: 176, startPoint y: 258, endPoint x: 150, endPoint y: 215, distance: 50.6
click at [150, 215] on body "Dashboard Orders Catalog Promotions Users Accounts Schedules Storefront Configu…" at bounding box center [430, 204] width 860 height 408
click at [134, 352] on div "Footer Text Font Open Sans Footer Text Size Small Medium Large Footer Text Colo…" at bounding box center [113, 229] width 115 height 247
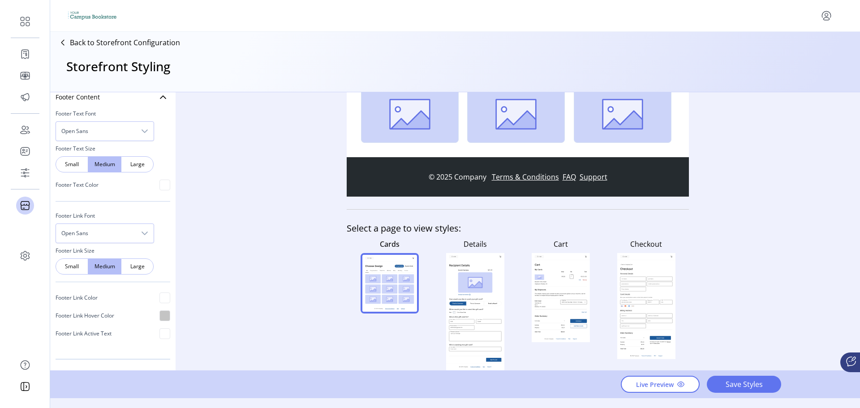
click at [221, 334] on div "Styling Toolbar Brand Logo Upload For best results upload a .png with a transpa…" at bounding box center [455, 231] width 810 height 278
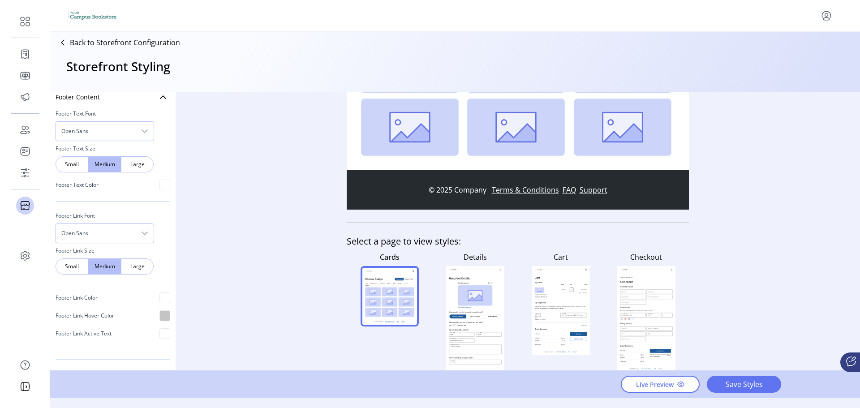
scroll to position [253, 0]
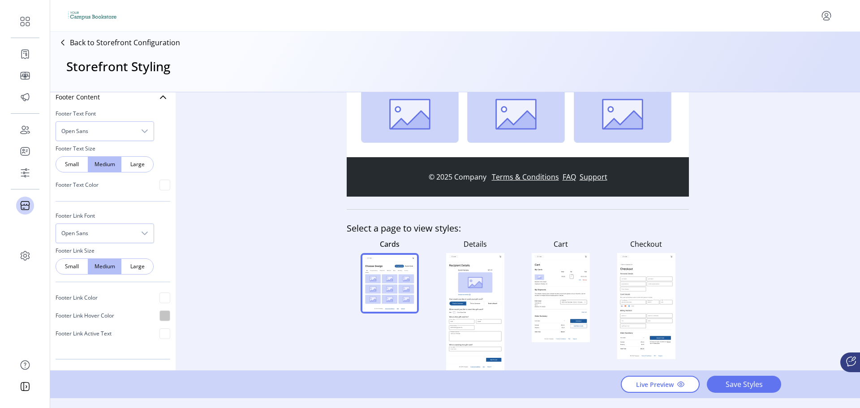
click at [492, 301] on rect at bounding box center [475, 311] width 52 height 85
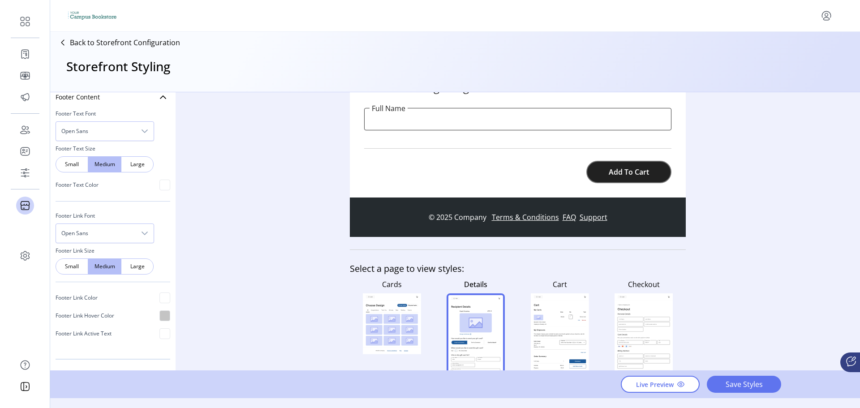
scroll to position [537, 0]
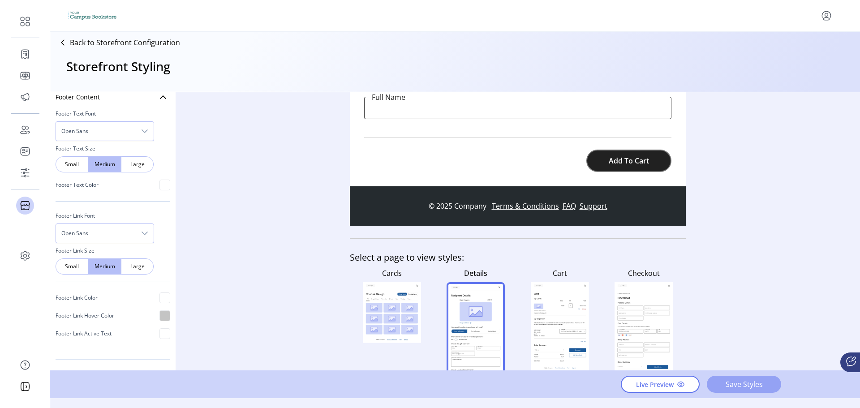
click at [722, 380] on span "Save Styles" at bounding box center [743, 384] width 51 height 11
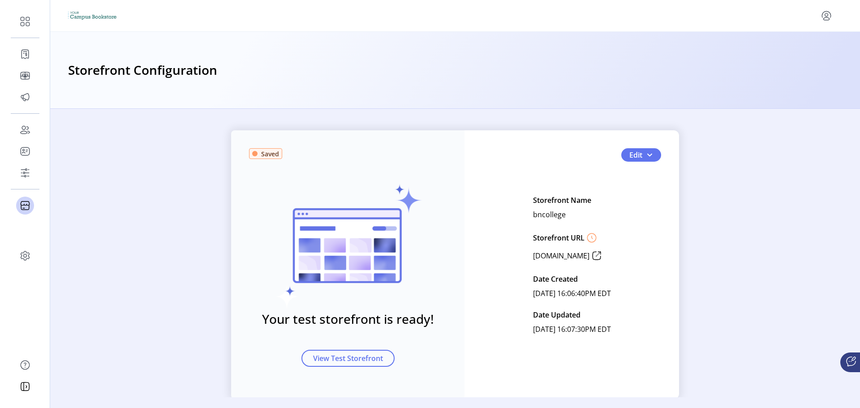
drag, startPoint x: 514, startPoint y: 255, endPoint x: 609, endPoint y: 258, distance: 95.0
click at [589, 258] on p "[DOMAIN_NAME]" at bounding box center [561, 255] width 56 height 11
copy p "[DOMAIN_NAME]"
click at [718, 190] on div "Saved Your test storefront is ready! View Test Storefront Edit Storefront Name …" at bounding box center [455, 264] width 810 height 269
click at [604, 256] on icon at bounding box center [596, 256] width 14 height 14
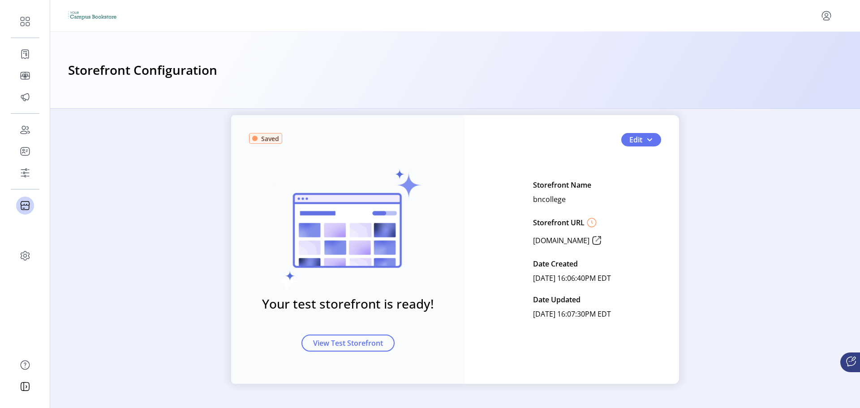
scroll to position [23, 0]
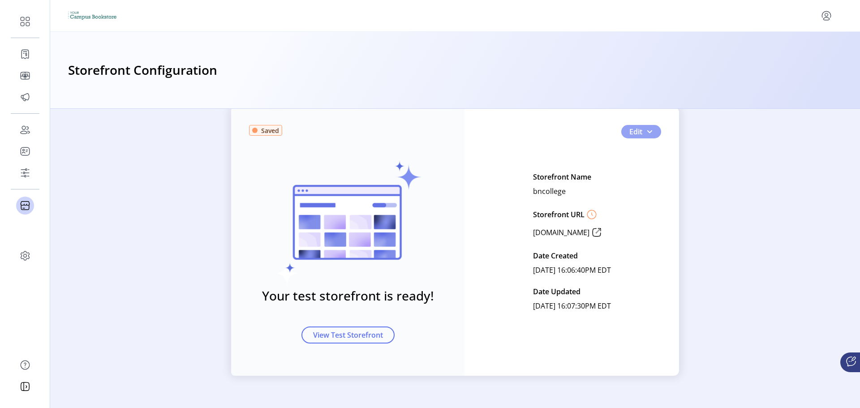
click at [639, 128] on span "Edit" at bounding box center [635, 131] width 13 height 11
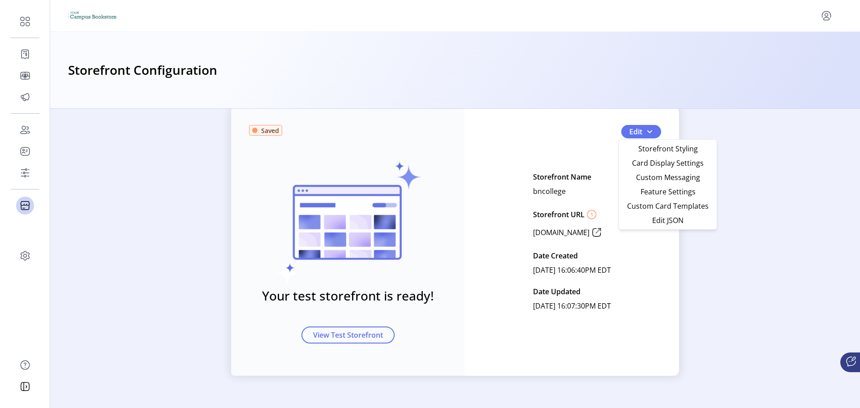
click at [600, 194] on div "Storefront Name bncollege Storefront URL [DOMAIN_NAME] Date Created [DATE] 16:0…" at bounding box center [572, 241] width 78 height 143
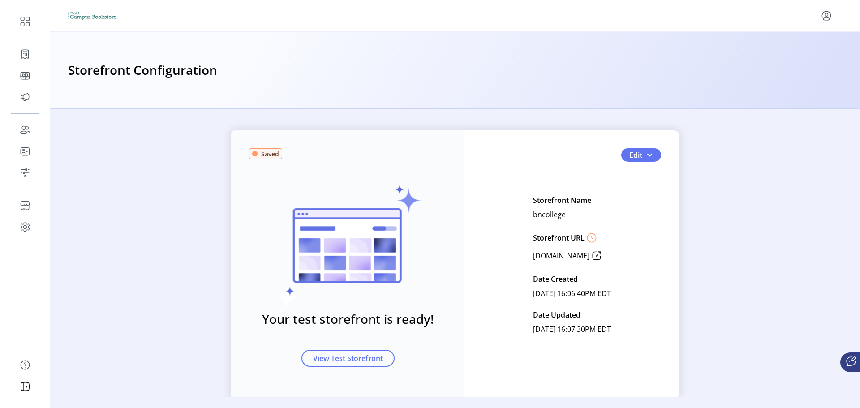
click at [604, 253] on icon at bounding box center [596, 256] width 14 height 14
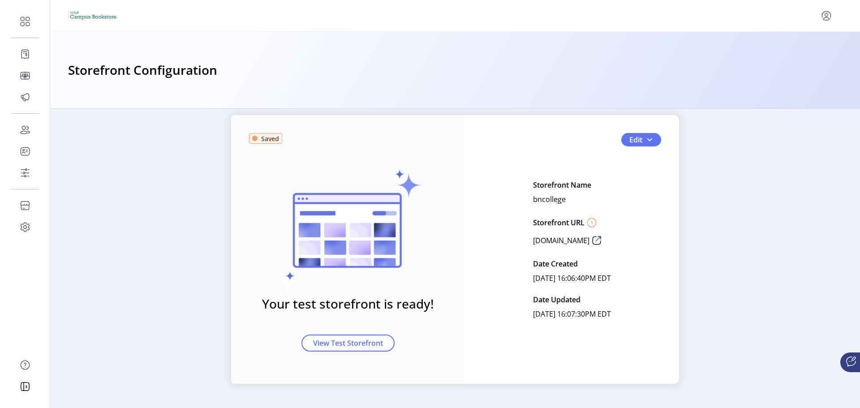
scroll to position [23, 0]
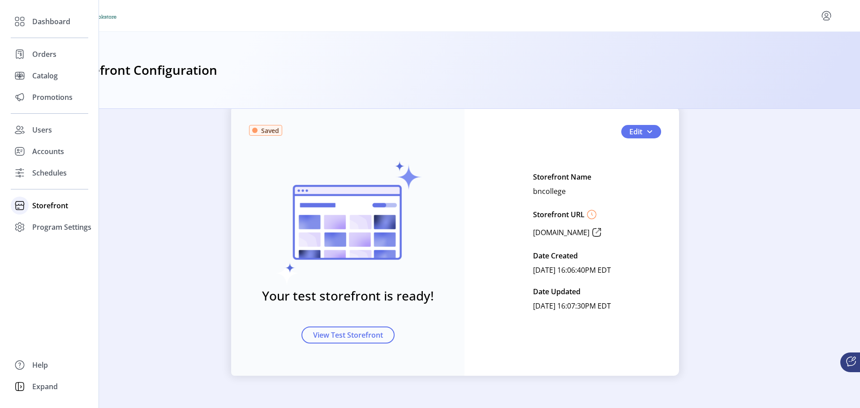
click at [55, 202] on span "Storefront" at bounding box center [50, 205] width 36 height 11
click at [44, 236] on span "Styling" at bounding box center [43, 237] width 23 height 11
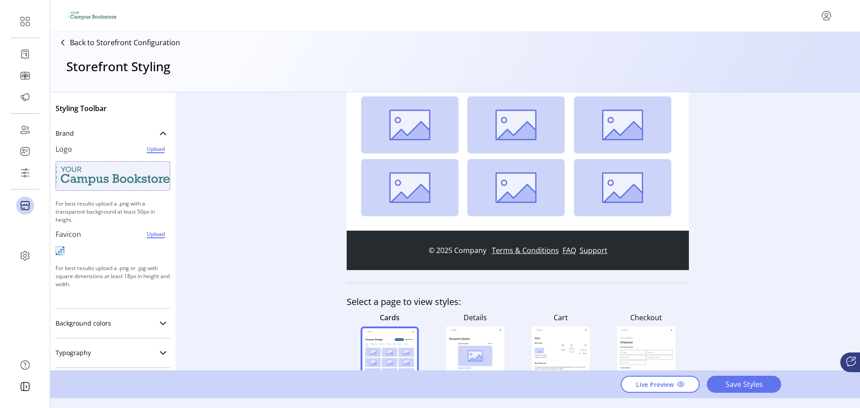
scroll to position [224, 0]
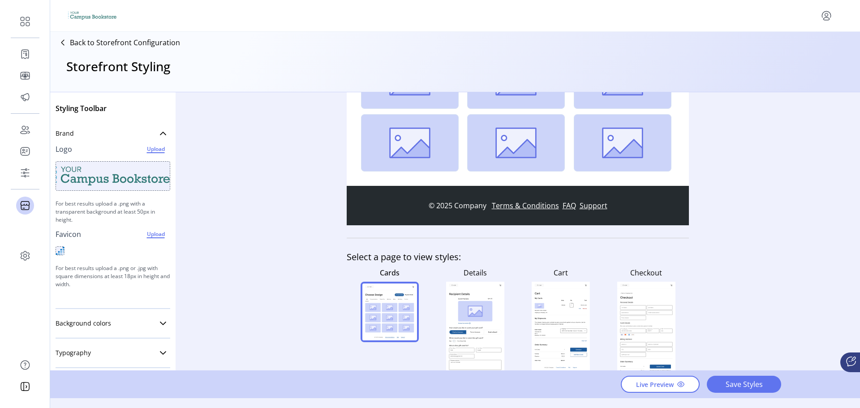
click at [465, 299] on icon at bounding box center [463, 298] width 10 height 1
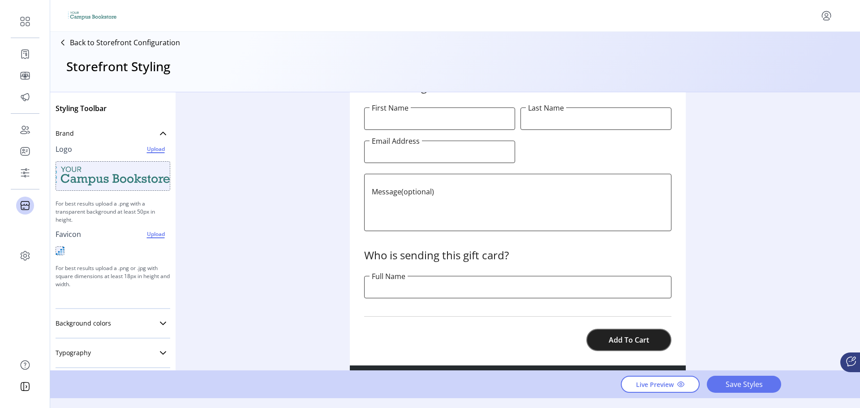
scroll to position [563, 0]
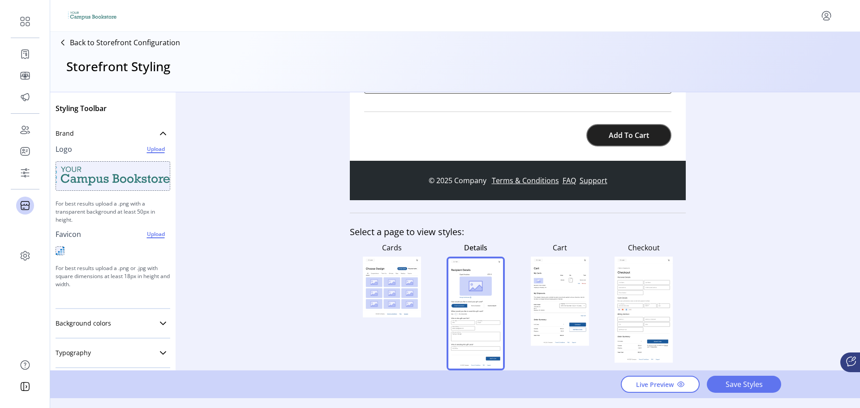
click at [569, 295] on rect at bounding box center [560, 301] width 52 height 23
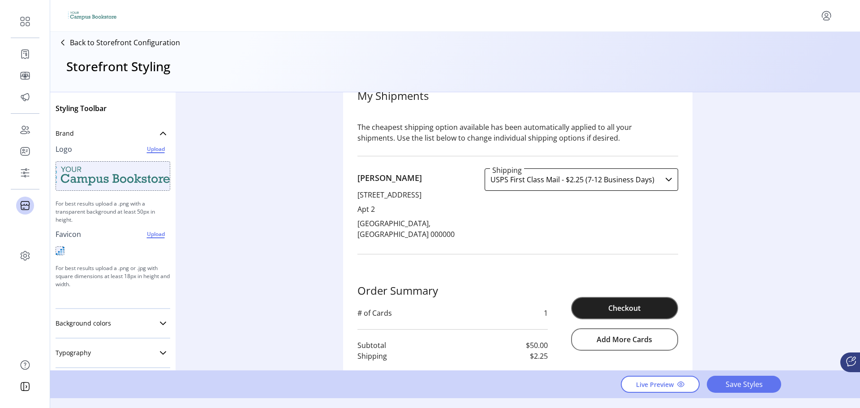
scroll to position [0, 0]
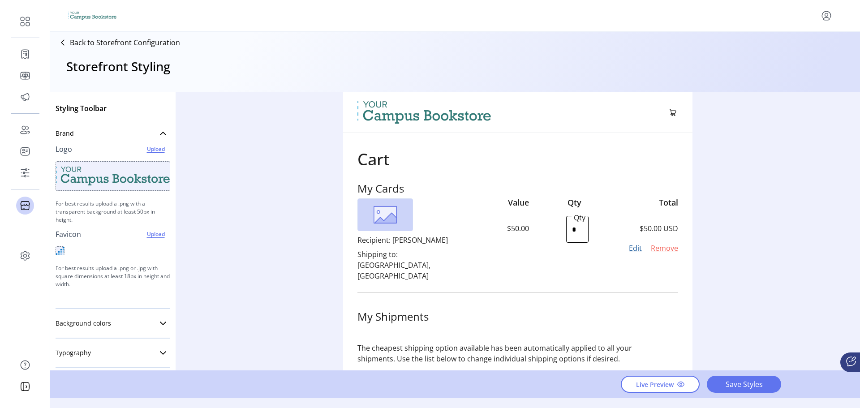
click at [671, 113] on icon at bounding box center [673, 112] width 5 height 3
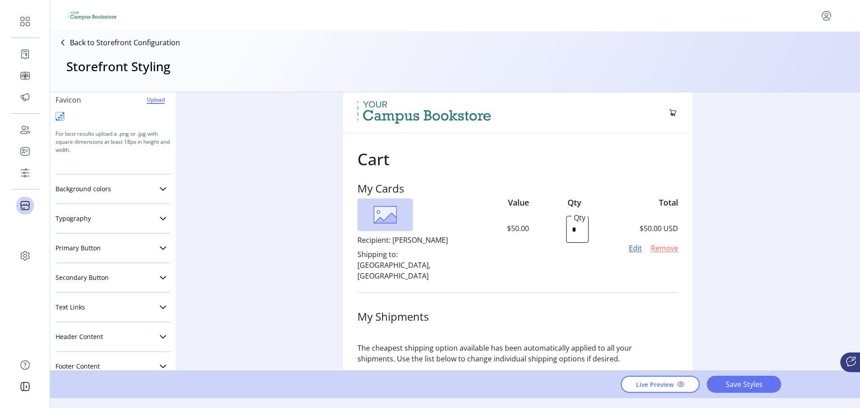
scroll to position [156, 0]
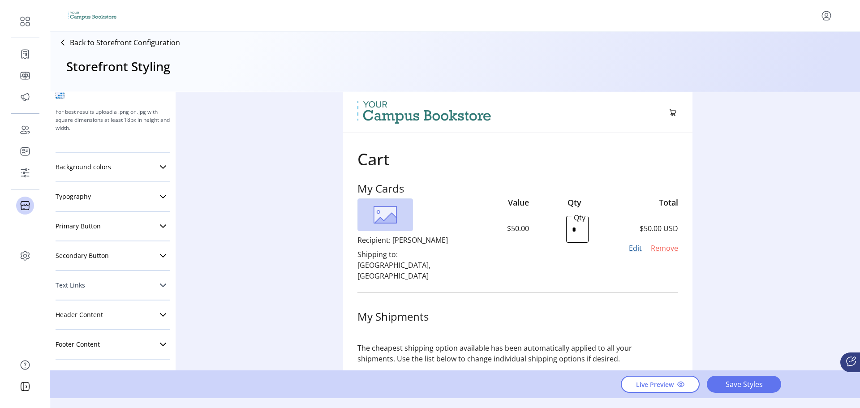
click at [129, 288] on link "Text Links" at bounding box center [113, 285] width 115 height 18
click at [115, 199] on link "Typography" at bounding box center [113, 197] width 115 height 18
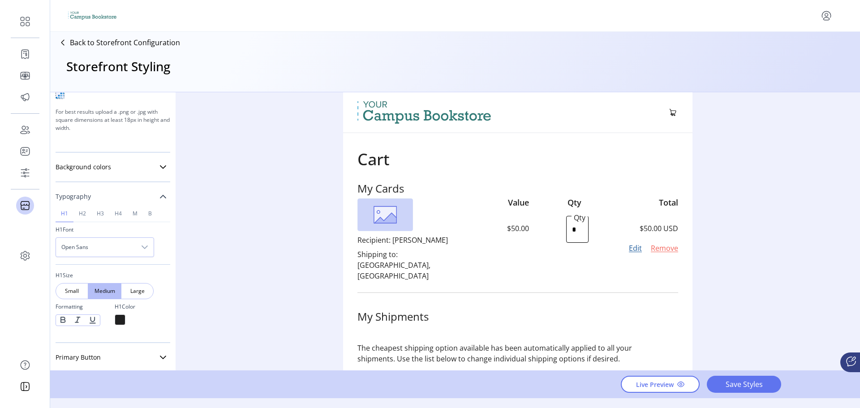
click at [115, 199] on link "Typography" at bounding box center [113, 197] width 115 height 18
click at [109, 175] on link "Background colors" at bounding box center [113, 167] width 115 height 18
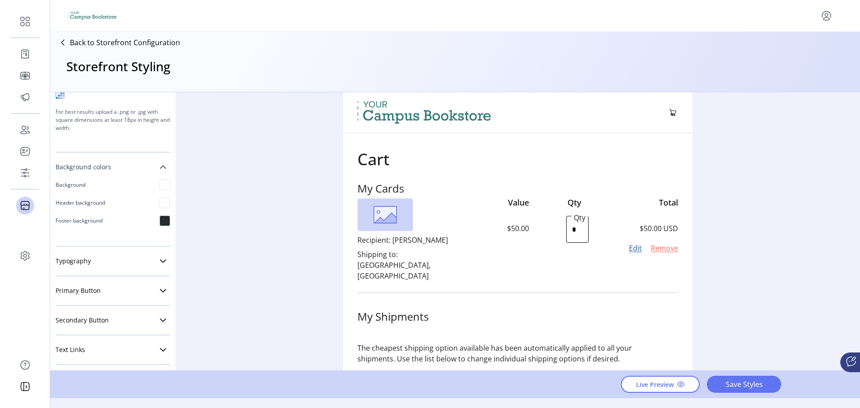
click at [109, 168] on span "Background colors" at bounding box center [84, 167] width 56 height 6
click at [102, 202] on link "Typography" at bounding box center [113, 197] width 115 height 18
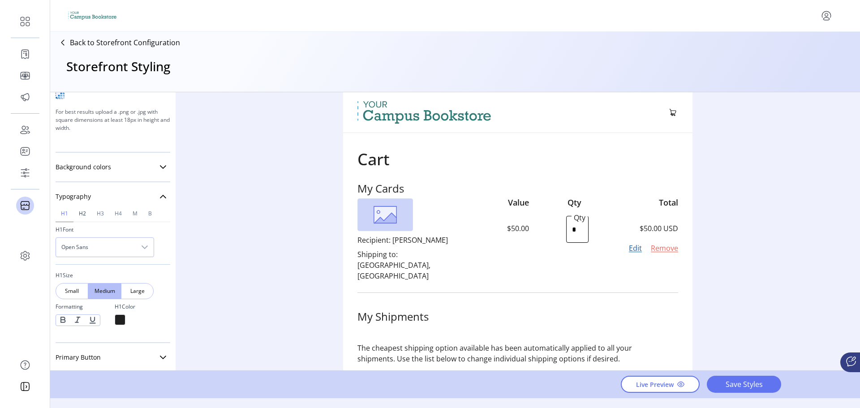
click at [79, 211] on span "h2" at bounding box center [82, 213] width 7 height 5
click at [97, 215] on span "h3" at bounding box center [100, 213] width 7 height 5
click at [115, 214] on span "h4" at bounding box center [118, 213] width 7 height 5
click at [141, 210] on link "M" at bounding box center [135, 214] width 16 height 17
click at [146, 212] on link "B" at bounding box center [150, 214] width 14 height 17
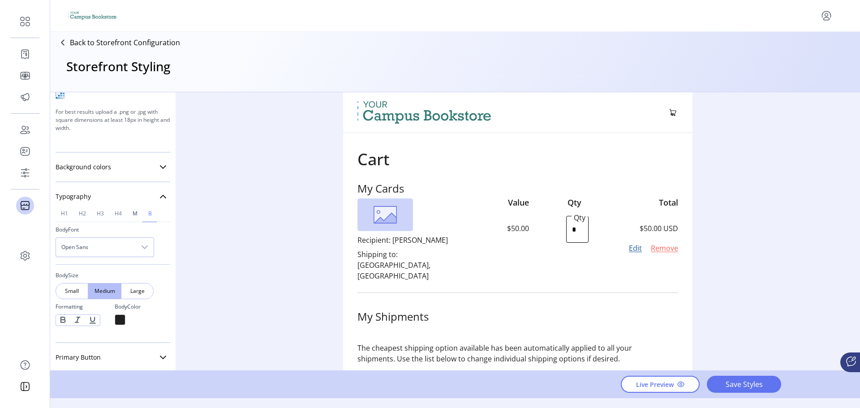
click at [133, 215] on span "M" at bounding box center [135, 213] width 5 height 5
click at [114, 215] on link "h4" at bounding box center [118, 214] width 18 height 17
click at [64, 214] on span "h1" at bounding box center [64, 213] width 7 height 5
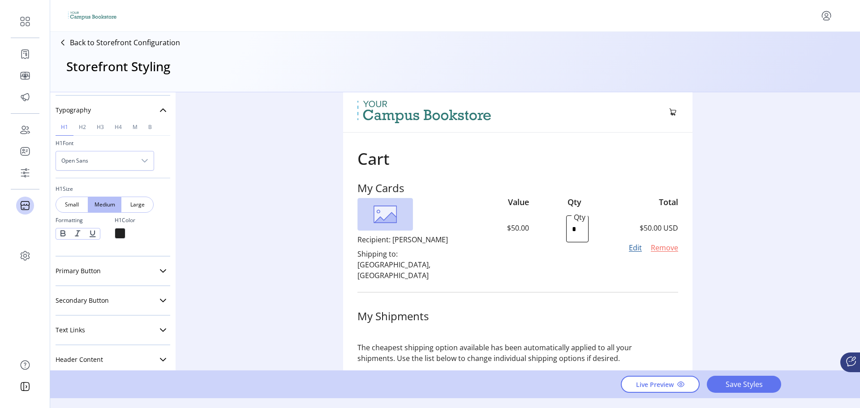
scroll to position [0, 0]
click at [734, 131] on div "Styling Toolbar Brand Logo Upload For best results upload a .png with a transpa…" at bounding box center [455, 231] width 810 height 278
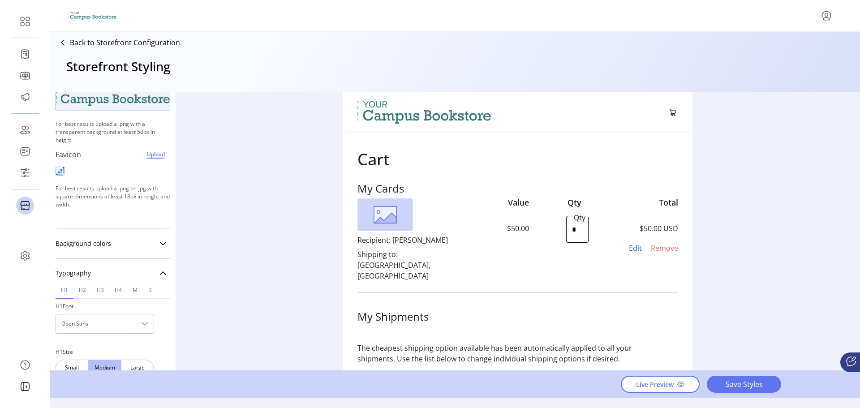
scroll to position [64, 0]
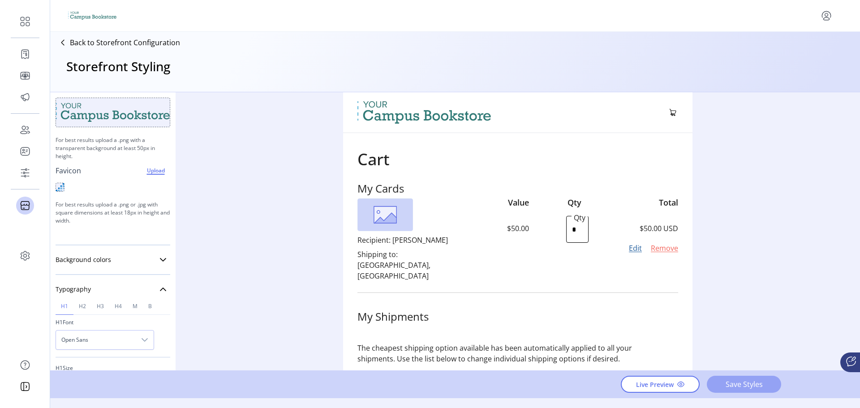
click at [741, 383] on span "Save Styles" at bounding box center [743, 384] width 51 height 11
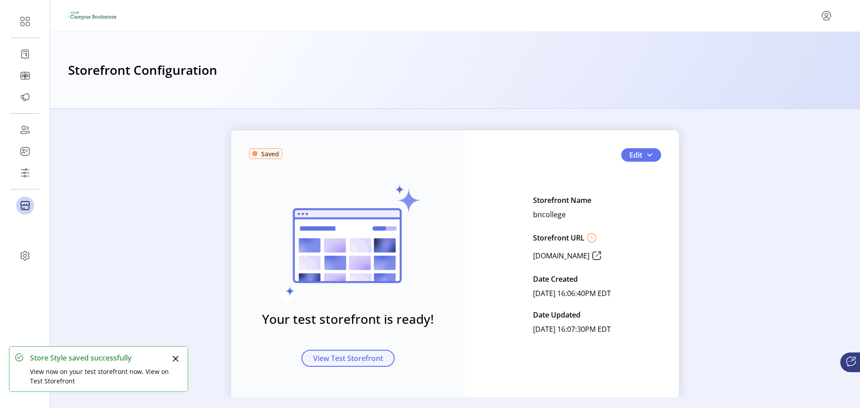
click at [370, 358] on span "View Test Storefront" at bounding box center [348, 358] width 70 height 11
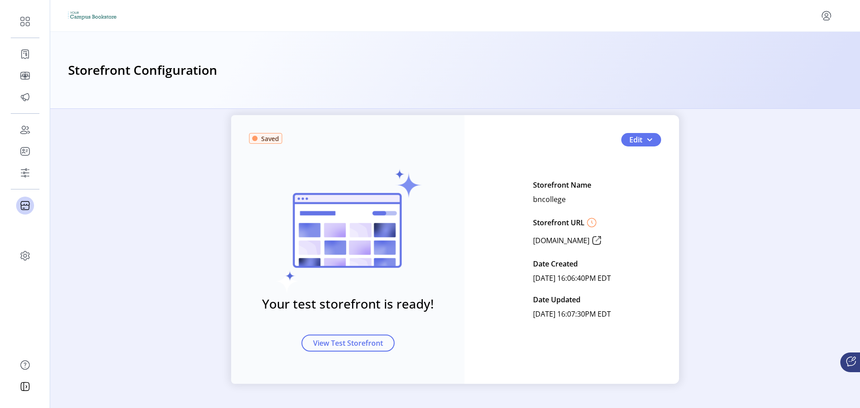
scroll to position [23, 0]
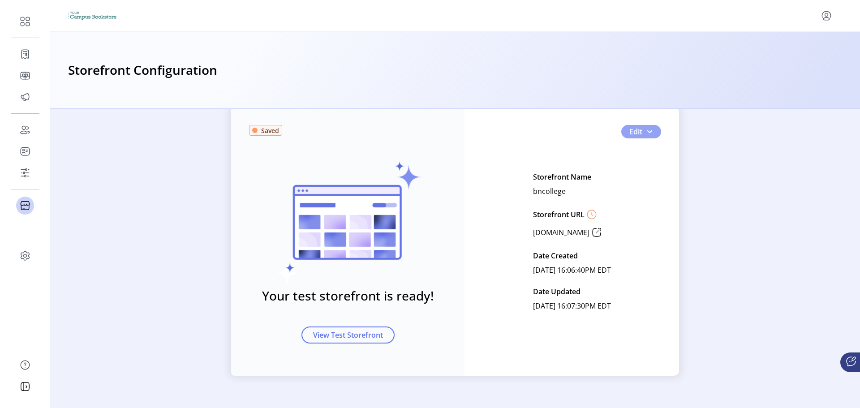
click at [639, 136] on span "Edit" at bounding box center [635, 131] width 13 height 11
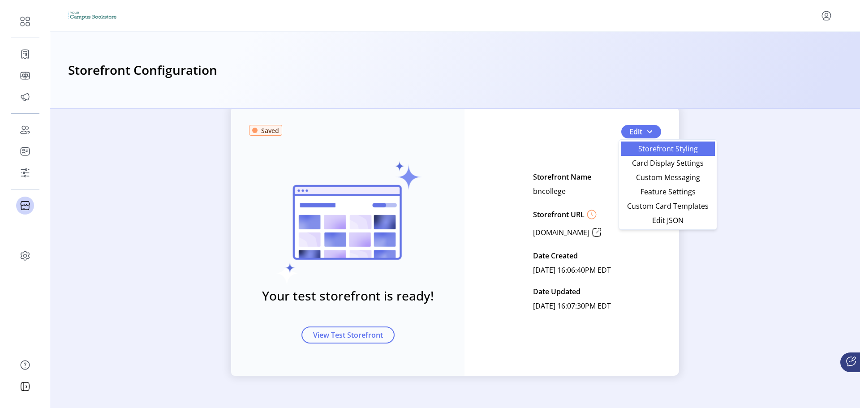
click at [640, 149] on span "Storefront Styling" at bounding box center [667, 148] width 83 height 7
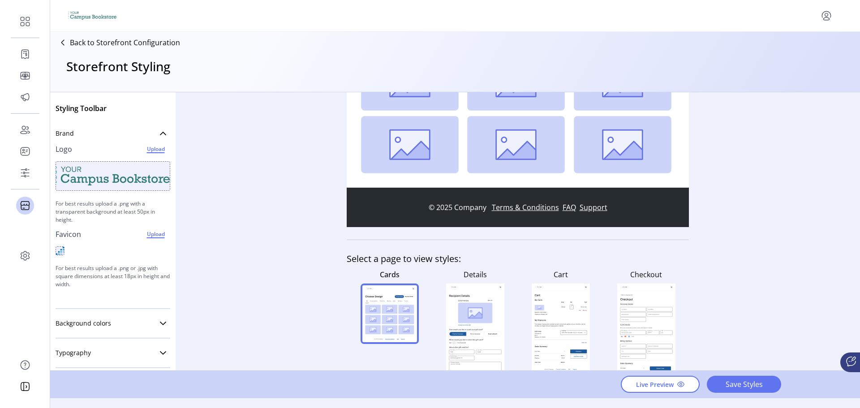
scroll to position [208, 0]
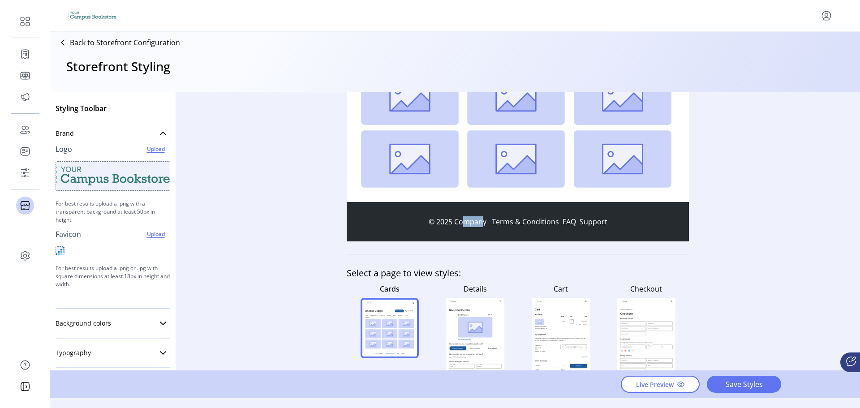
drag, startPoint x: 483, startPoint y: 222, endPoint x: 460, endPoint y: 223, distance: 22.4
click at [460, 223] on p "© 2025 Company" at bounding box center [460, 221] width 63 height 11
click at [476, 221] on p "© 2025 Company" at bounding box center [460, 221] width 63 height 11
click at [828, 15] on icon "menu" at bounding box center [826, 14] width 3 height 3
click at [828, 16] on icon "menu" at bounding box center [826, 16] width 14 height 14
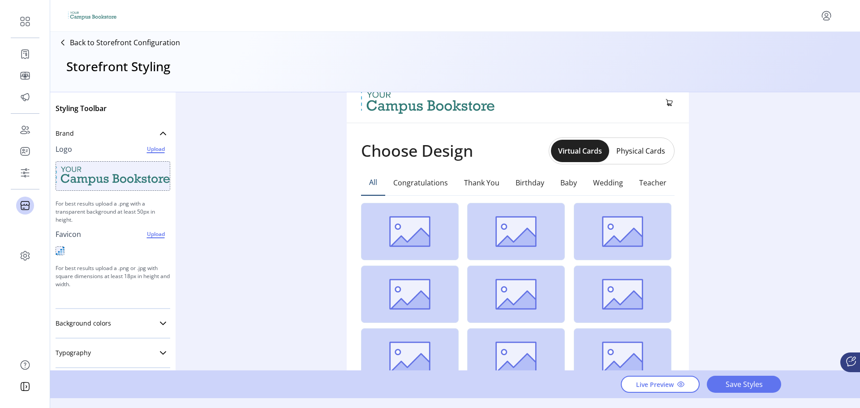
scroll to position [0, 0]
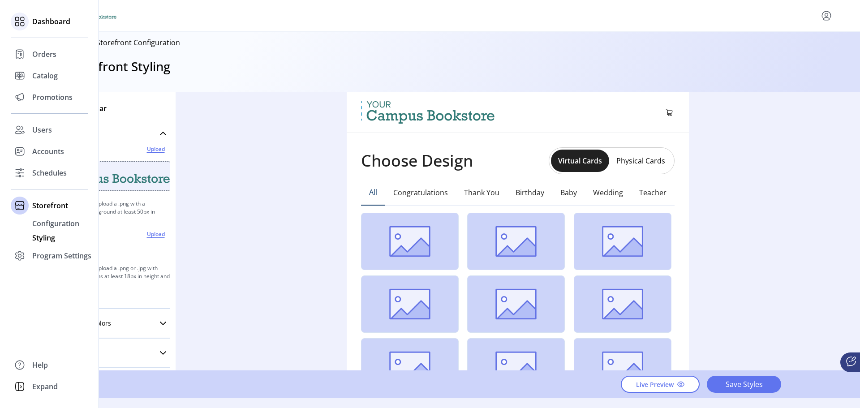
click at [42, 29] on div "Dashboard" at bounding box center [49, 21] width 77 height 21
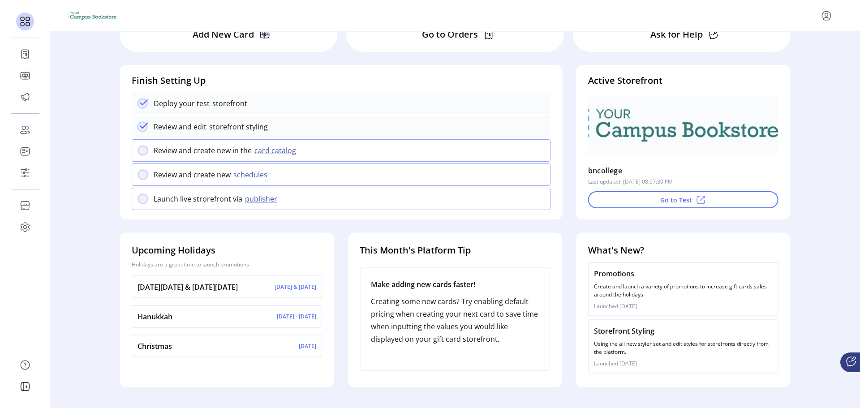
scroll to position [57, 0]
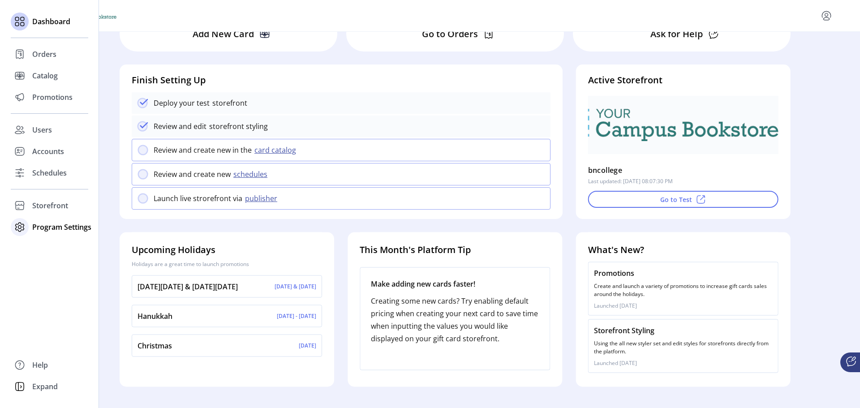
click at [45, 228] on span "Program Settings" at bounding box center [61, 227] width 59 height 11
click at [47, 242] on span "Templates" at bounding box center [49, 245] width 35 height 11
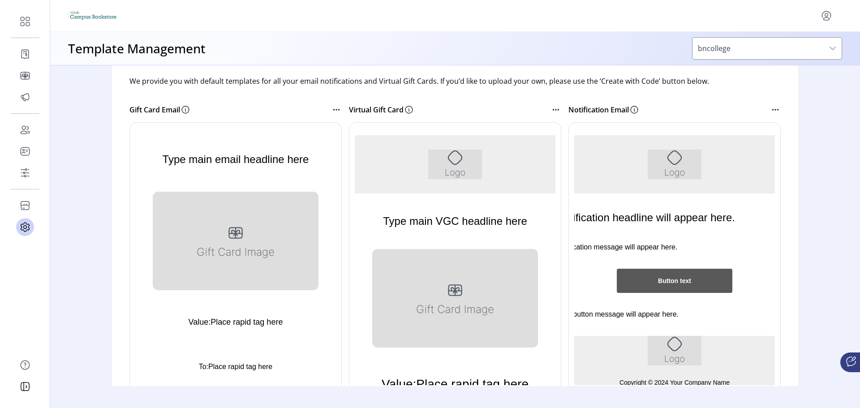
scroll to position [45, 0]
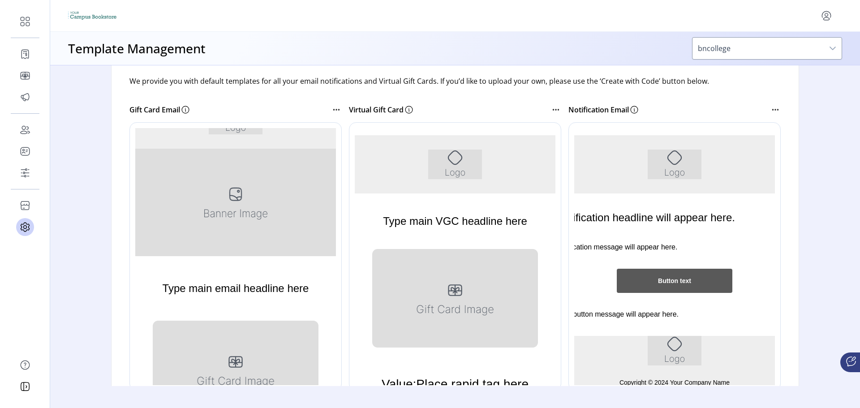
click at [736, 51] on span "bncollege" at bounding box center [757, 48] width 131 height 21
click at [831, 47] on icon "dropdown trigger" at bounding box center [832, 48] width 7 height 7
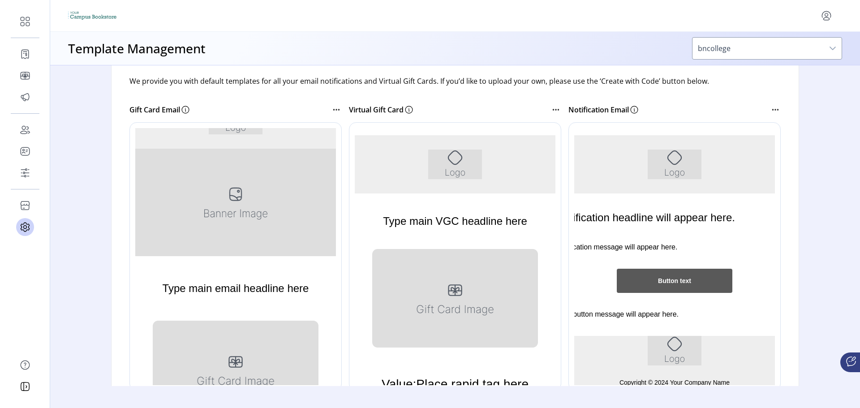
click at [831, 47] on icon "dropdown trigger" at bounding box center [832, 48] width 7 height 7
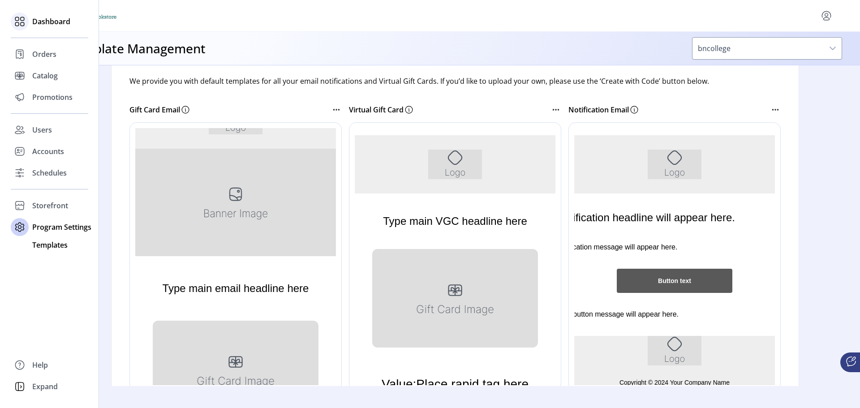
click at [45, 18] on span "Dashboard" at bounding box center [51, 21] width 38 height 11
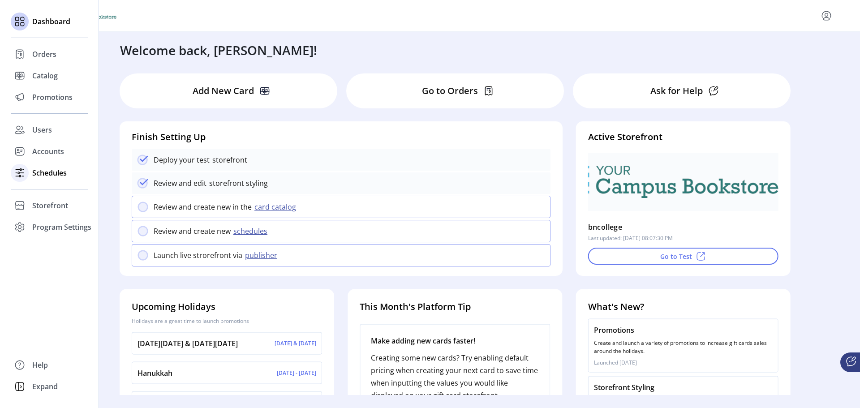
click at [29, 176] on div "Schedules" at bounding box center [49, 172] width 77 height 21
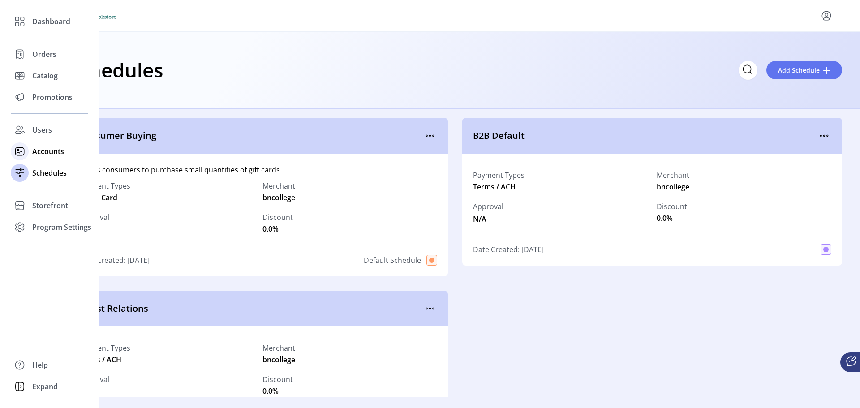
click at [26, 148] on icon at bounding box center [20, 151] width 14 height 14
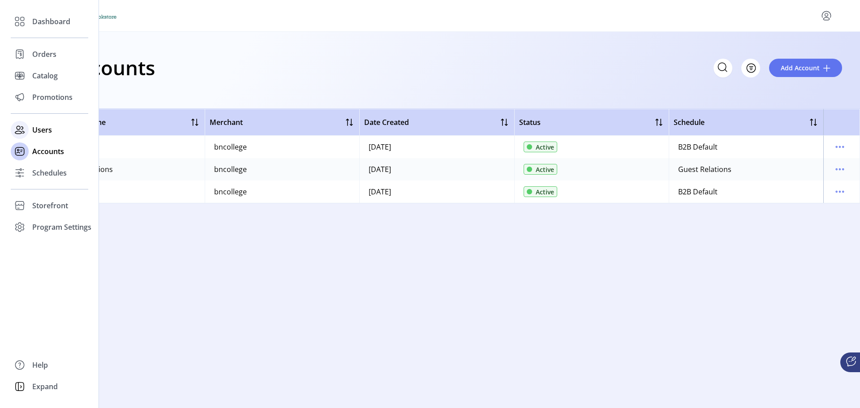
click at [26, 133] on icon at bounding box center [20, 130] width 14 height 14
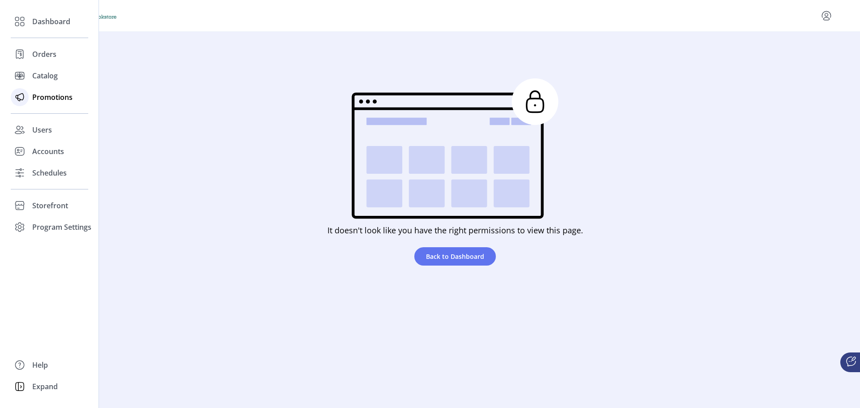
click at [19, 100] on icon at bounding box center [20, 97] width 14 height 14
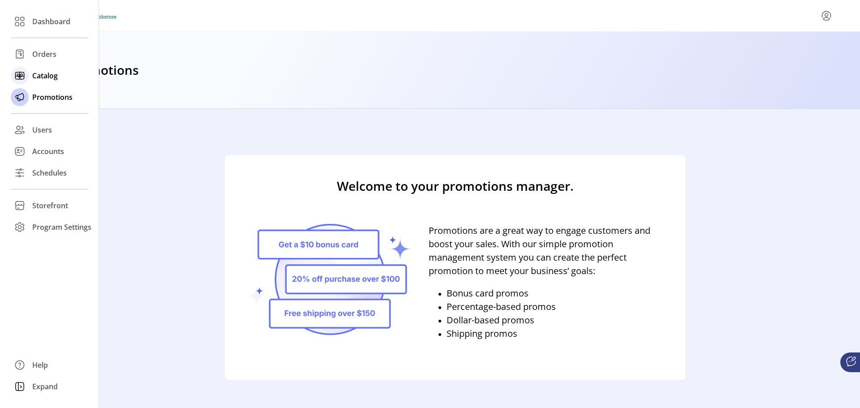
click at [25, 73] on icon at bounding box center [20, 76] width 14 height 14
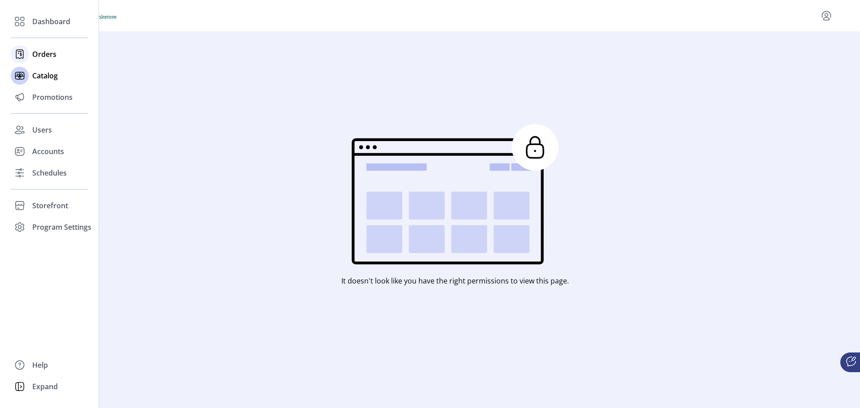
click at [34, 52] on span "Orders" at bounding box center [44, 54] width 24 height 11
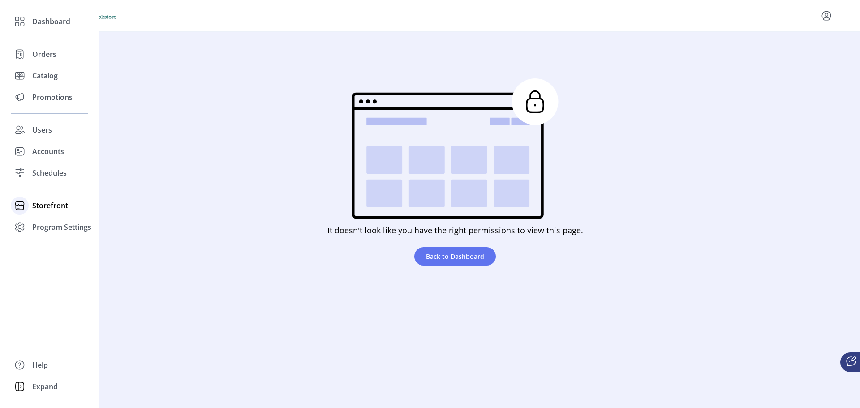
click at [51, 210] on span "Storefront" at bounding box center [50, 205] width 36 height 11
click at [55, 226] on span "Configuration" at bounding box center [55, 223] width 47 height 11
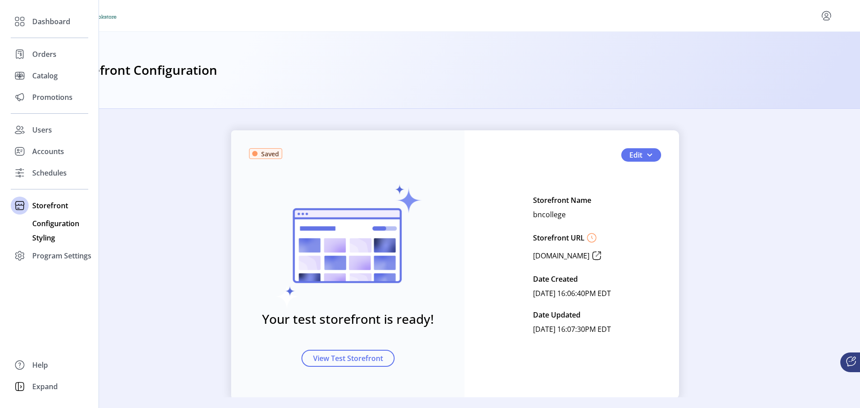
click at [58, 238] on div "Styling" at bounding box center [49, 238] width 77 height 14
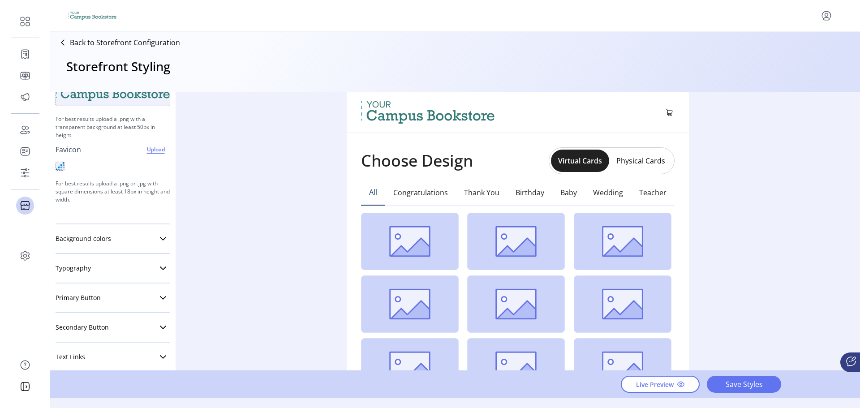
scroll to position [156, 0]
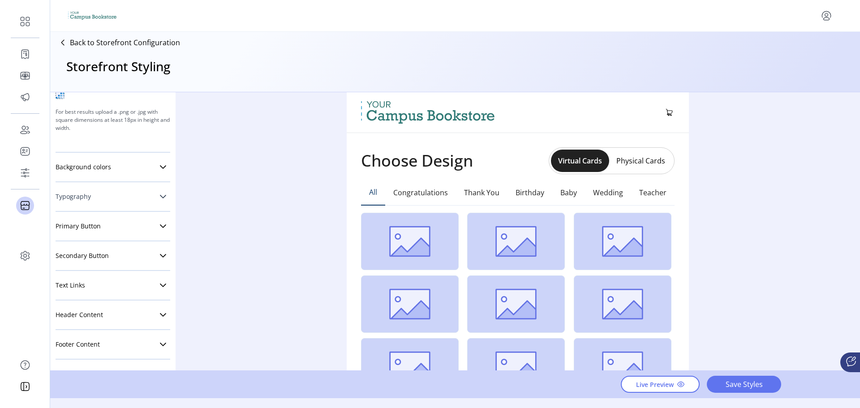
click at [120, 204] on link "Typography" at bounding box center [113, 197] width 115 height 18
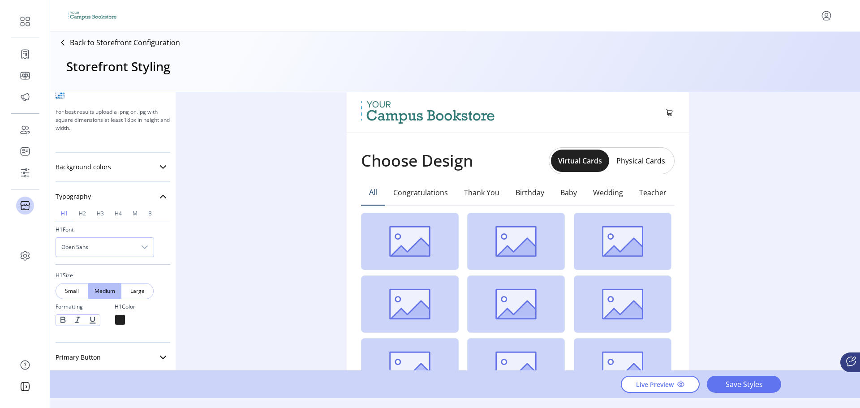
click at [64, 321] on div at bounding box center [63, 320] width 15 height 10
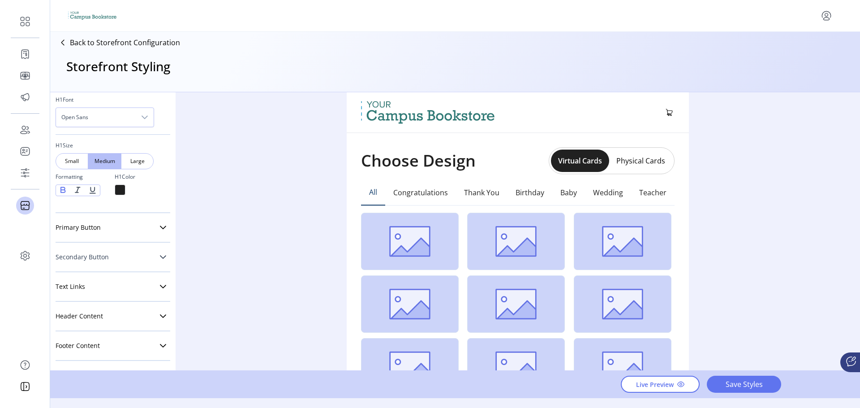
scroll to position [288, 0]
click at [124, 228] on link "Primary Button" at bounding box center [113, 226] width 115 height 18
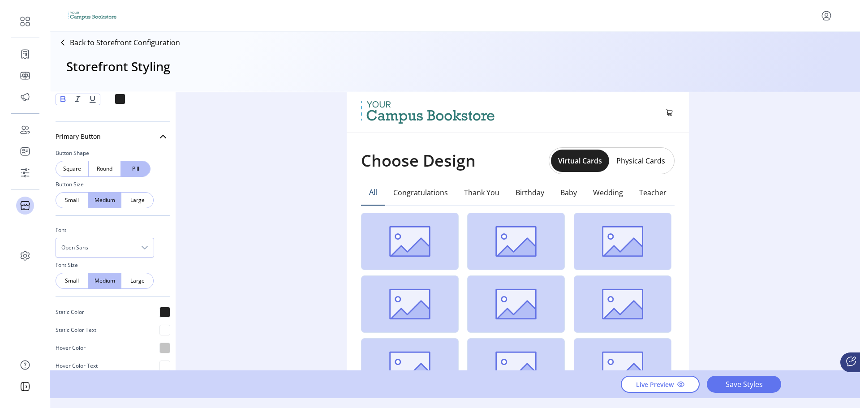
scroll to position [422, 0]
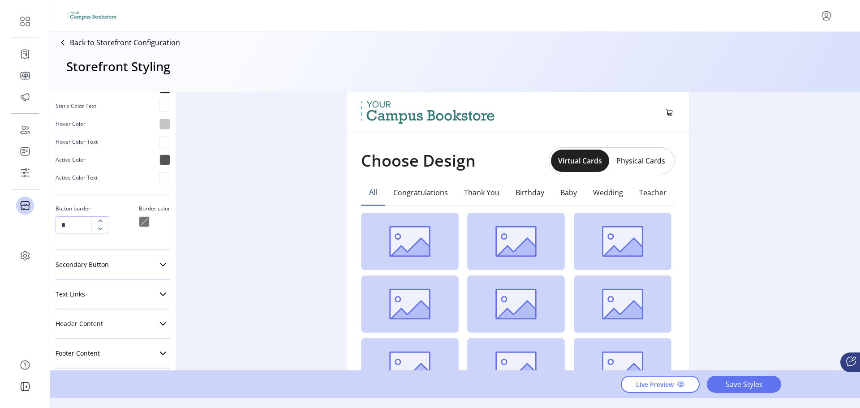
click at [104, 262] on span "Secondary Button" at bounding box center [82, 265] width 53 height 6
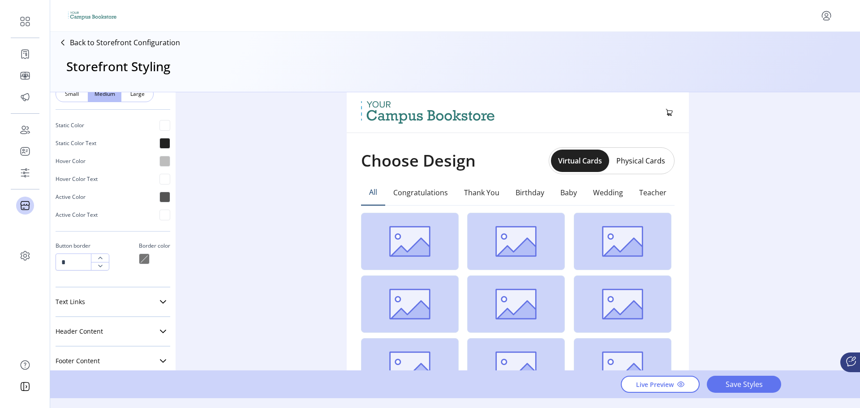
scroll to position [932, 0]
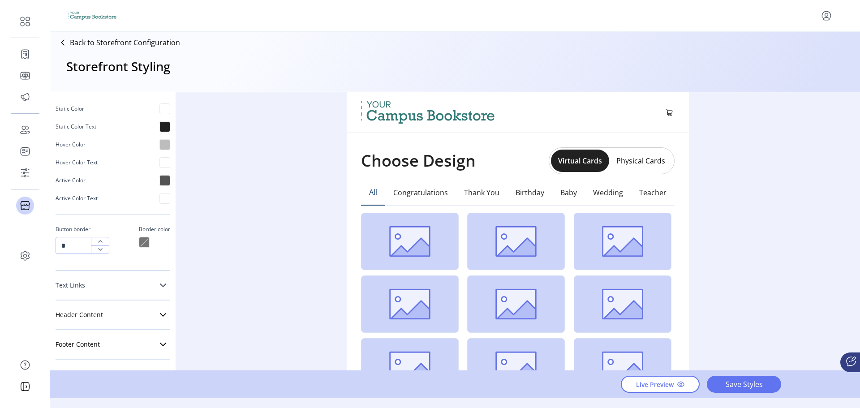
click at [109, 284] on link "Text Links" at bounding box center [113, 285] width 115 height 18
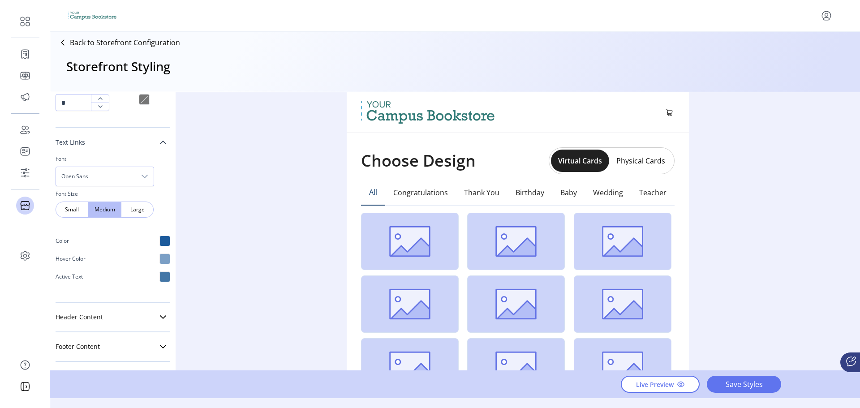
scroll to position [1078, 0]
click at [120, 312] on link "Header Content" at bounding box center [113, 315] width 115 height 18
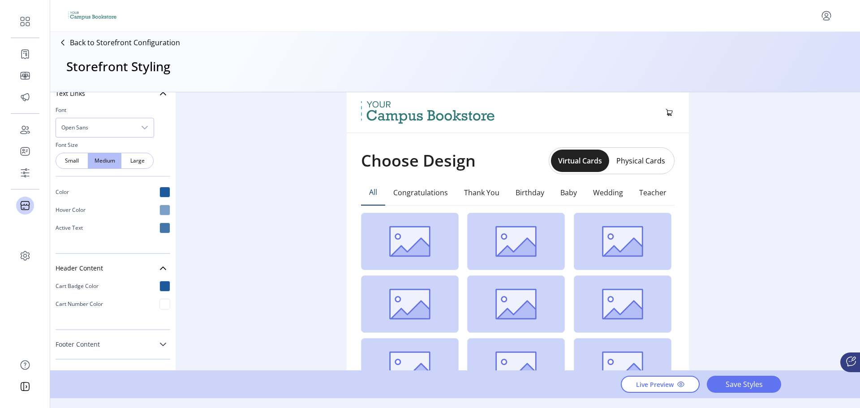
click at [128, 342] on link "Footer Content" at bounding box center [113, 344] width 115 height 18
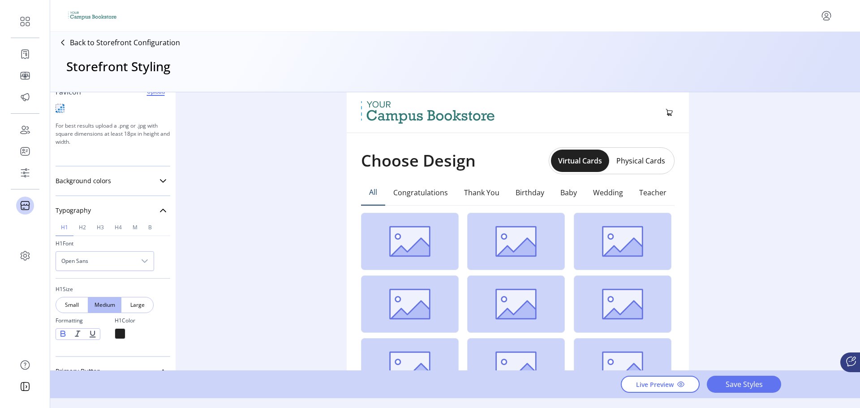
scroll to position [179, 0]
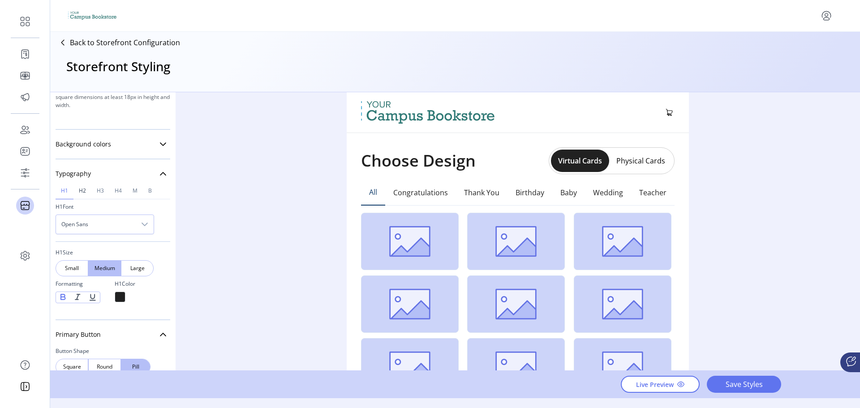
click at [87, 191] on link "h2" at bounding box center [82, 191] width 18 height 17
click at [66, 296] on div at bounding box center [63, 297] width 15 height 10
click at [149, 191] on span "B" at bounding box center [150, 190] width 4 height 5
click at [65, 299] on div at bounding box center [63, 297] width 15 height 10
click at [137, 192] on span "M" at bounding box center [135, 190] width 5 height 5
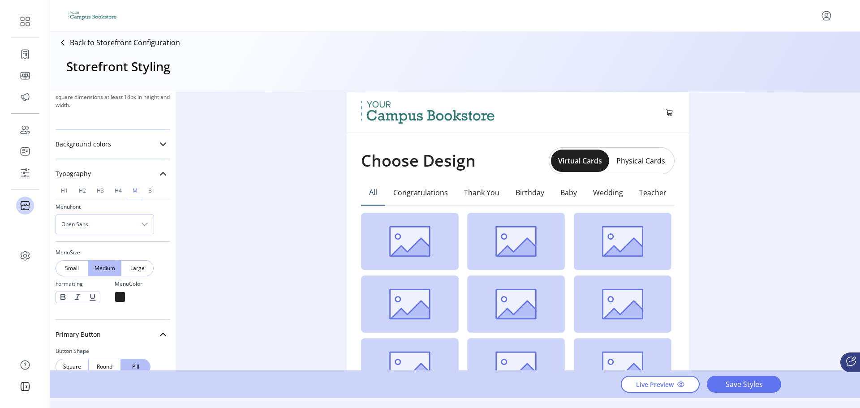
click at [63, 297] on div at bounding box center [63, 297] width 15 height 10
click at [120, 192] on span "h4" at bounding box center [118, 190] width 7 height 5
click at [63, 296] on div at bounding box center [63, 297] width 15 height 10
click at [106, 190] on link "h3" at bounding box center [100, 191] width 18 height 17
click at [60, 300] on div at bounding box center [63, 297] width 15 height 10
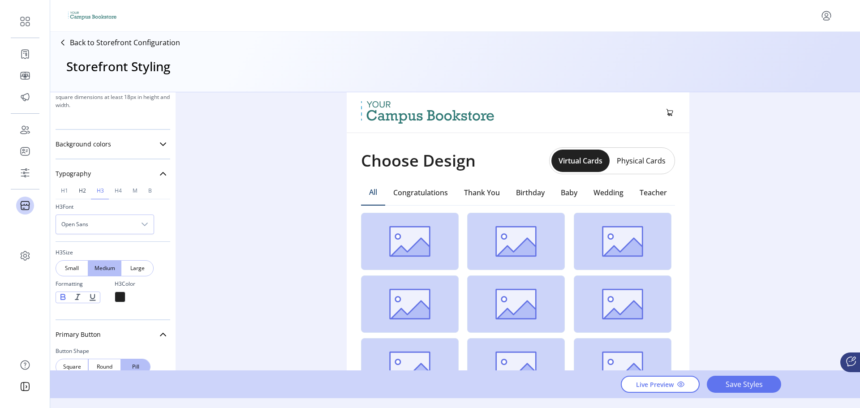
click at [81, 193] on span "h2" at bounding box center [82, 190] width 7 height 5
click at [66, 193] on span "h1" at bounding box center [64, 190] width 7 height 5
click at [153, 194] on link "B" at bounding box center [150, 191] width 14 height 17
click at [133, 192] on span "M" at bounding box center [135, 190] width 5 height 5
click at [113, 193] on link "h4" at bounding box center [118, 191] width 18 height 17
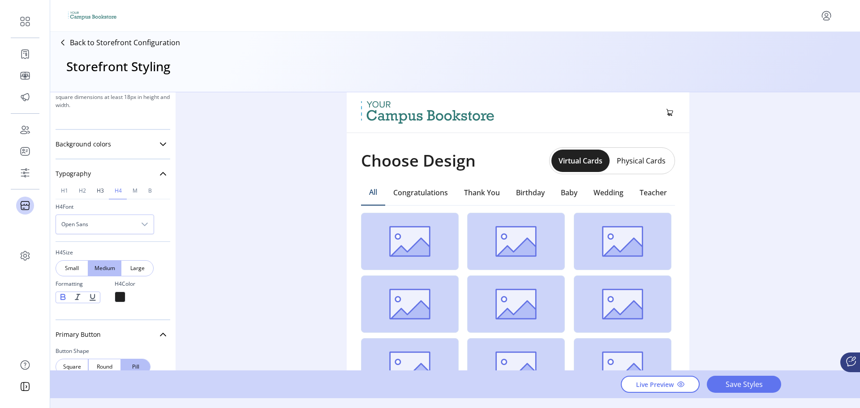
click at [96, 193] on link "h3" at bounding box center [100, 191] width 18 height 17
click at [79, 197] on link "h2" at bounding box center [82, 191] width 18 height 17
click at [65, 192] on span "h1" at bounding box center [64, 190] width 7 height 5
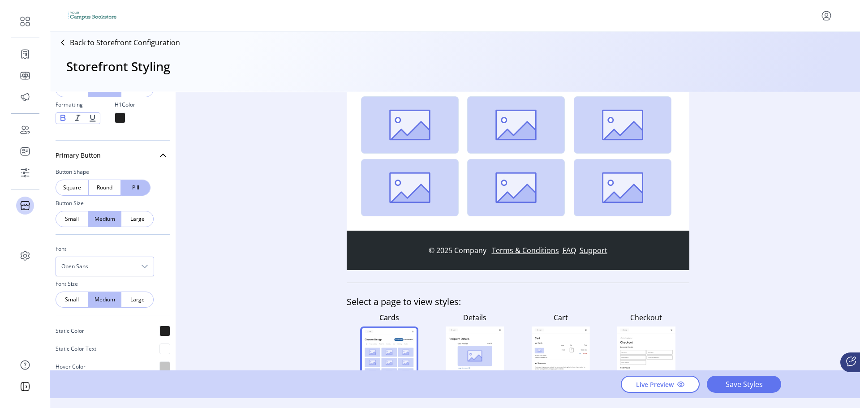
click at [470, 357] on rect at bounding box center [475, 356] width 34 height 21
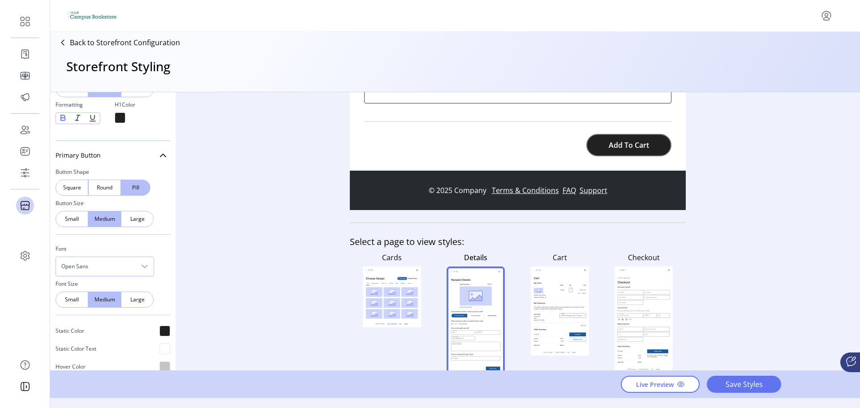
scroll to position [563, 0]
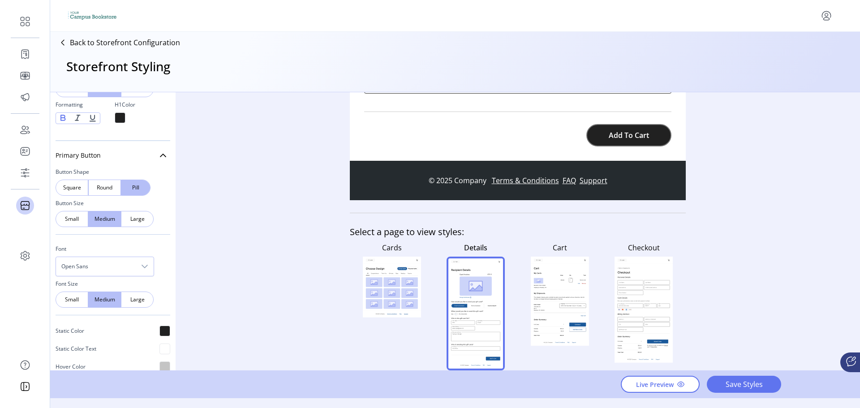
click at [541, 297] on rect at bounding box center [560, 301] width 52 height 23
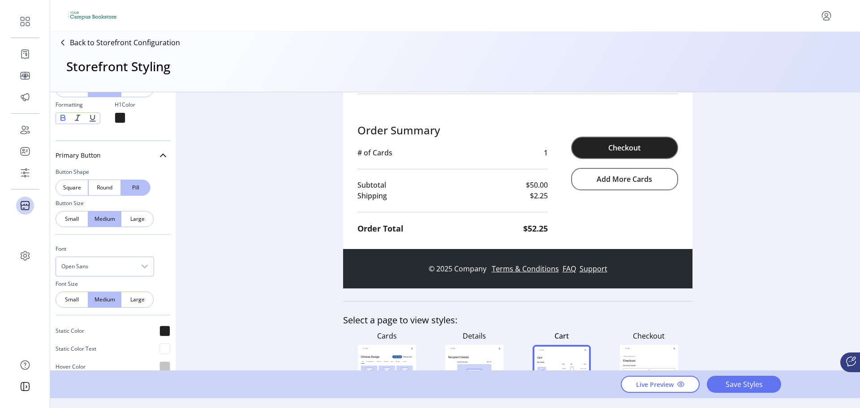
scroll to position [403, 0]
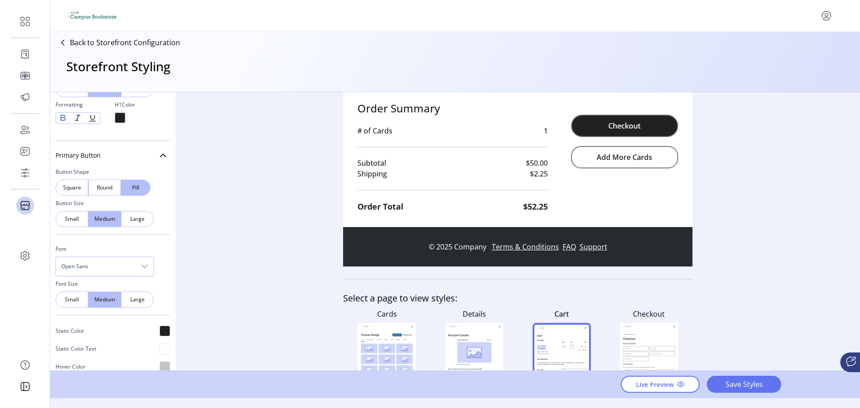
click at [623, 325] on rect at bounding box center [627, 326] width 9 height 3
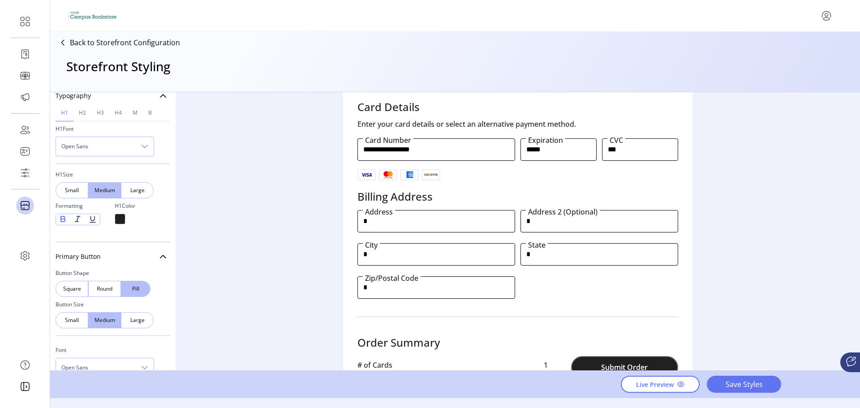
scroll to position [179, 0]
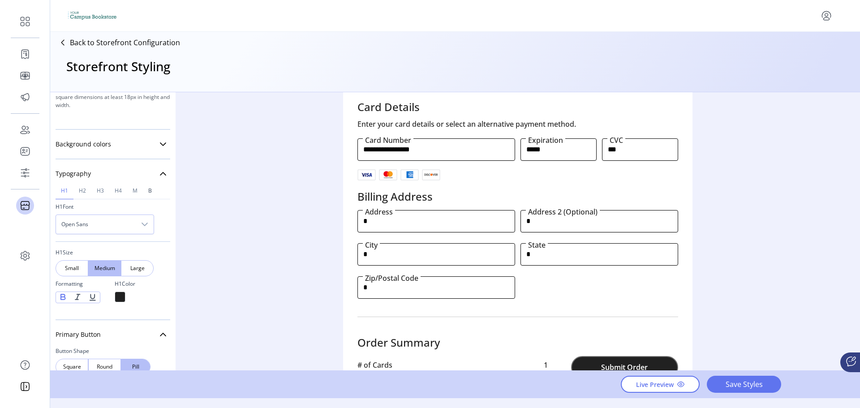
click at [146, 189] on link "B" at bounding box center [150, 191] width 14 height 17
click at [62, 296] on div at bounding box center [63, 297] width 15 height 10
click at [134, 193] on span "M" at bounding box center [135, 190] width 5 height 5
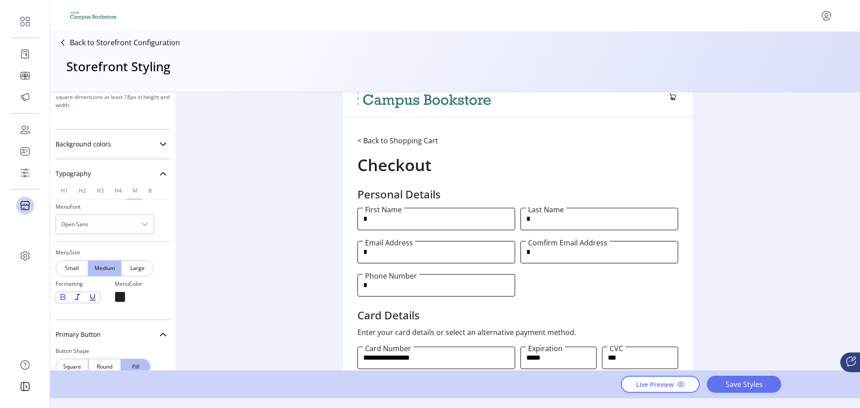
scroll to position [0, 0]
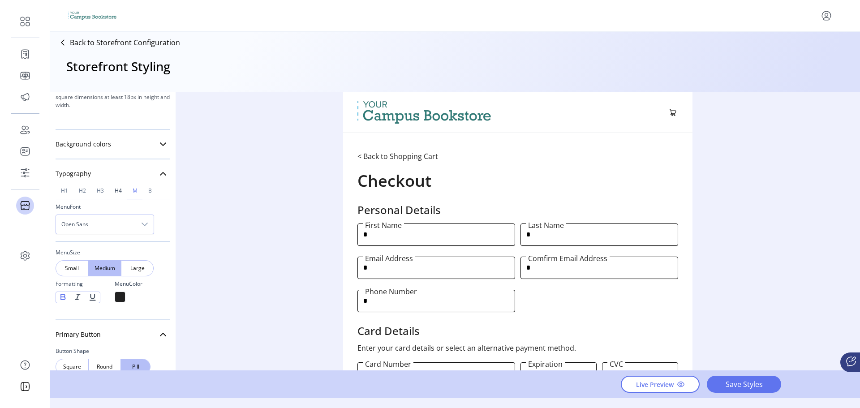
click at [116, 189] on span "h4" at bounding box center [118, 190] width 7 height 5
click at [61, 296] on div at bounding box center [63, 297] width 15 height 10
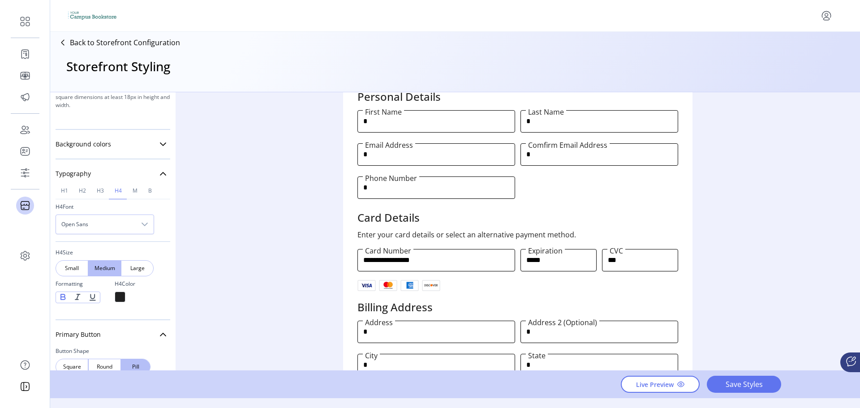
scroll to position [179, 0]
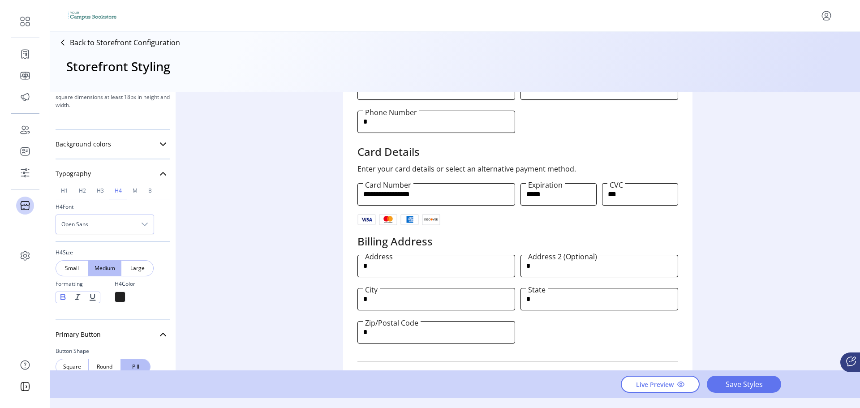
click at [64, 298] on div at bounding box center [63, 297] width 15 height 10
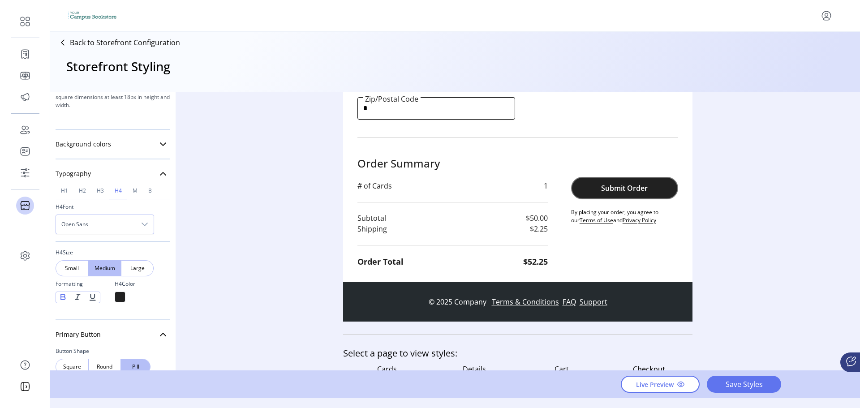
scroll to position [493, 0]
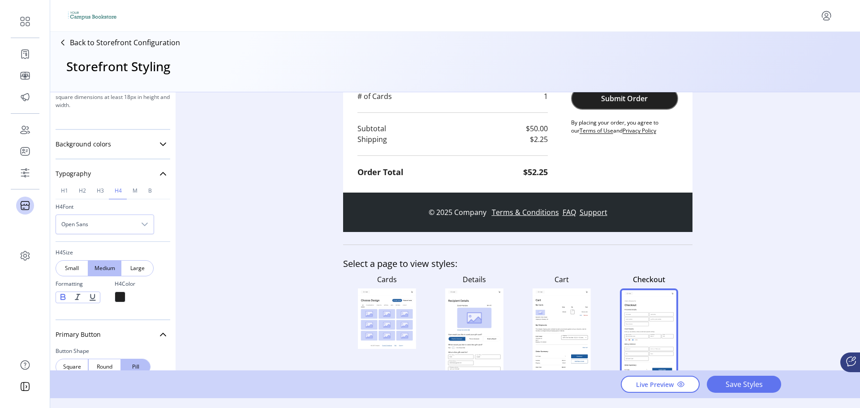
click at [61, 296] on div at bounding box center [63, 297] width 15 height 10
click at [97, 189] on span "h3" at bounding box center [100, 190] width 7 height 5
click at [61, 293] on div at bounding box center [63, 297] width 15 height 10
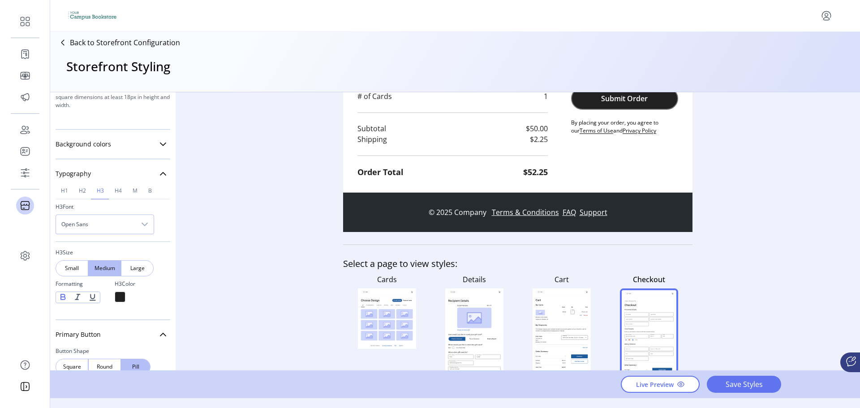
click at [61, 293] on div at bounding box center [63, 297] width 15 height 10
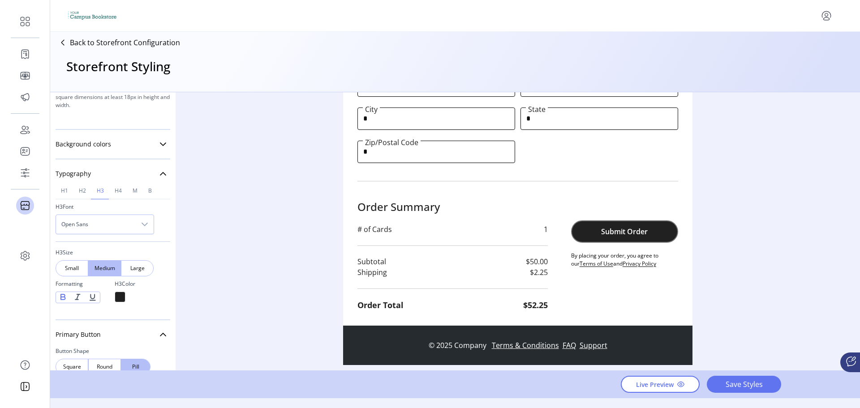
scroll to position [358, 0]
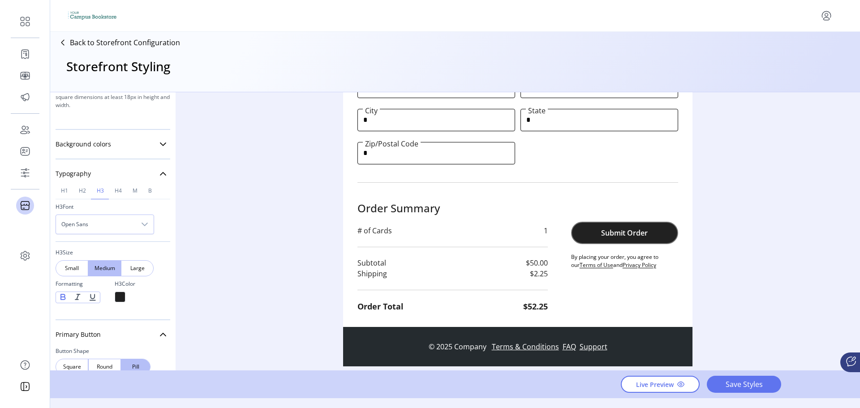
click at [64, 296] on div at bounding box center [63, 297] width 15 height 10
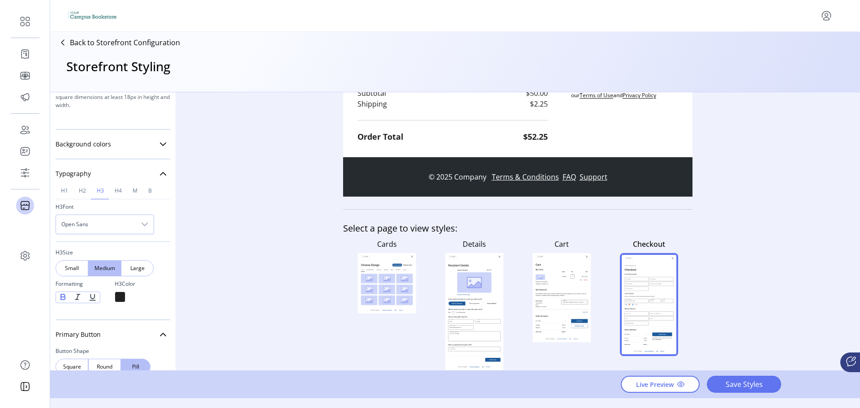
click at [558, 280] on icon at bounding box center [561, 280] width 52 height 14
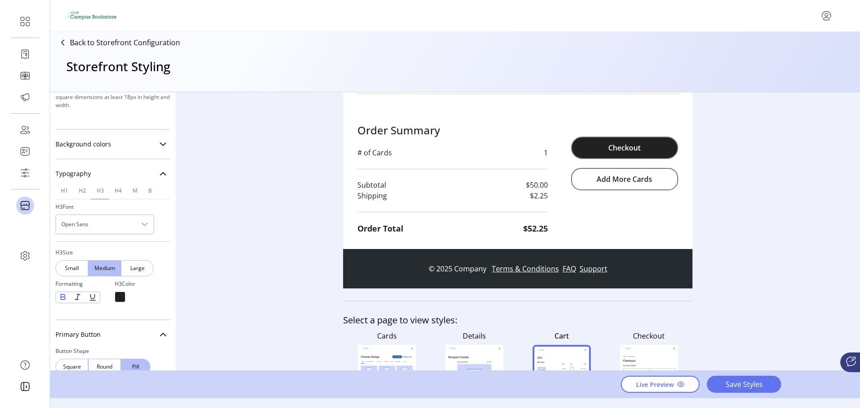
scroll to position [238, 0]
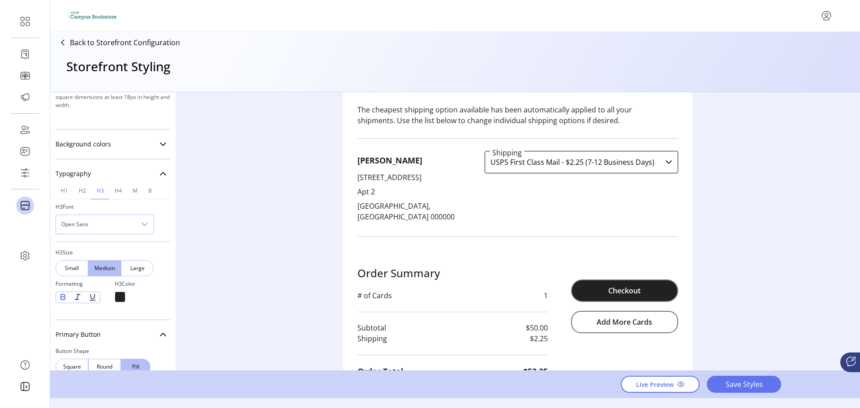
click at [65, 297] on div at bounding box center [63, 297] width 15 height 10
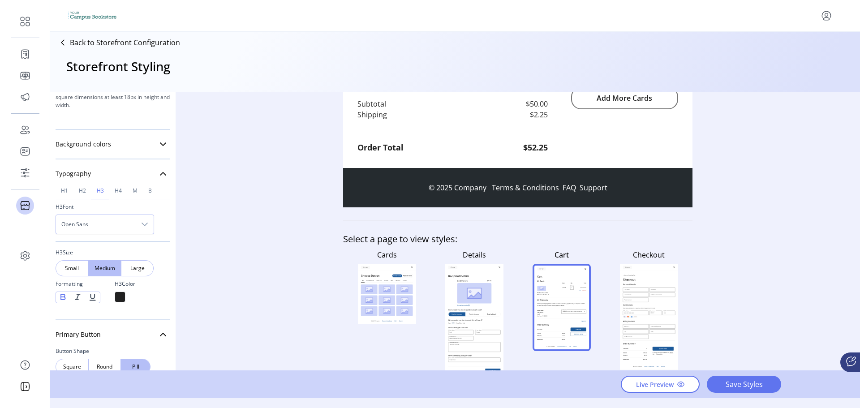
click at [474, 280] on rect at bounding box center [474, 322] width 52 height 85
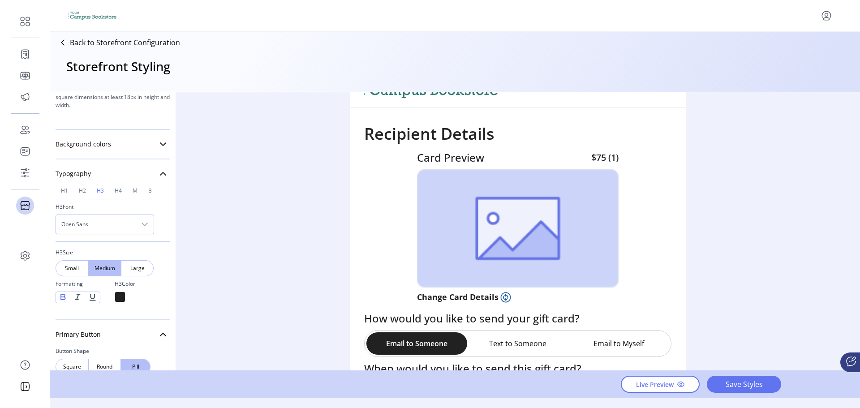
scroll to position [0, 0]
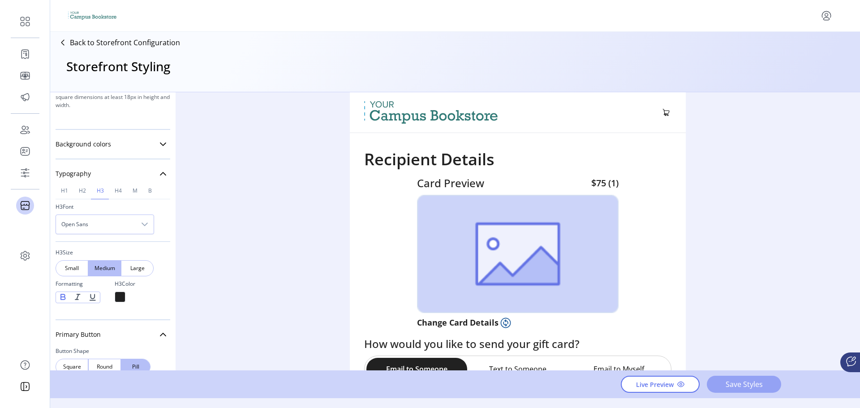
click at [764, 383] on span "Save Styles" at bounding box center [743, 384] width 51 height 11
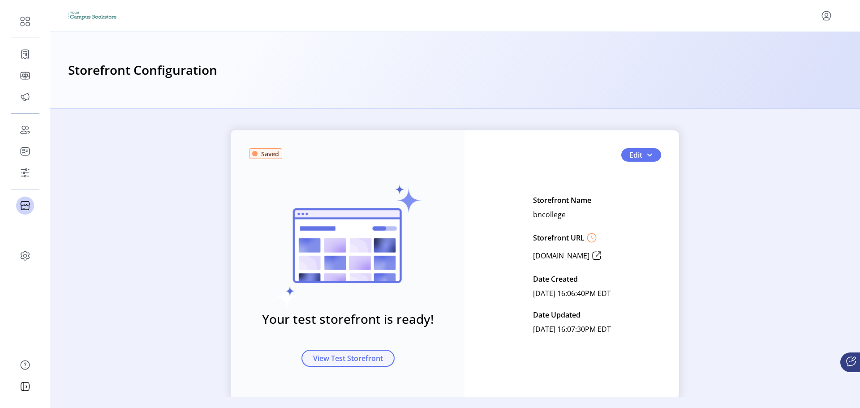
click at [348, 352] on button "View Test Storefront" at bounding box center [347, 358] width 93 height 17
click at [648, 157] on span "button" at bounding box center [649, 154] width 7 height 7
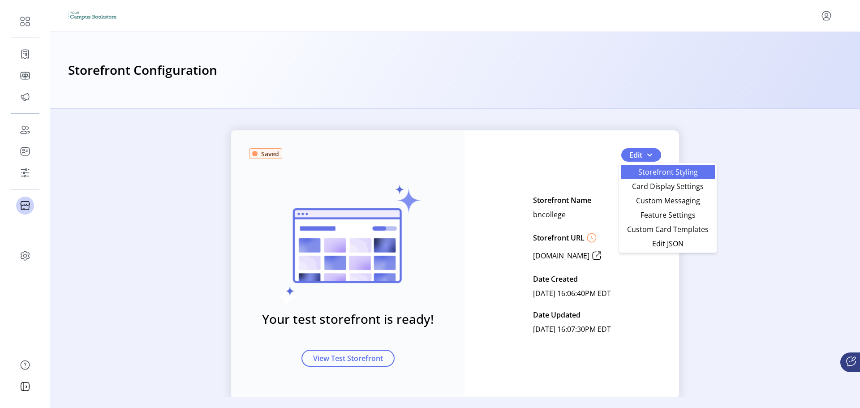
click at [643, 174] on span "Storefront Styling" at bounding box center [667, 171] width 83 height 7
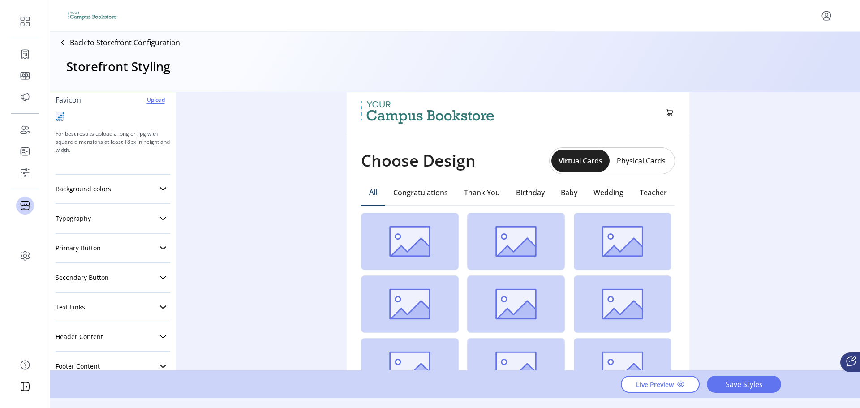
scroll to position [156, 0]
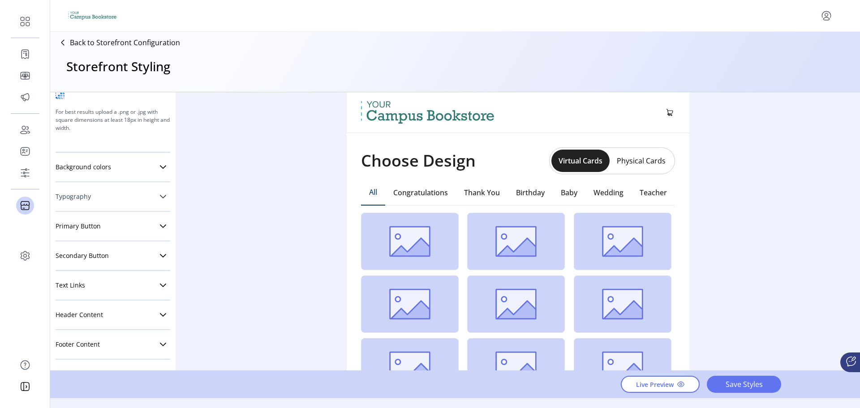
click at [100, 193] on link "Typography" at bounding box center [113, 197] width 115 height 18
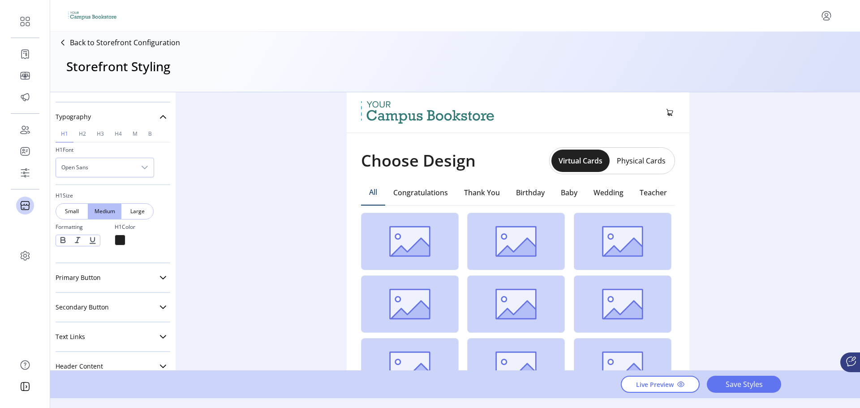
scroll to position [246, 0]
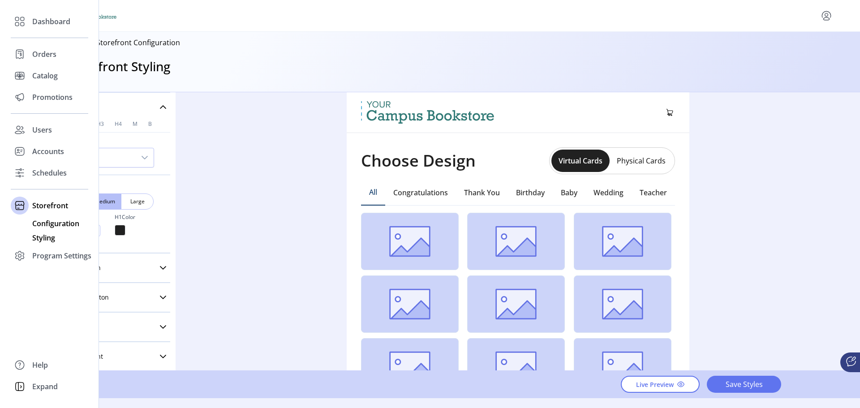
click at [52, 221] on span "Configuration" at bounding box center [55, 223] width 47 height 11
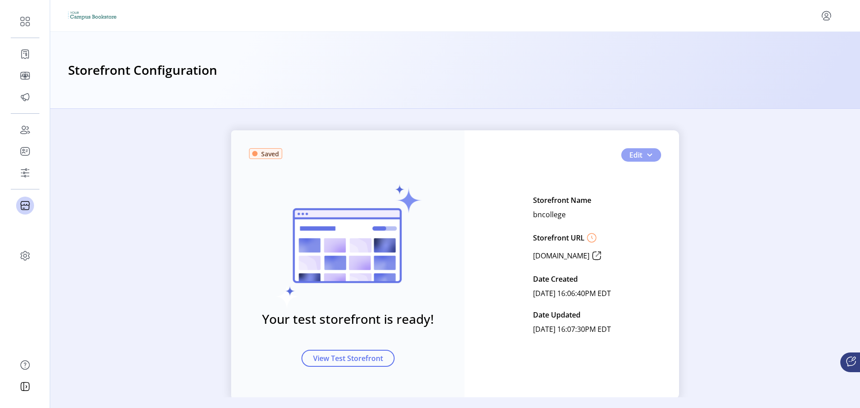
click at [638, 159] on span "Edit" at bounding box center [635, 155] width 13 height 11
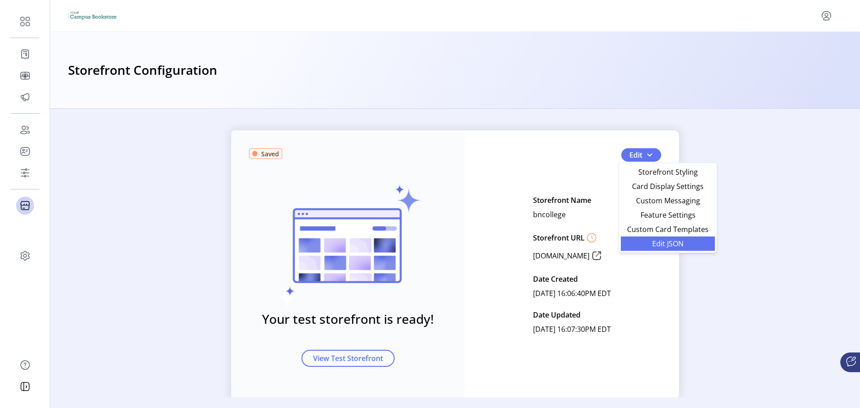
click at [664, 244] on span "Edit JSON" at bounding box center [667, 243] width 83 height 7
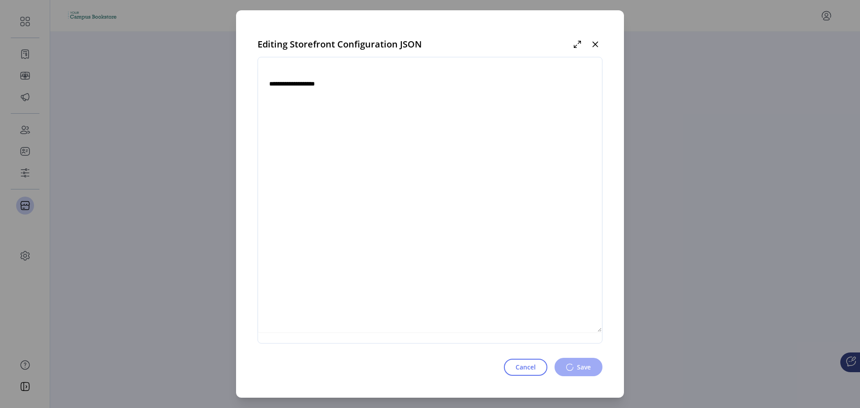
type textarea "**********"
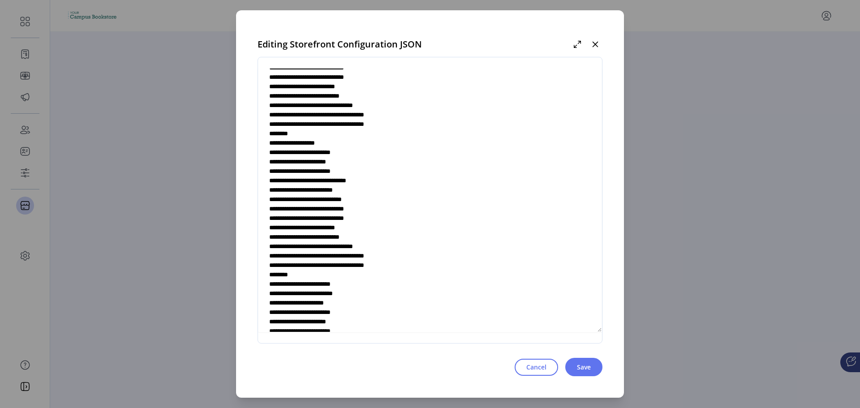
scroll to position [985, 0]
click at [595, 43] on icon "button" at bounding box center [595, 44] width 7 height 7
